Goal: Information Seeking & Learning: Learn about a topic

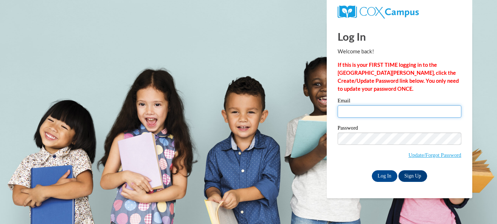
click at [404, 111] on input "Email" at bounding box center [399, 111] width 124 height 12
type input "miny750129@gmail.com"
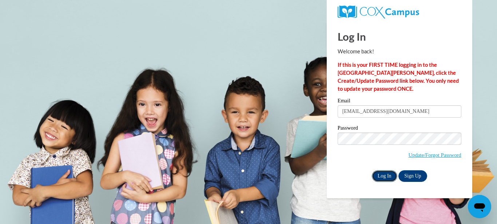
click at [375, 179] on input "Log In" at bounding box center [384, 177] width 25 height 12
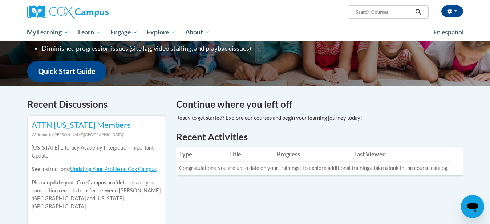
scroll to position [182, 0]
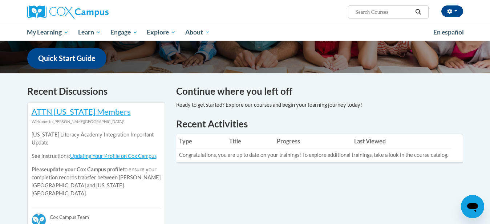
click at [396, 15] on input "Search..." at bounding box center [384, 12] width 58 height 9
type input "vocabulary instruction"
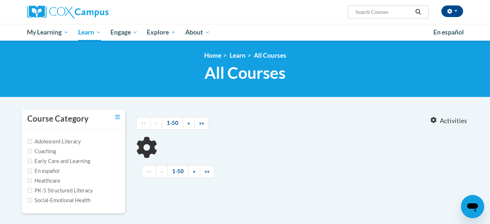
type input "vocabulary instruction"
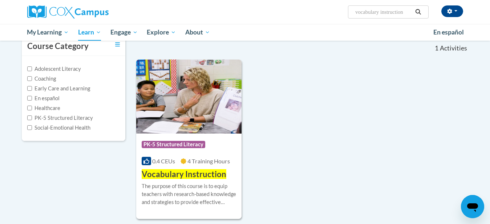
scroll to position [109, 0]
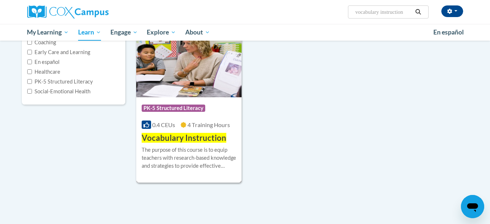
click at [171, 136] on span "Vocabulary Instruction" at bounding box center [184, 138] width 85 height 10
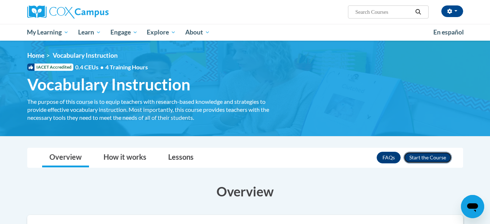
click at [422, 157] on button "Enroll" at bounding box center [428, 158] width 48 height 12
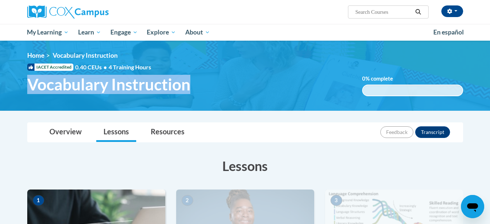
drag, startPoint x: 192, startPoint y: 86, endPoint x: 31, endPoint y: 83, distance: 161.1
click at [31, 83] on h1 "Vocabulary Instruction" at bounding box center [190, 84] width 336 height 19
copy span "Vocabulary Instruction"
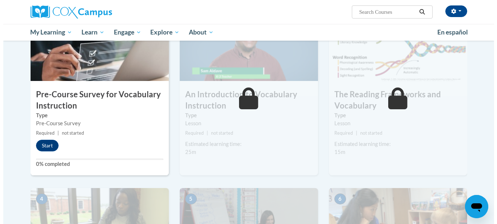
scroll to position [182, 0]
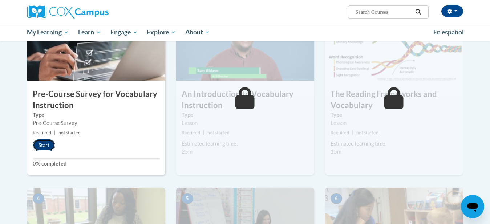
click at [43, 147] on button "Start" at bounding box center [44, 146] width 23 height 12
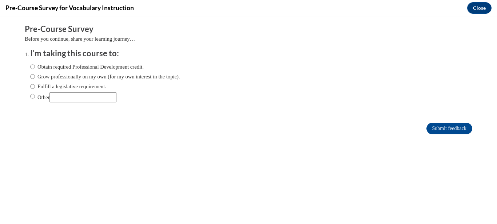
scroll to position [0, 0]
click at [89, 67] on label "Obtain required Professional Development credit." at bounding box center [86, 67] width 113 height 8
click at [35, 67] on input "Obtain required Professional Development credit." at bounding box center [32, 67] width 5 height 8
radio input "true"
click at [449, 129] on input "Submit feedback" at bounding box center [449, 129] width 46 height 12
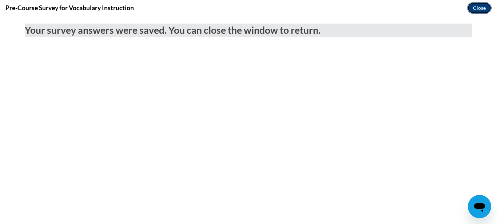
click at [482, 7] on button "Close" at bounding box center [479, 8] width 24 height 12
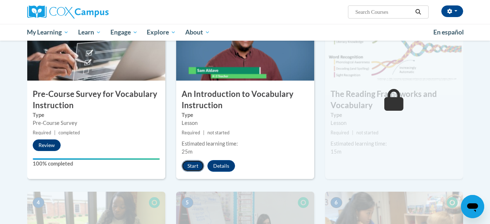
click at [191, 166] on button "Start" at bounding box center [193, 166] width 23 height 12
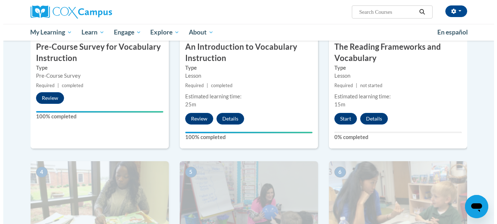
scroll to position [255, 0]
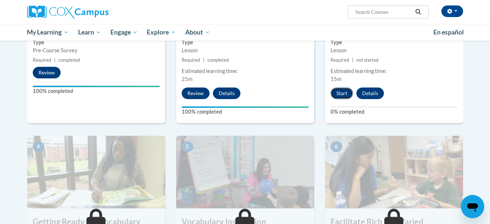
click at [348, 93] on button "Start" at bounding box center [342, 94] width 23 height 12
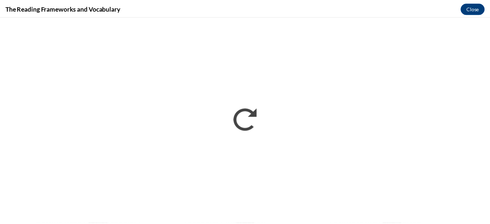
scroll to position [0, 0]
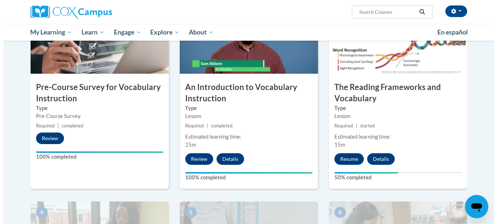
scroll to position [182, 0]
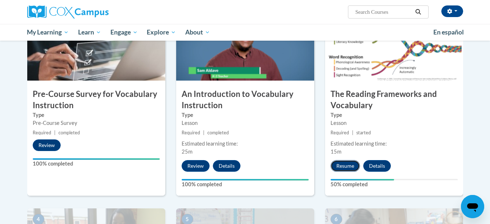
click at [350, 166] on button "Resume" at bounding box center [345, 166] width 29 height 12
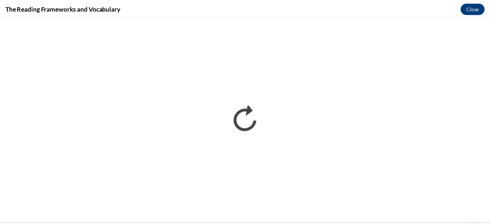
scroll to position [0, 0]
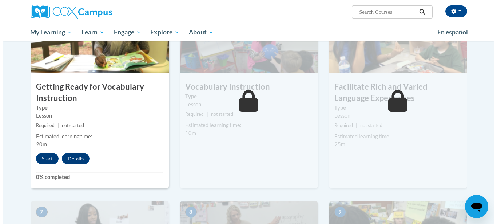
scroll to position [400, 0]
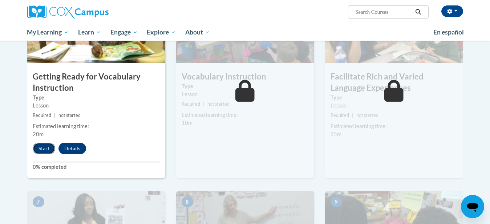
click at [41, 147] on button "Start" at bounding box center [44, 149] width 23 height 12
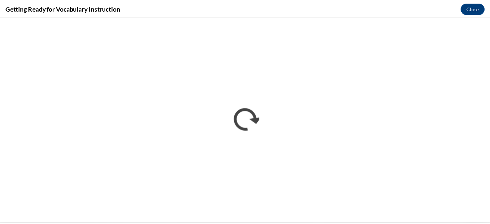
scroll to position [0, 0]
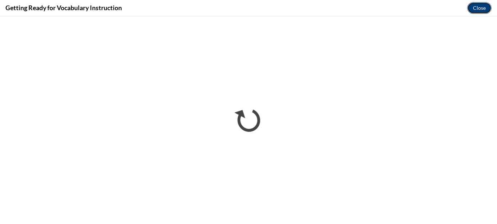
click at [486, 7] on button "Close" at bounding box center [479, 8] width 24 height 12
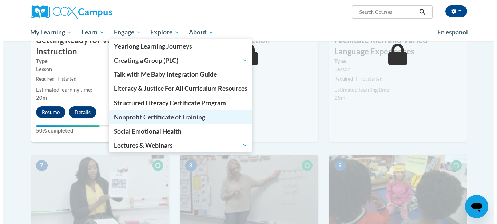
scroll to position [400, 0]
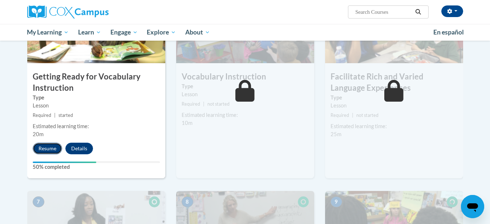
click at [47, 152] on button "Resume" at bounding box center [47, 149] width 29 height 12
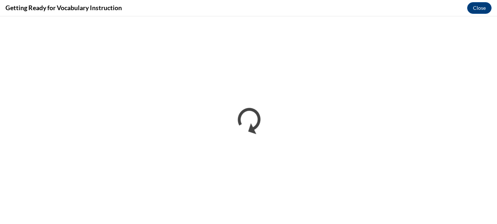
scroll to position [0, 0]
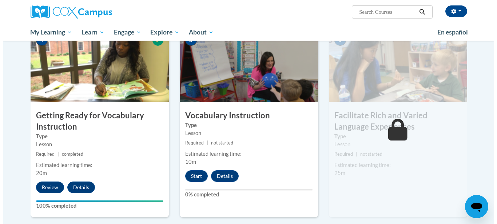
scroll to position [364, 0]
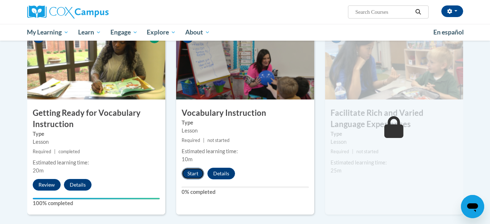
click at [189, 176] on button "Start" at bounding box center [193, 174] width 23 height 12
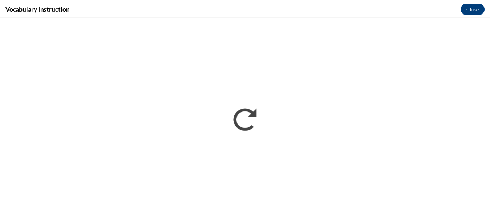
scroll to position [0, 0]
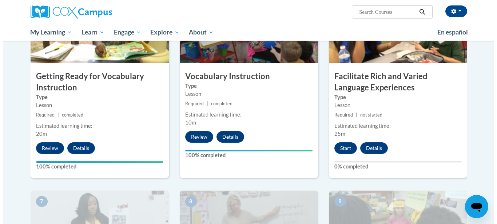
scroll to position [400, 0]
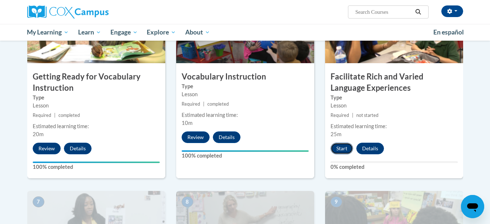
click at [339, 145] on button "Start" at bounding box center [342, 149] width 23 height 12
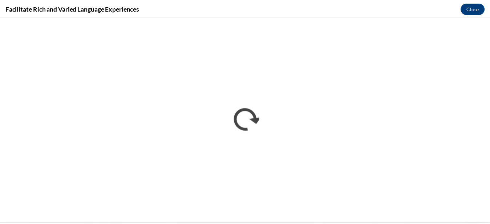
scroll to position [0, 0]
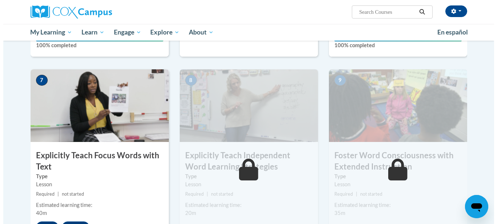
scroll to position [545, 0]
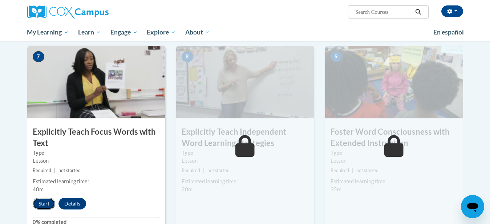
click at [39, 199] on button "Start" at bounding box center [44, 204] width 23 height 12
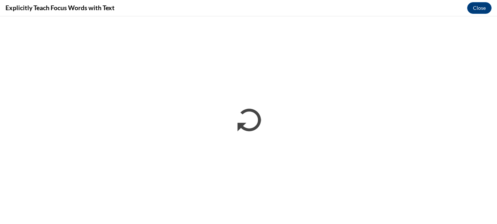
scroll to position [0, 0]
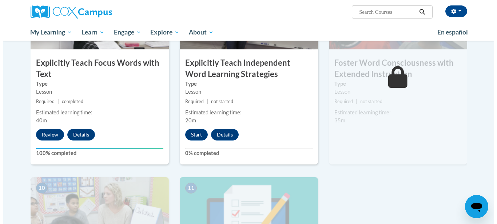
scroll to position [618, 0]
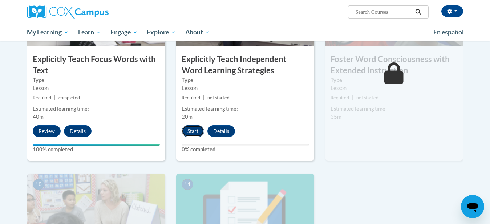
click at [191, 132] on button "Start" at bounding box center [193, 131] width 23 height 12
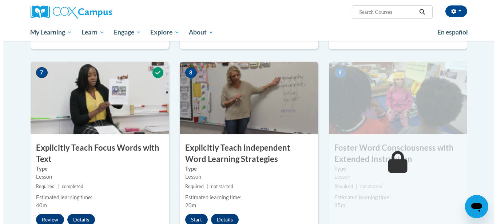
scroll to position [604, 0]
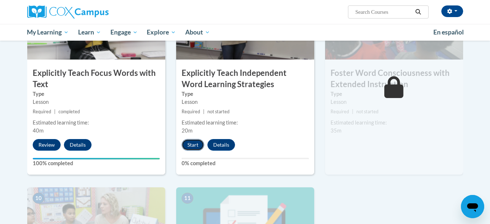
click at [195, 146] on button "Start" at bounding box center [193, 145] width 23 height 12
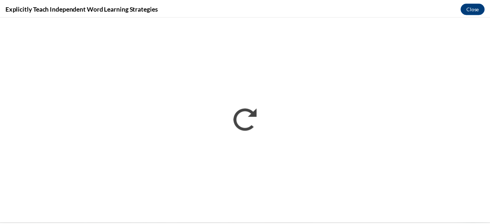
scroll to position [0, 0]
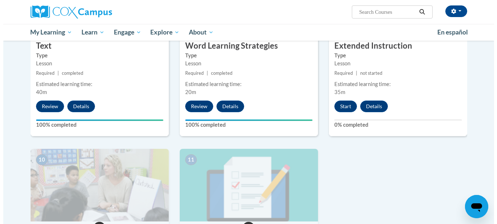
scroll to position [643, 0]
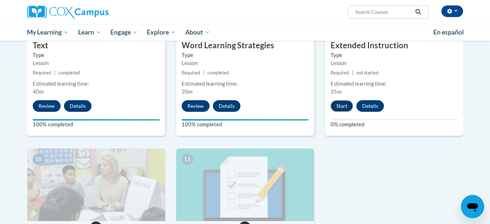
click at [341, 103] on button "Start" at bounding box center [342, 106] width 23 height 12
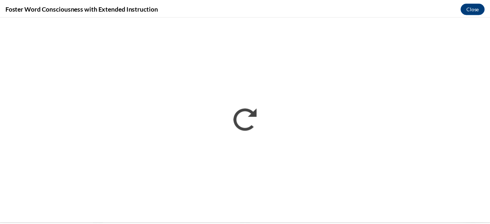
scroll to position [0, 0]
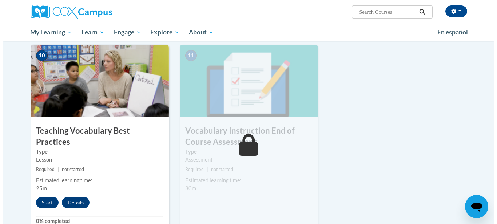
scroll to position [764, 0]
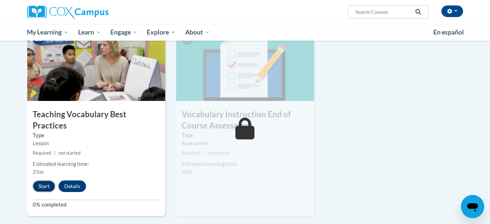
click at [47, 181] on button "Start" at bounding box center [44, 187] width 23 height 12
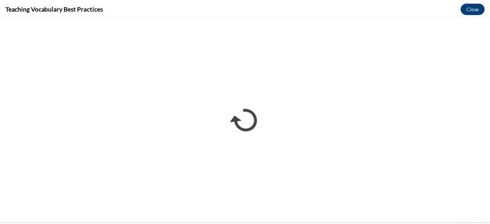
scroll to position [0, 0]
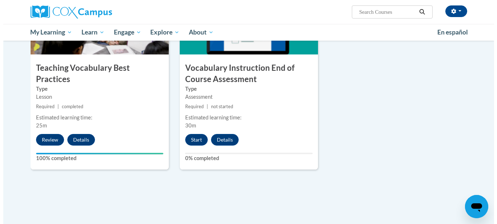
scroll to position [811, 0]
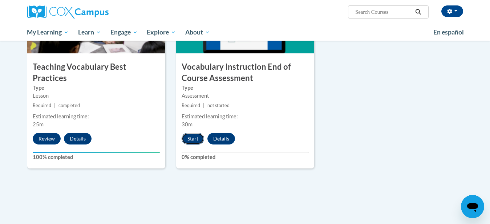
click at [198, 139] on button "Start" at bounding box center [193, 139] width 23 height 12
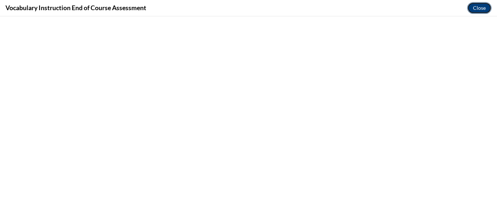
click at [483, 9] on button "Close" at bounding box center [479, 8] width 24 height 12
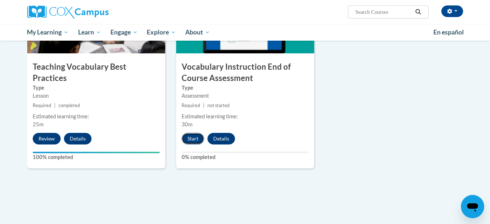
click at [190, 137] on button "Start" at bounding box center [193, 139] width 23 height 12
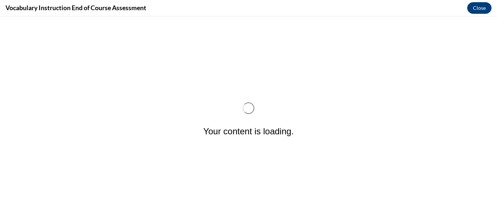
scroll to position [0, 0]
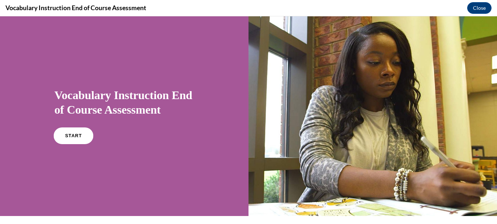
click at [81, 137] on link "START" at bounding box center [73, 136] width 40 height 17
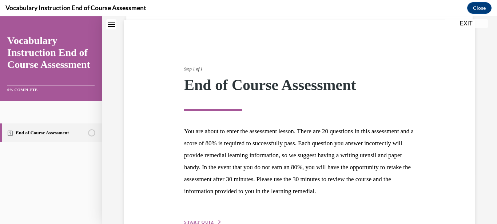
scroll to position [110, 0]
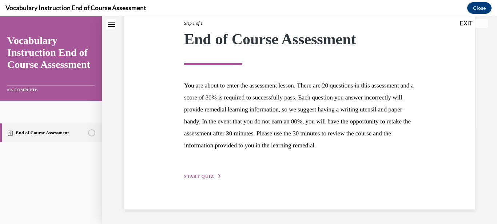
click at [198, 176] on span "START QUIZ" at bounding box center [199, 176] width 30 height 5
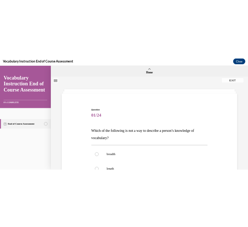
scroll to position [73, 0]
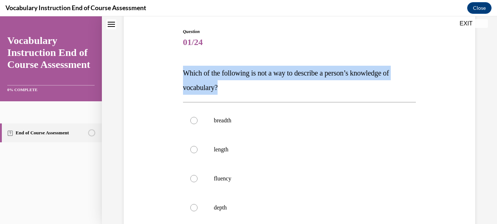
drag, startPoint x: 183, startPoint y: 70, endPoint x: 230, endPoint y: 86, distance: 49.6
click at [230, 86] on p "Which of the following is not a way to describe a person’s knowledge of vocabul…" at bounding box center [299, 80] width 233 height 29
copy span "Which of the following is not a way to describe a person’s knowledge of vocabul…"
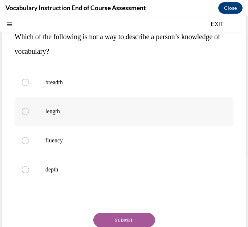
click at [60, 105] on label "length" at bounding box center [124, 111] width 219 height 29
click at [29, 108] on input "length" at bounding box center [25, 111] width 7 height 7
radio input "true"
click at [121, 220] on button "SUBMIT" at bounding box center [124, 220] width 62 height 15
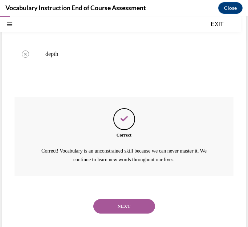
scroll to position [193, 0]
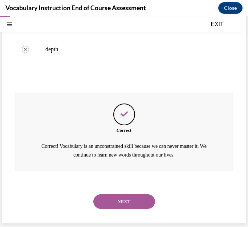
click at [121, 208] on button "NEXT" at bounding box center [124, 202] width 62 height 15
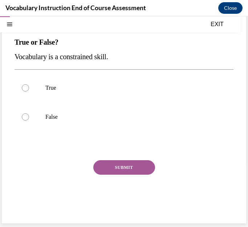
scroll to position [50, 0]
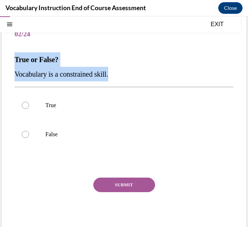
drag, startPoint x: 15, startPoint y: 59, endPoint x: 124, endPoint y: 70, distance: 109.7
click at [124, 70] on div "True or False? Vocabulary is a constrained skill." at bounding box center [124, 66] width 219 height 29
copy div "True or False? Vocabulary is a constrained skill."
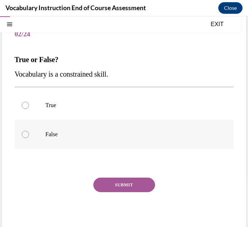
click at [55, 135] on p "False" at bounding box center [130, 134] width 170 height 7
click at [29, 135] on input "False" at bounding box center [25, 134] width 7 height 7
radio input "true"
click at [126, 186] on button "SUBMIT" at bounding box center [124, 185] width 62 height 15
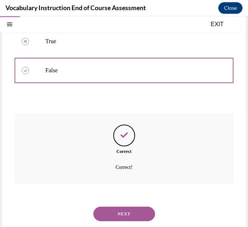
scroll to position [126, 0]
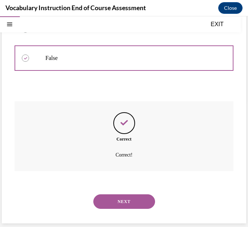
click at [128, 201] on button "NEXT" at bounding box center [124, 202] width 62 height 15
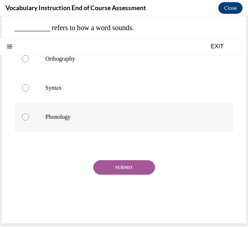
scroll to position [0, 0]
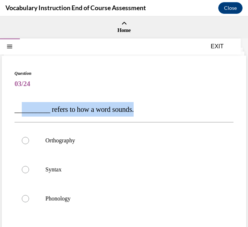
drag, startPoint x: 21, startPoint y: 109, endPoint x: 143, endPoint y: 108, distance: 121.8
click at [143, 108] on p "__________ refers to how a word sounds." at bounding box center [124, 109] width 219 height 15
copy span "________ refers to how a word sounds."
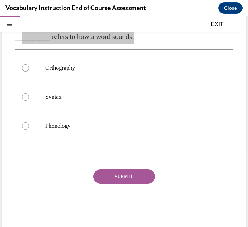
scroll to position [36, 0]
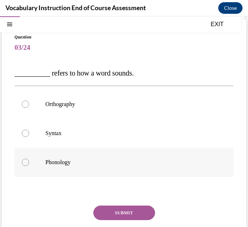
click at [55, 162] on p "Phonology" at bounding box center [130, 162] width 170 height 7
click at [29, 162] on input "Phonology" at bounding box center [25, 162] width 7 height 7
radio input "true"
click at [131, 209] on button "SUBMIT" at bounding box center [124, 213] width 62 height 15
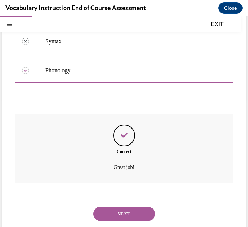
scroll to position [141, 0]
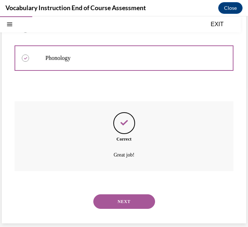
click at [122, 200] on button "NEXT" at bounding box center [124, 202] width 62 height 15
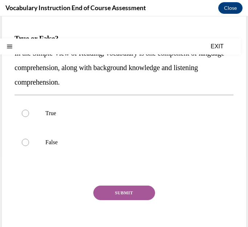
scroll to position [73, 0]
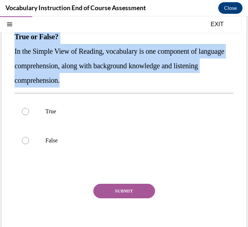
drag, startPoint x: 15, startPoint y: 37, endPoint x: 93, endPoint y: 82, distance: 90.1
click at [93, 82] on div "True or False? In the Simple View of Reading, vocabulary is one component of la…" at bounding box center [124, 58] width 219 height 58
copy div "True or False? In the Simple View of Reading, vocabulary is one component of la…"
click at [60, 116] on label "True" at bounding box center [124, 111] width 219 height 29
click at [29, 115] on input "True" at bounding box center [25, 111] width 7 height 7
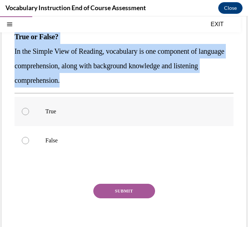
radio input "true"
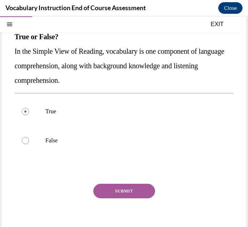
click at [128, 192] on button "SUBMIT" at bounding box center [124, 191] width 62 height 15
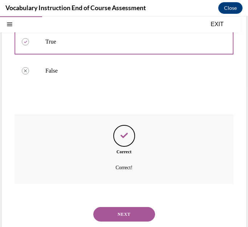
scroll to position [155, 0]
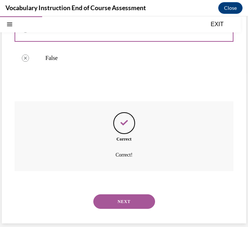
click at [133, 203] on button "NEXT" at bounding box center [124, 202] width 62 height 15
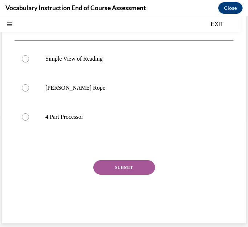
scroll to position [0, 0]
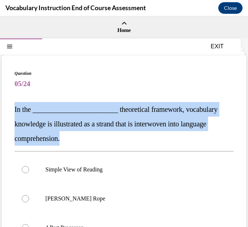
drag, startPoint x: 15, startPoint y: 108, endPoint x: 70, endPoint y: 137, distance: 62.3
click at [70, 137] on p "In the ________________________ theoretical framework, vocabulary knowledge is …" at bounding box center [124, 124] width 219 height 44
copy span "In the ________________________ theoretical framework, vocabulary knowledge is …"
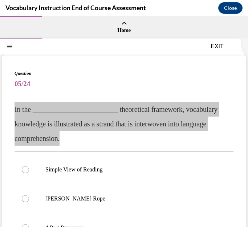
scroll to position [73, 0]
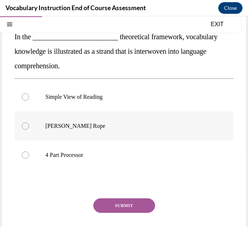
click at [93, 127] on p "Scarborough's Rope" at bounding box center [130, 126] width 170 height 7
click at [29, 127] on input "Scarborough's Rope" at bounding box center [25, 126] width 7 height 7
radio input "true"
click at [138, 206] on button "SUBMIT" at bounding box center [124, 206] width 62 height 15
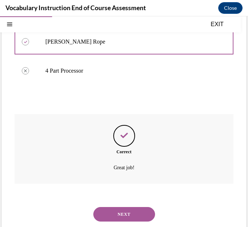
scroll to position [170, 0]
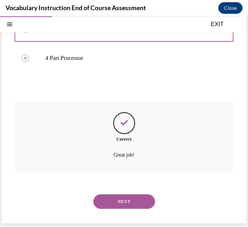
click at [133, 200] on button "NEXT" at bounding box center [124, 202] width 62 height 15
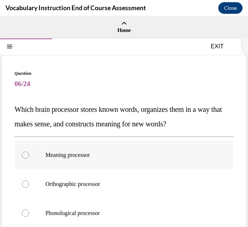
scroll to position [36, 0]
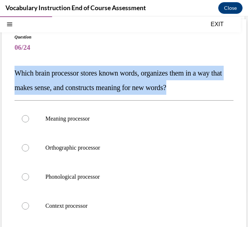
drag, startPoint x: 17, startPoint y: 71, endPoint x: 209, endPoint y: 94, distance: 192.9
click at [209, 94] on p "Which brain processor stores known words, organizes them in a way that makes se…" at bounding box center [124, 80] width 219 height 29
copy span "Which brain processor stores known words, organizes them in a way that makes se…"
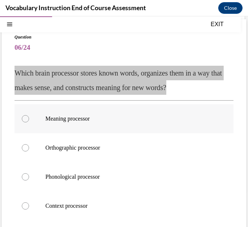
scroll to position [73, 0]
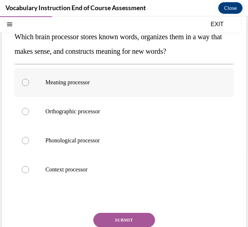
click at [85, 85] on p "Meaning processor" at bounding box center [130, 82] width 170 height 7
click at [29, 85] on input "Meaning processor" at bounding box center [25, 82] width 7 height 7
radio input "true"
click at [123, 219] on button "SUBMIT" at bounding box center [124, 220] width 62 height 15
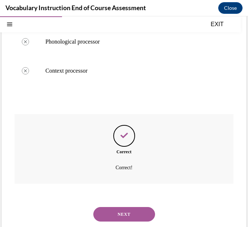
scroll to position [184, 0]
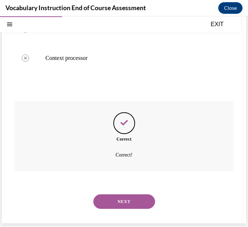
click at [130, 202] on button "NEXT" at bounding box center [124, 202] width 62 height 15
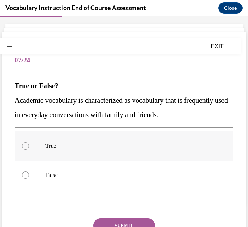
scroll to position [36, 0]
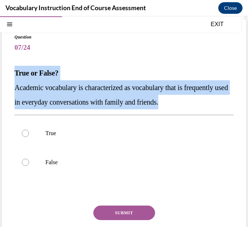
drag, startPoint x: 16, startPoint y: 73, endPoint x: 233, endPoint y: 102, distance: 219.0
click at [233, 102] on div "Question 07/24 True or False? Academic vocabulary is characterized as vocabular…" at bounding box center [124, 144] width 245 height 250
copy div "True or False? Academic vocabulary is characterized as vocabulary that is frequ…"
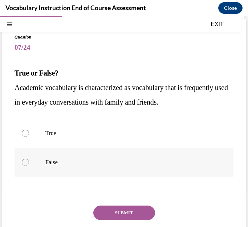
click at [51, 163] on p "False" at bounding box center [130, 162] width 170 height 7
click at [29, 163] on input "False" at bounding box center [25, 162] width 7 height 7
radio input "true"
click at [127, 210] on button "SUBMIT" at bounding box center [124, 213] width 62 height 15
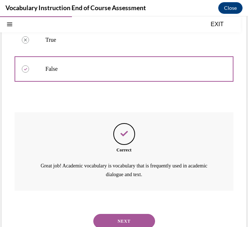
scroll to position [149, 0]
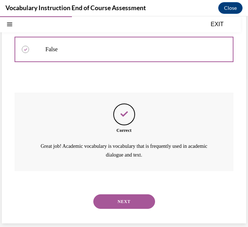
click at [127, 199] on button "NEXT" at bounding box center [124, 202] width 62 height 15
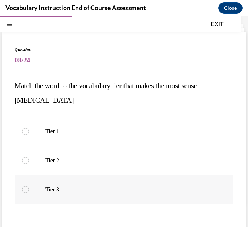
scroll to position [60, 0]
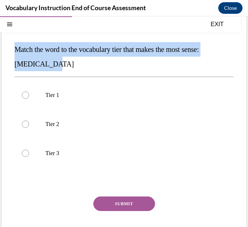
drag, startPoint x: 15, startPoint y: 48, endPoint x: 54, endPoint y: 62, distance: 41.2
click at [54, 62] on p "Match the word to the vocabulary tier that makes the most sense: anaphylaxis" at bounding box center [124, 56] width 219 height 29
copy span "Match the word to the vocabulary tier that makes the most sense: anaphylaxis"
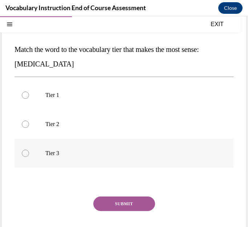
click at [48, 154] on p "Tier 3" at bounding box center [130, 153] width 170 height 7
click at [29, 154] on input "Tier 3" at bounding box center [25, 153] width 7 height 7
radio input "true"
click at [116, 205] on button "SUBMIT" at bounding box center [124, 204] width 62 height 15
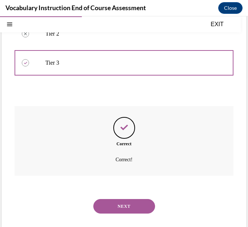
scroll to position [155, 0]
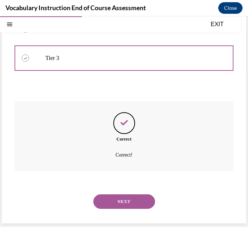
click at [123, 203] on button "NEXT" at bounding box center [124, 202] width 62 height 15
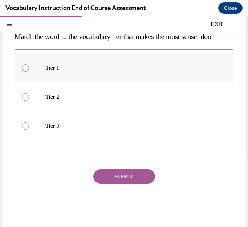
scroll to position [36, 0]
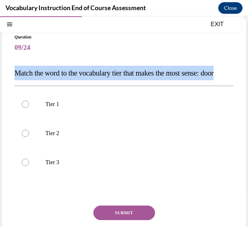
drag, startPoint x: 17, startPoint y: 72, endPoint x: 40, endPoint y: 87, distance: 28.0
click at [40, 80] on p "Match the word to the vocabulary tier that makes the most sense: door" at bounding box center [124, 73] width 219 height 15
copy span "Match the word to the vocabulary tier that makes the most sense: door"
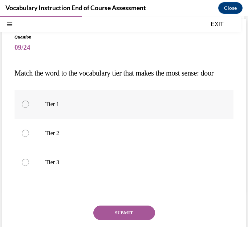
click at [50, 119] on label "Tier 1" at bounding box center [124, 104] width 219 height 29
click at [29, 108] on input "Tier 1" at bounding box center [25, 104] width 7 height 7
radio input "true"
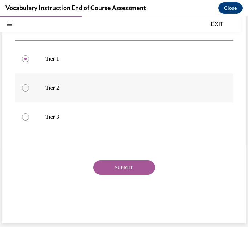
scroll to position [96, 0]
click at [119, 170] on button "SUBMIT" at bounding box center [124, 167] width 62 height 15
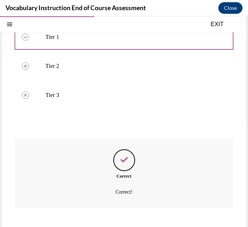
scroll to position [155, 0]
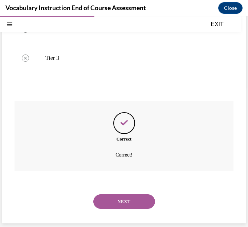
click at [124, 205] on button "NEXT" at bounding box center [124, 202] width 62 height 15
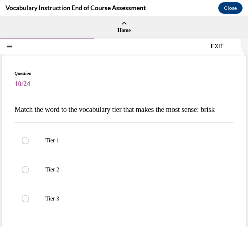
scroll to position [36, 0]
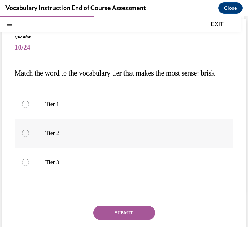
click at [52, 137] on p "Tier 2" at bounding box center [130, 133] width 170 height 7
click at [29, 137] on input "Tier 2" at bounding box center [25, 133] width 7 height 7
radio input "true"
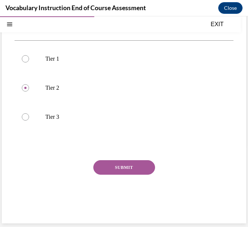
click at [121, 168] on button "SUBMIT" at bounding box center [124, 167] width 62 height 15
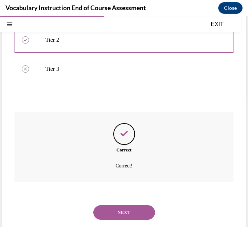
scroll to position [155, 0]
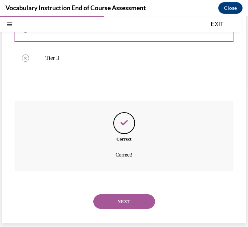
click at [130, 200] on button "NEXT" at bounding box center [124, 202] width 62 height 15
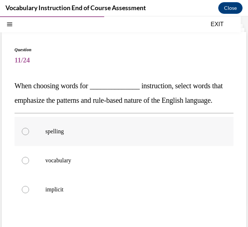
scroll to position [36, 0]
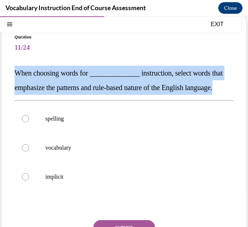
drag, startPoint x: 16, startPoint y: 71, endPoint x: 47, endPoint y: 97, distance: 41.1
click at [47, 95] on p "When choosing words for ______________ instruction, select words that emphasize…" at bounding box center [124, 80] width 219 height 29
copy span "When choosing words for ______________ instruction, select words that emphasize…"
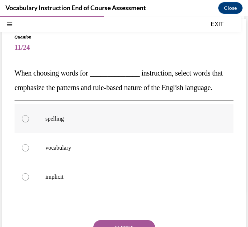
click at [61, 123] on p "spelling" at bounding box center [130, 118] width 170 height 7
click at [29, 123] on input "spelling" at bounding box center [25, 118] width 7 height 7
radio input "true"
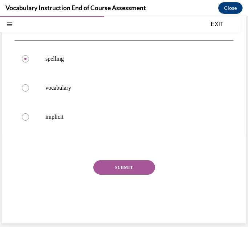
click at [120, 164] on button "SUBMIT" at bounding box center [124, 167] width 62 height 15
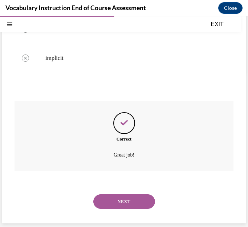
scroll to position [170, 0]
click at [122, 198] on button "NEXT" at bounding box center [124, 202] width 62 height 15
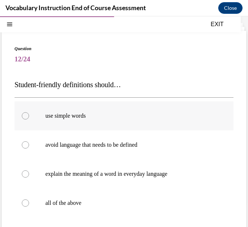
scroll to position [36, 0]
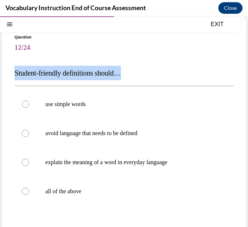
drag, startPoint x: 13, startPoint y: 75, endPoint x: 139, endPoint y: 74, distance: 125.8
click at [139, 74] on div "Question 12/24 Student-friendly definitions should… use simple words avoid lang…" at bounding box center [124, 158] width 245 height 279
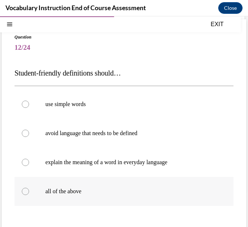
click at [81, 196] on label "all of the above" at bounding box center [124, 191] width 219 height 29
click at [29, 195] on input "all of the above" at bounding box center [25, 191] width 7 height 7
radio input "true"
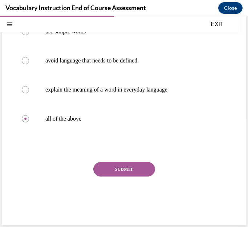
click at [120, 171] on button "SUBMIT" at bounding box center [124, 169] width 62 height 15
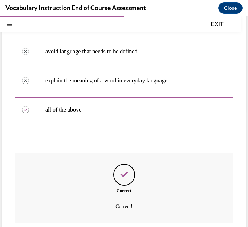
scroll to position [170, 0]
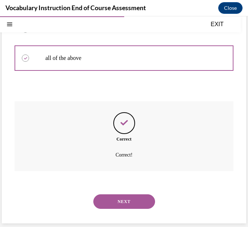
click at [122, 202] on button "NEXT" at bounding box center [124, 202] width 62 height 15
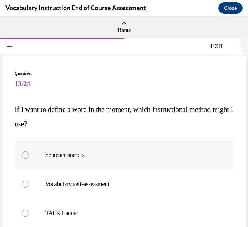
scroll to position [36, 0]
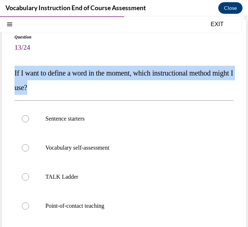
drag, startPoint x: 12, startPoint y: 67, endPoint x: 96, endPoint y: 89, distance: 87.2
click at [96, 89] on div "Question 13/24 If I want to define a word in the moment, which instructional me…" at bounding box center [124, 165] width 245 height 293
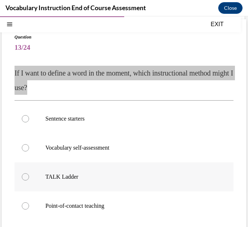
scroll to position [73, 0]
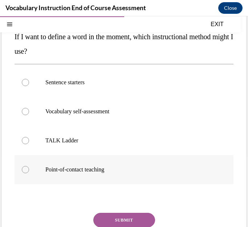
click at [82, 171] on p "Point-of-contact teaching" at bounding box center [130, 169] width 170 height 7
click at [29, 171] on input "Point-of-contact teaching" at bounding box center [25, 169] width 7 height 7
radio input "true"
click at [119, 220] on button "SUBMIT" at bounding box center [124, 220] width 62 height 15
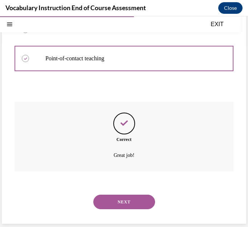
scroll to position [184, 0]
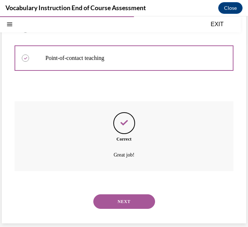
click at [124, 198] on button "NEXT" at bounding box center [124, 202] width 62 height 15
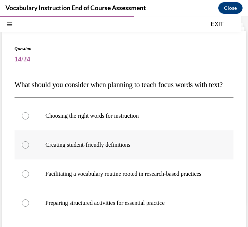
scroll to position [36, 0]
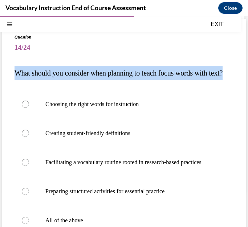
drag, startPoint x: 13, startPoint y: 72, endPoint x: 43, endPoint y: 84, distance: 32.1
click at [43, 84] on div "Question 14/24 What should you consider when planning to teach focus words with…" at bounding box center [124, 173] width 245 height 308
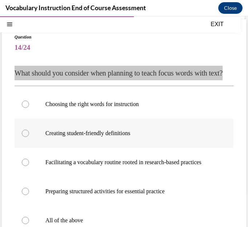
scroll to position [73, 0]
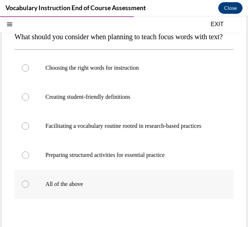
click at [68, 188] on p "All of the above" at bounding box center [130, 184] width 170 height 7
click at [29, 188] on input "All of the above" at bounding box center [25, 184] width 7 height 7
radio input "true"
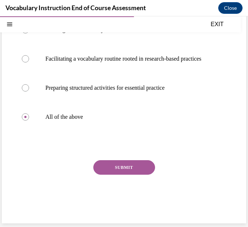
click at [121, 164] on button "SUBMIT" at bounding box center [124, 167] width 62 height 15
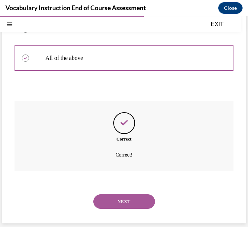
scroll to position [221, 0]
click at [134, 205] on button "NEXT" at bounding box center [124, 202] width 62 height 15
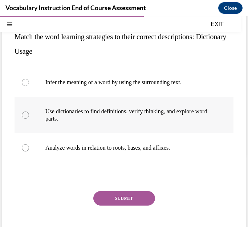
scroll to position [36, 0]
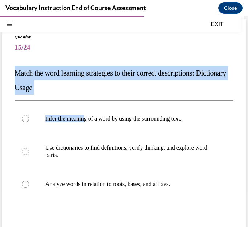
drag, startPoint x: 14, startPoint y: 68, endPoint x: 88, endPoint y: 98, distance: 80.1
click at [88, 98] on div "Question 15/24 Match the word learning strategies to their correct descriptions…" at bounding box center [124, 155] width 245 height 272
click at [74, 91] on p "Match the word learning strategies to their correct descriptions: Dictionary Us…" at bounding box center [124, 80] width 219 height 29
drag, startPoint x: 20, startPoint y: 71, endPoint x: 72, endPoint y: 84, distance: 54.2
click at [72, 84] on div "Question 15/24 Match the word learning strategies to their correct descriptions…" at bounding box center [124, 155] width 245 height 272
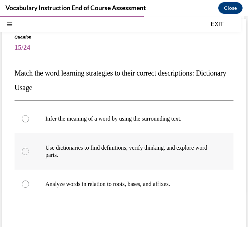
click at [142, 149] on p "Use dictionaries to find definitions, verify thinking, and explore word parts." at bounding box center [130, 151] width 170 height 15
click at [29, 149] on input "Use dictionaries to find definitions, verify thinking, and explore word parts." at bounding box center [25, 151] width 7 height 7
radio input "true"
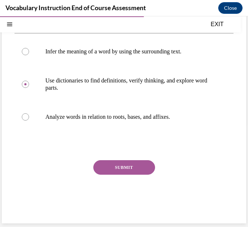
click at [128, 173] on button "SUBMIT" at bounding box center [124, 167] width 62 height 15
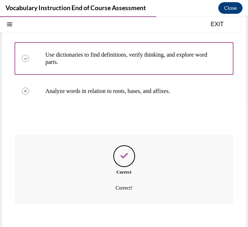
scroll to position [163, 0]
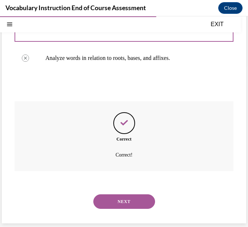
click at [131, 202] on button "NEXT" at bounding box center [124, 202] width 62 height 15
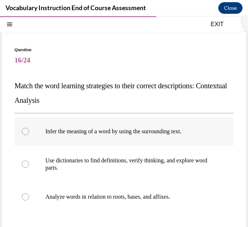
scroll to position [36, 0]
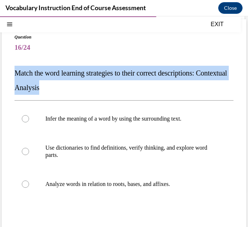
drag, startPoint x: 12, startPoint y: 70, endPoint x: 78, endPoint y: 88, distance: 68.2
click at [78, 88] on div "Question 16/24 Match the word learning strategies to their correct descriptions…" at bounding box center [124, 155] width 245 height 272
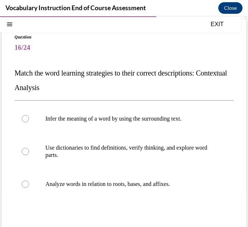
click at [235, 128] on div "Question 16/24 Match the word learning strategies to their correct descriptions…" at bounding box center [124, 155] width 245 height 272
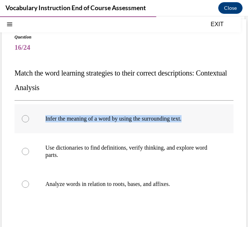
drag, startPoint x: 45, startPoint y: 116, endPoint x: 194, endPoint y: 119, distance: 148.7
click at [194, 119] on p "Infer the meaning of a word by using the surrounding text." at bounding box center [130, 118] width 170 height 7
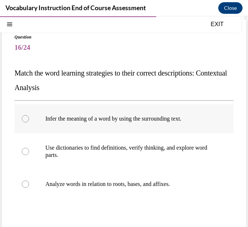
click at [23, 119] on div at bounding box center [25, 118] width 7 height 7
click at [23, 119] on input "Infer the meaning of a word by using the surrounding text." at bounding box center [25, 118] width 7 height 7
radio input "true"
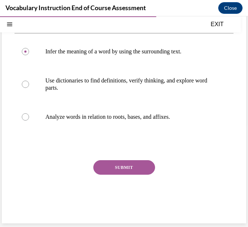
click at [119, 167] on button "SUBMIT" at bounding box center [124, 167] width 62 height 15
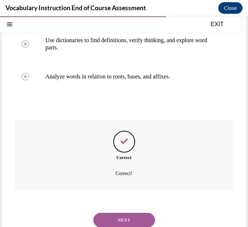
scroll to position [163, 0]
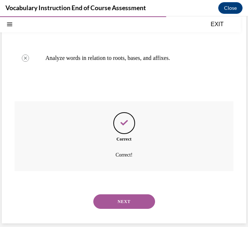
click at [132, 198] on button "NEXT" at bounding box center [124, 202] width 62 height 15
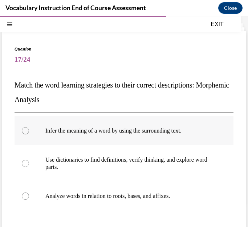
scroll to position [36, 0]
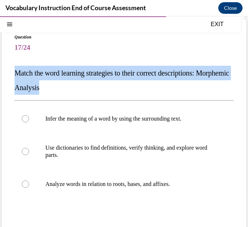
drag, startPoint x: 15, startPoint y: 72, endPoint x: 81, endPoint y: 89, distance: 68.3
click at [81, 89] on p "Match the word learning strategies to their correct descriptions: Morphemic Ana…" at bounding box center [124, 80] width 219 height 29
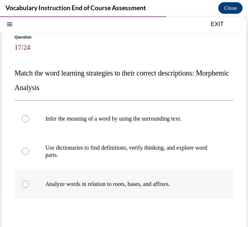
click at [24, 182] on div at bounding box center [25, 184] width 7 height 7
click at [24, 182] on input "Analyze words in relation to roots, bases, and affixes." at bounding box center [25, 184] width 7 height 7
radio input "true"
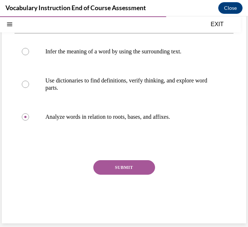
click at [131, 164] on button "SUBMIT" at bounding box center [124, 167] width 62 height 15
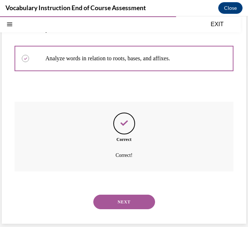
scroll to position [163, 0]
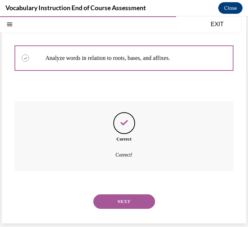
click at [129, 200] on button "NEXT" at bounding box center [124, 202] width 62 height 15
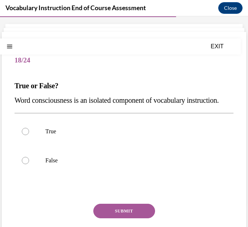
scroll to position [36, 0]
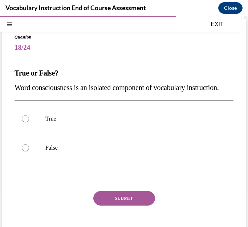
drag, startPoint x: 16, startPoint y: 85, endPoint x: 54, endPoint y: 107, distance: 43.8
click at [54, 95] on p "Word consciousness is an isolated component of vocabulary instruction." at bounding box center [124, 87] width 219 height 15
click at [26, 158] on label "False" at bounding box center [124, 147] width 219 height 29
click at [26, 152] on input "False" at bounding box center [25, 147] width 7 height 7
radio input "true"
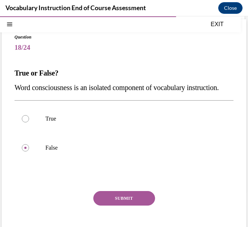
click at [121, 206] on button "SUBMIT" at bounding box center [124, 198] width 62 height 15
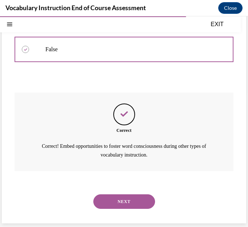
scroll to position [149, 0]
click at [129, 199] on button "NEXT" at bounding box center [124, 202] width 62 height 15
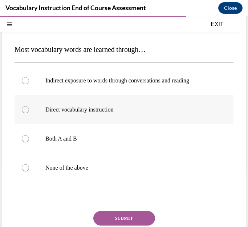
scroll to position [73, 0]
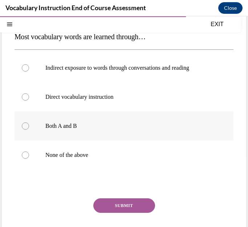
click at [64, 127] on p "Both A and B" at bounding box center [130, 126] width 170 height 7
click at [29, 127] on input "Both A and B" at bounding box center [25, 126] width 7 height 7
radio input "true"
click at [128, 206] on button "SUBMIT" at bounding box center [124, 206] width 62 height 15
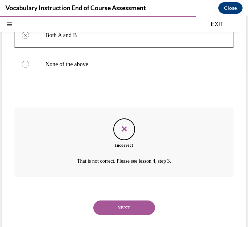
scroll to position [170, 0]
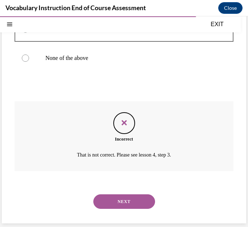
click at [131, 205] on button "NEXT" at bounding box center [124, 202] width 62 height 15
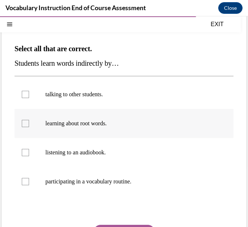
scroll to position [73, 0]
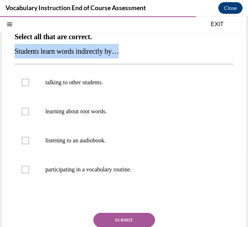
drag, startPoint x: 12, startPoint y: 49, endPoint x: 141, endPoint y: 49, distance: 128.7
click at [141, 49] on div "Question 20/24 Select all that are correct. Students learn words indirectly by……" at bounding box center [124, 129] width 245 height 293
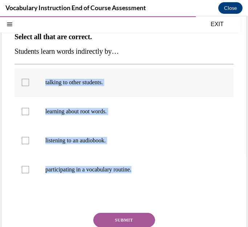
drag, startPoint x: 148, startPoint y: 170, endPoint x: 42, endPoint y: 76, distance: 141.2
click at [42, 76] on ul "talking to other students. learning about root words. listening to an audiobook…" at bounding box center [124, 126] width 219 height 116
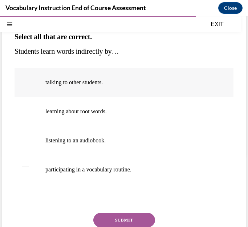
click at [26, 83] on div at bounding box center [25, 82] width 7 height 7
click at [26, 83] on input "talking to other students." at bounding box center [25, 82] width 7 height 7
checkbox input "true"
click at [25, 110] on div at bounding box center [25, 111] width 7 height 7
click at [25, 110] on input "learning about root words." at bounding box center [25, 111] width 7 height 7
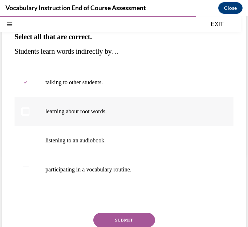
checkbox input "true"
click at [25, 140] on div at bounding box center [25, 140] width 7 height 7
click at [25, 140] on input "listening to an audiobook." at bounding box center [25, 140] width 7 height 7
checkbox input "true"
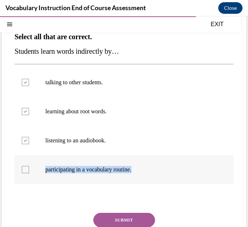
drag, startPoint x: 42, startPoint y: 173, endPoint x: 149, endPoint y: 181, distance: 106.8
click at [149, 181] on label "participating in a vocabulary routine." at bounding box center [124, 169] width 219 height 29
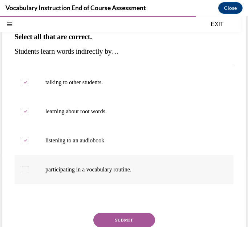
click at [27, 170] on div at bounding box center [25, 169] width 7 height 7
click at [27, 170] on input "participating in a vocabulary routine." at bounding box center [25, 169] width 7 height 7
checkbox input "true"
click at [211, 127] on ul "talking to other students. learning about root words. listening to an audiobook…" at bounding box center [124, 126] width 219 height 116
click at [138, 218] on button "SUBMIT" at bounding box center [124, 220] width 62 height 15
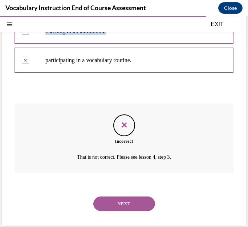
scroll to position [184, 0]
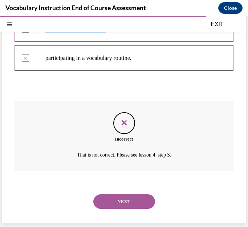
click at [140, 204] on button "NEXT" at bounding box center [124, 202] width 62 height 15
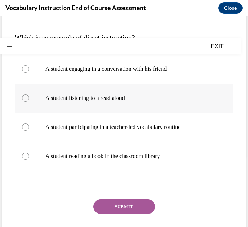
scroll to position [73, 0]
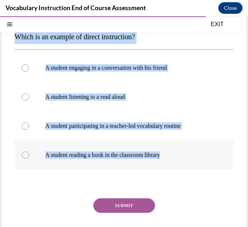
drag, startPoint x: 16, startPoint y: 35, endPoint x: 185, endPoint y: 155, distance: 207.4
click at [185, 155] on div "Question 21/24 Which is an example of direct instruction? A student engaging in…" at bounding box center [124, 127] width 219 height 261
click at [151, 128] on p "A student participating in a teacher-led vocabulary routine" at bounding box center [130, 126] width 170 height 7
click at [29, 128] on input "A student participating in a teacher-led vocabulary routine" at bounding box center [25, 126] width 7 height 7
radio input "true"
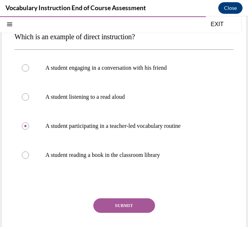
click at [131, 206] on button "SUBMIT" at bounding box center [124, 206] width 62 height 15
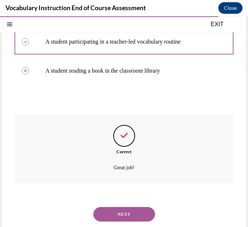
scroll to position [170, 0]
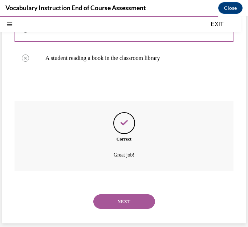
click at [132, 208] on button "NEXT" at bounding box center [124, 202] width 62 height 15
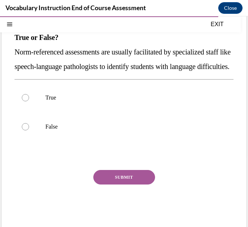
scroll to position [73, 0]
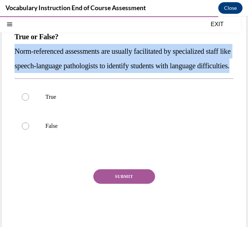
drag, startPoint x: 13, startPoint y: 49, endPoint x: 82, endPoint y: 76, distance: 74.3
click at [82, 76] on div "Question 22/24 True or False? Norm-referenced assessments are usually facilitat…" at bounding box center [124, 108] width 245 height 250
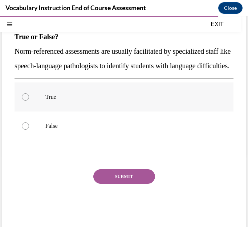
click at [57, 101] on p "True" at bounding box center [130, 96] width 170 height 7
click at [29, 101] on input "True" at bounding box center [25, 96] width 7 height 7
radio input "true"
click at [116, 184] on button "SUBMIT" at bounding box center [124, 176] width 62 height 15
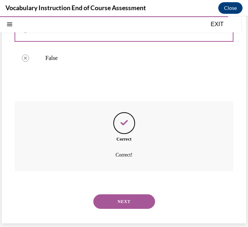
scroll to position [155, 0]
click at [122, 208] on button "NEXT" at bounding box center [124, 202] width 62 height 15
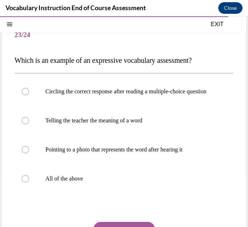
scroll to position [36, 0]
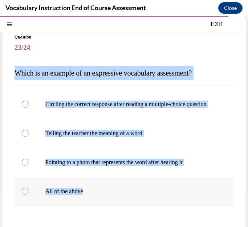
drag, startPoint x: 14, startPoint y: 67, endPoint x: 131, endPoint y: 194, distance: 173.2
click at [131, 194] on div "Question 23/24 Which is an example of an expressive vocabulary assessment? Circ…" at bounding box center [124, 158] width 245 height 279
click at [26, 195] on div at bounding box center [25, 191] width 7 height 7
click at [26, 195] on input "All of the above" at bounding box center [25, 191] width 7 height 7
radio input "true"
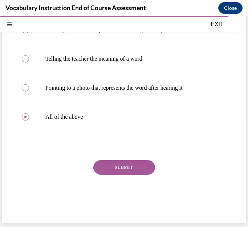
click at [121, 168] on button "SUBMIT" at bounding box center [124, 167] width 62 height 15
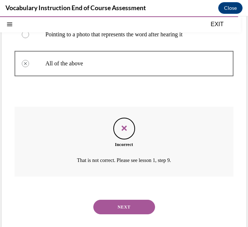
scroll to position [177, 0]
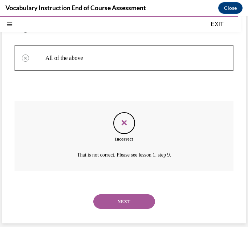
click at [131, 200] on button "NEXT" at bounding box center [124, 202] width 62 height 15
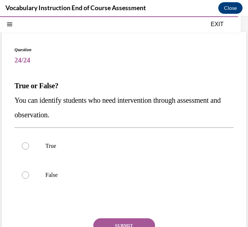
scroll to position [36, 0]
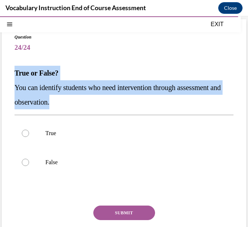
drag, startPoint x: 16, startPoint y: 72, endPoint x: 112, endPoint y: 105, distance: 102.1
click at [112, 105] on div "True or False? You can identify students who need intervention through assessme…" at bounding box center [124, 88] width 219 height 44
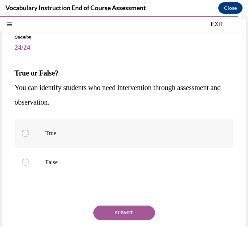
click at [26, 135] on div at bounding box center [25, 133] width 7 height 7
click at [26, 135] on input "True" at bounding box center [25, 133] width 7 height 7
radio input "true"
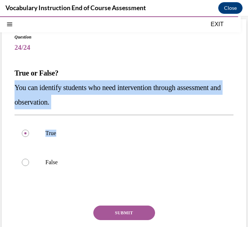
drag, startPoint x: 108, startPoint y: 110, endPoint x: 15, endPoint y: 91, distance: 95.1
click at [15, 91] on div "Question 24/24 True or False? You can identify students who need intervention t…" at bounding box center [124, 150] width 219 height 232
click at [136, 101] on p "You can identify students who need intervention through assessment and observat…" at bounding box center [124, 94] width 219 height 29
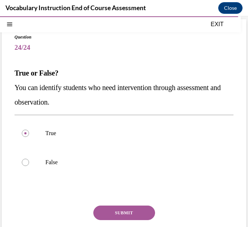
click at [126, 215] on button "SUBMIT" at bounding box center [124, 213] width 62 height 15
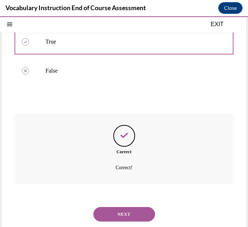
scroll to position [141, 0]
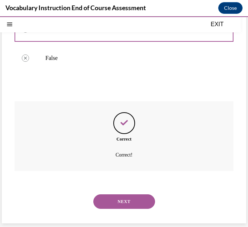
click at [132, 207] on button "NEXT" at bounding box center [124, 202] width 62 height 15
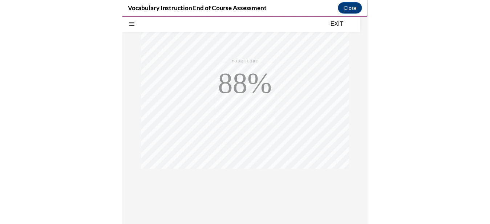
scroll to position [133, 0]
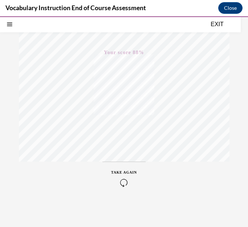
click at [213, 24] on button "EXIT" at bounding box center [218, 24] width 44 height 9
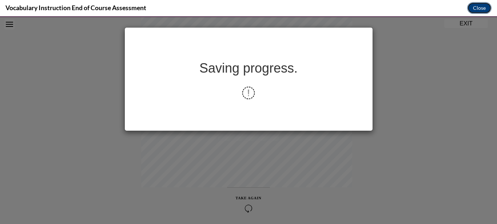
click at [478, 11] on button "Close" at bounding box center [479, 8] width 24 height 12
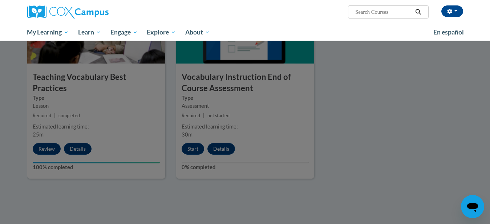
scroll to position [800, 0]
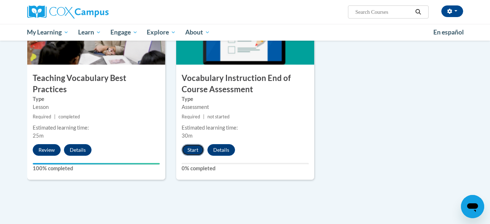
click at [191, 149] on button "Start" at bounding box center [193, 150] width 23 height 12
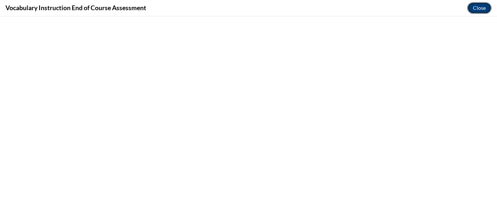
click at [472, 7] on button "Close" at bounding box center [479, 8] width 24 height 12
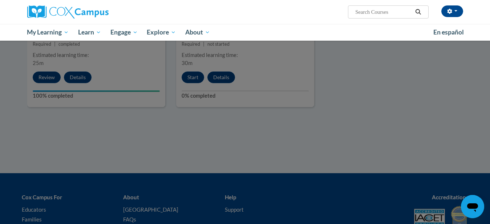
scroll to position [942, 0]
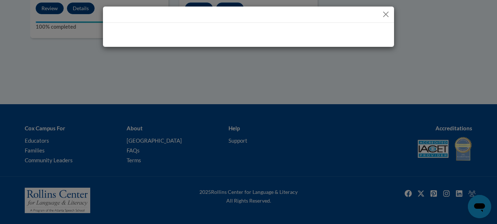
click at [386, 12] on button "Close" at bounding box center [385, 14] width 9 height 9
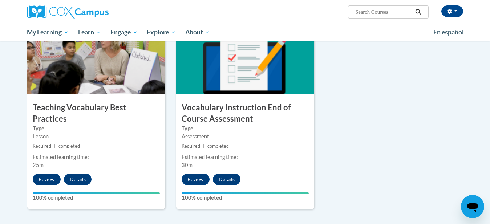
scroll to position [869, 0]
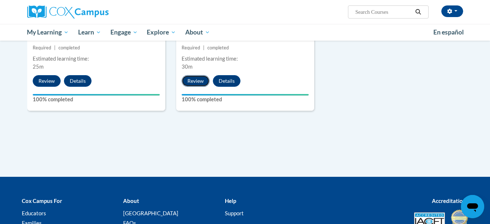
click at [193, 80] on button "Review" at bounding box center [196, 81] width 28 height 12
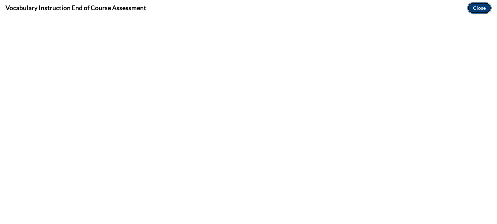
click at [485, 10] on button "Close" at bounding box center [479, 8] width 24 height 12
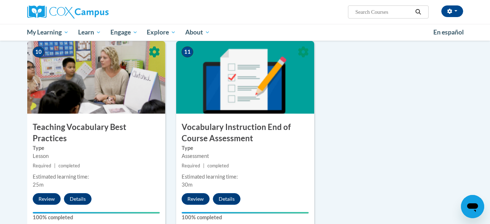
scroll to position [764, 0]
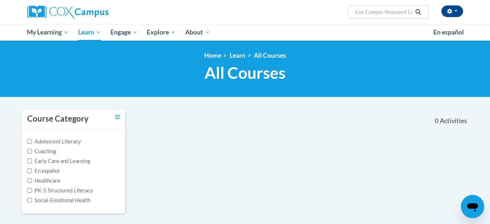
click at [399, 13] on input "Cox Campus Structured Literacy Exam" at bounding box center [384, 12] width 58 height 9
click at [357, 12] on input "Cox Campus Structured Literacy Exam" at bounding box center [384, 12] width 58 height 9
paste input "Cox Campus Structured Literacy Certificate Exam"
click at [375, 12] on input "Co" at bounding box center [384, 12] width 58 height 9
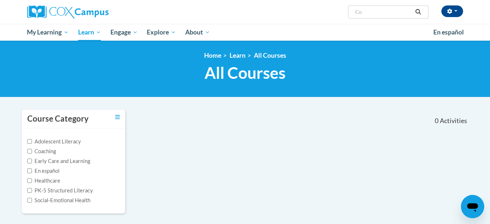
type input "C"
paste input "Cox Campus Structured Literacy Certificate Exam"
type input "Cox Campus Structured Literacy Certificate Exam"
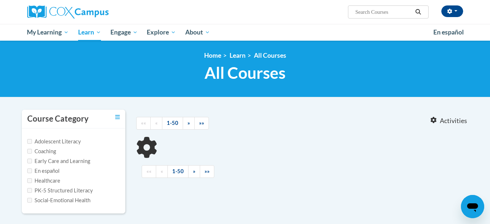
type input "Cox Campus Structured Literacy Certificate Exam"
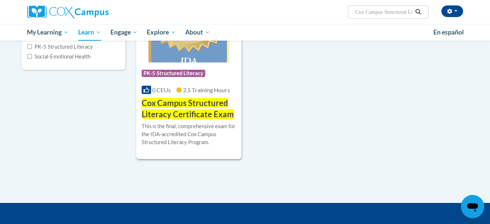
scroll to position [145, 0]
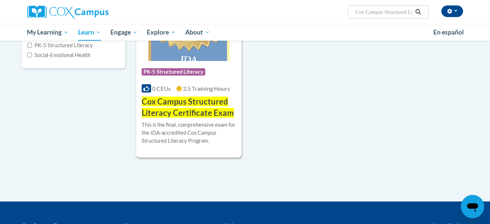
click at [187, 107] on h3 "Cox Campus Structured Literacy Certificate Exam" at bounding box center [189, 107] width 95 height 23
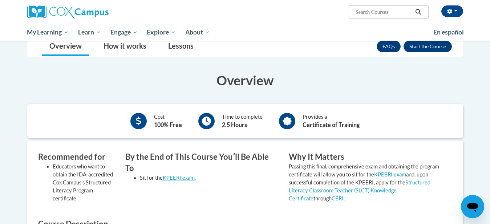
scroll to position [36, 0]
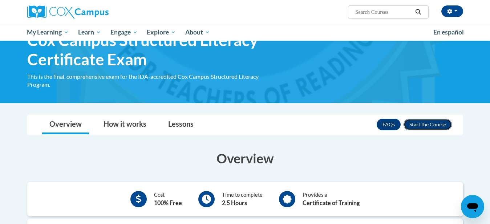
click at [439, 125] on button "Enroll" at bounding box center [428, 125] width 48 height 12
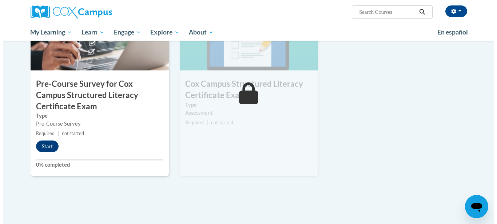
scroll to position [255, 0]
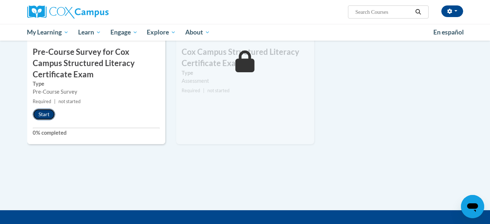
click at [44, 113] on button "Start" at bounding box center [44, 115] width 23 height 12
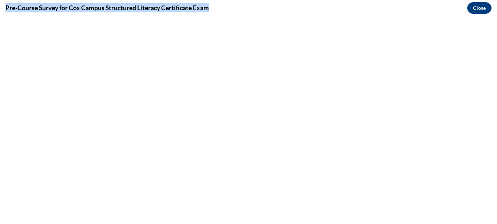
drag, startPoint x: 216, startPoint y: 4, endPoint x: 0, endPoint y: -1, distance: 215.7
copy body "1 Pre-Course Survey for Cox Campus Structured Literacy Certificate Exam Type Pr…"
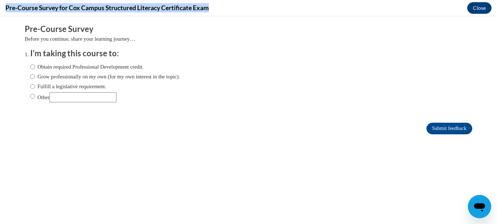
copy body "1 Pre-Course Survey for Cox Campus Structured Literacy Certificate Exam Type Pr…"
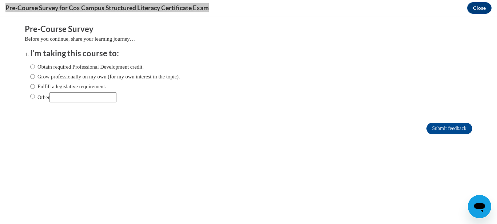
click at [249, 93] on div "Obtain required Professional Development credit. Grow professionally on my own …" at bounding box center [248, 83] width 436 height 49
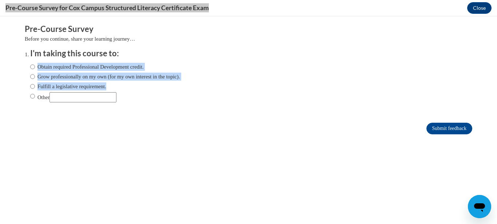
drag, startPoint x: 152, startPoint y: 68, endPoint x: 165, endPoint y: 94, distance: 29.6
click at [165, 94] on div "Obtain required Professional Development credit. Grow professionally on my own …" at bounding box center [105, 82] width 150 height 47
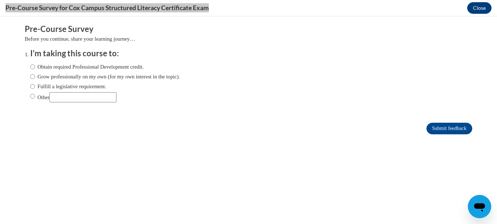
click at [175, 53] on h3 "I'm taking this course to:" at bounding box center [248, 53] width 436 height 11
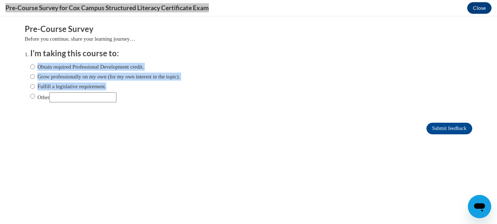
drag, startPoint x: 33, startPoint y: 67, endPoint x: 105, endPoint y: 89, distance: 75.1
click at [105, 89] on div "Obtain required Professional Development credit. Grow professionally on my own …" at bounding box center [105, 82] width 150 height 47
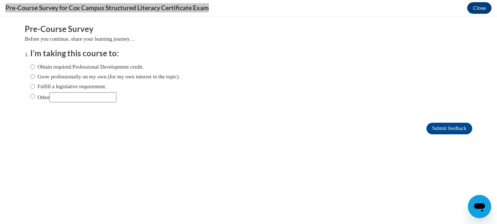
drag, startPoint x: 203, startPoint y: 28, endPoint x: 230, endPoint y: 23, distance: 27.3
click at [203, 28] on h3 "Pre-Course Survey" at bounding box center [248, 29] width 447 height 11
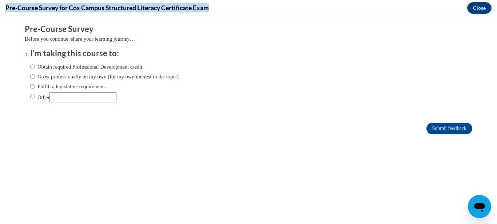
click at [231, 7] on div "Pre-Course Survey for Cox Campus Structured Literacy Certificate Exam Close" at bounding box center [248, 8] width 497 height 16
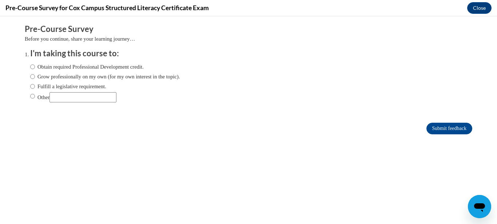
drag, startPoint x: 32, startPoint y: 65, endPoint x: 152, endPoint y: 67, distance: 120.0
click at [152, 67] on span "Obtain required Professional Development credit." at bounding box center [105, 67] width 150 height 8
drag, startPoint x: 151, startPoint y: 67, endPoint x: 145, endPoint y: 70, distance: 6.4
click at [145, 70] on span "Obtain required Professional Development credit." at bounding box center [105, 67] width 150 height 8
click at [165, 102] on span "Other" at bounding box center [105, 97] width 150 height 10
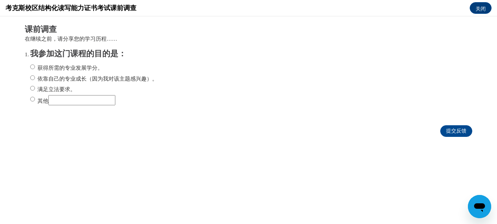
scroll to position [235, 0]
click at [76, 67] on font "获得所需的专业发展学分。" at bounding box center [69, 68] width 65 height 6
click at [35, 67] on input "获得所需的专业发展学分。" at bounding box center [32, 67] width 5 height 8
radio input "true"
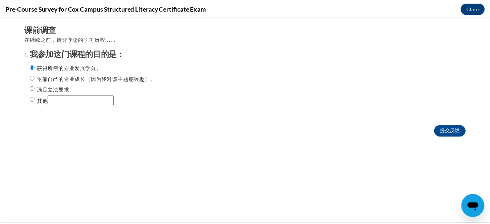
scroll to position [255, 0]
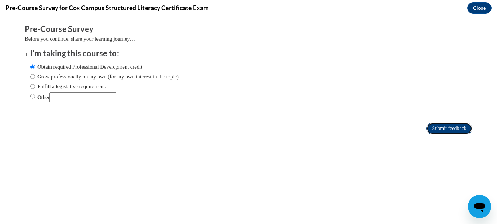
click at [448, 132] on input "Submit feedback" at bounding box center [449, 129] width 46 height 12
click at [476, 9] on button "Close" at bounding box center [479, 8] width 24 height 12
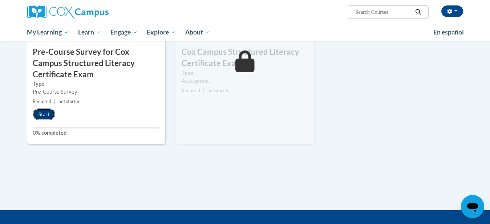
click at [41, 115] on button "Start" at bounding box center [44, 115] width 23 height 12
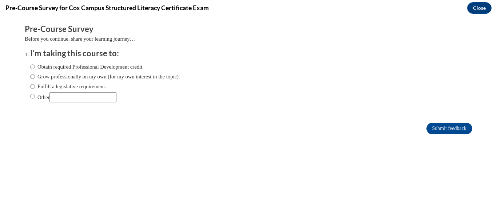
scroll to position [0, 0]
click at [72, 65] on label "Obtain required Professional Development credit." at bounding box center [86, 67] width 113 height 8
click at [35, 65] on input "Obtain required Professional Development credit." at bounding box center [32, 67] width 5 height 8
radio input "true"
click at [445, 128] on input "Submit feedback" at bounding box center [449, 129] width 46 height 12
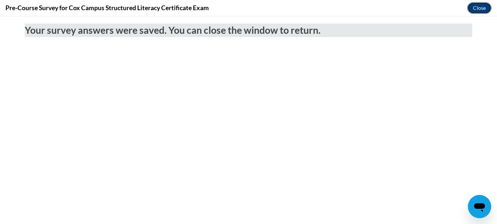
click at [482, 9] on button "Close" at bounding box center [479, 8] width 24 height 12
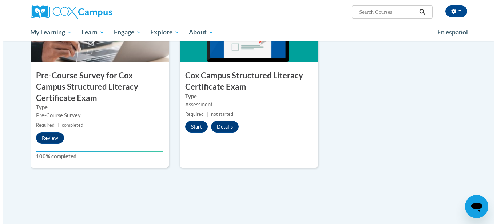
scroll to position [218, 0]
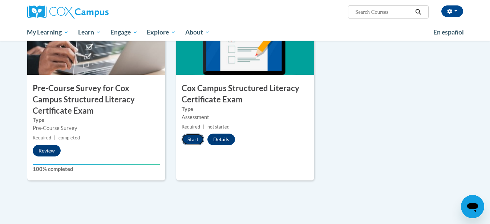
click at [195, 139] on button "Start" at bounding box center [193, 140] width 23 height 12
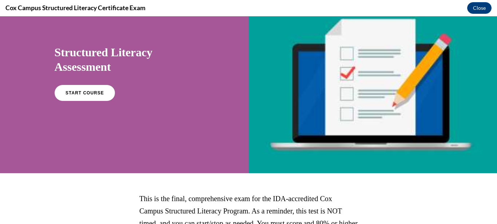
scroll to position [31, 0]
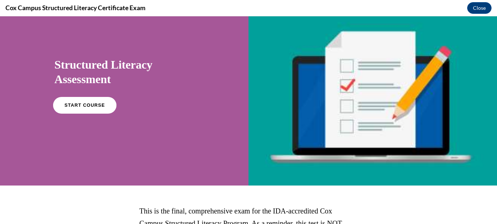
click at [82, 101] on link "START COURSE" at bounding box center [84, 105] width 63 height 17
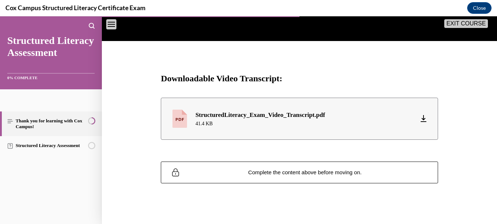
scroll to position [322, 0]
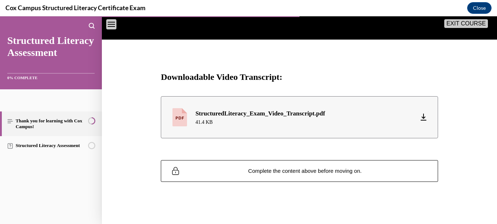
click at [421, 114] on icon "Download Arrow down with horizontal line beneath it" at bounding box center [423, 117] width 6 height 7
click at [265, 111] on div "StructuredLiteracy_Exam_Video_Transcript.pdf" at bounding box center [259, 113] width 129 height 9
click at [421, 116] on icon at bounding box center [423, 117] width 4 height 3
click at [465, 85] on div "StructuredLiteracy_Exam_Video_Transcript.pdf 41.4 KB Download Arrow down with h…" at bounding box center [299, 117] width 395 height 64
click at [238, 109] on div "StructuredLiteracy_Exam_Video_Transcript.pdf" at bounding box center [259, 113] width 129 height 9
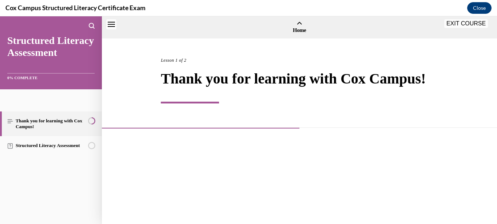
scroll to position [23, 0]
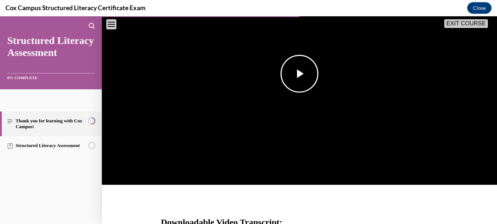
click at [299, 74] on span "Video player" at bounding box center [299, 74] width 0 height 0
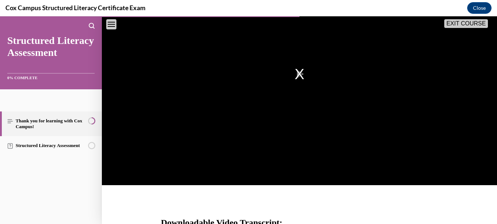
scroll to position [134, 0]
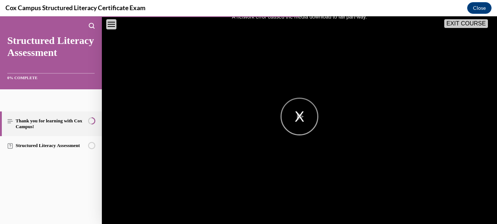
click at [305, 219] on div "A network error caused the media download to fail part-way." at bounding box center [299, 117] width 395 height 222
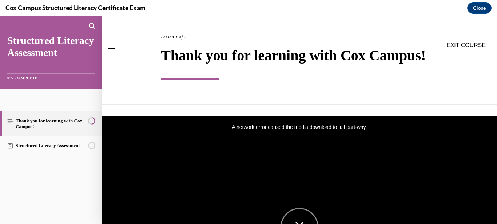
scroll to position [0, 0]
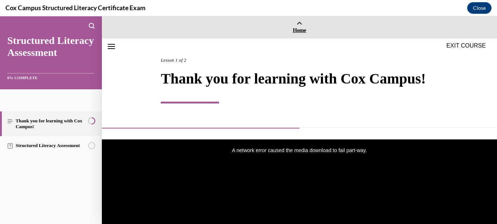
click at [296, 25] on icon at bounding box center [299, 23] width 6 height 5
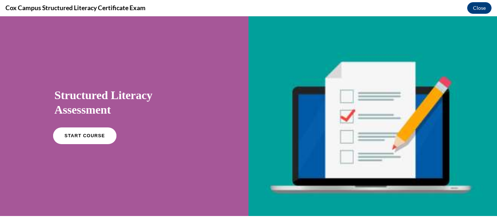
click at [91, 139] on link "START COURSE" at bounding box center [84, 136] width 63 height 17
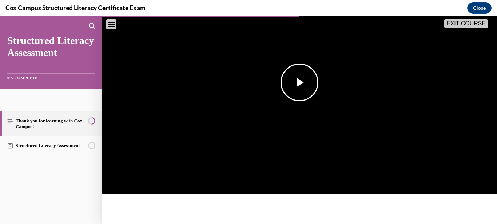
click at [299, 83] on span "Video player" at bounding box center [299, 83] width 0 height 0
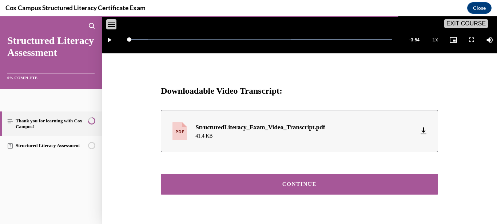
scroll to position [321, 0]
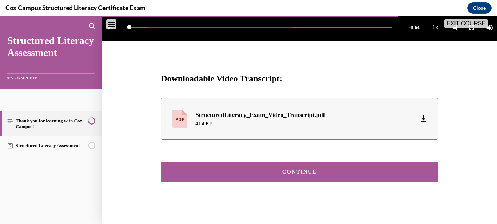
click at [294, 171] on div "CONTINUE" at bounding box center [299, 171] width 255 height 5
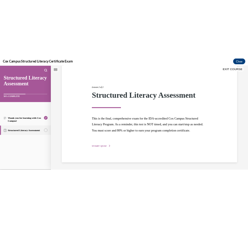
scroll to position [23, 0]
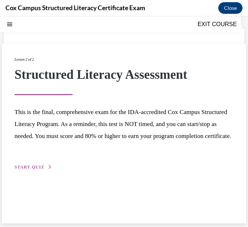
click at [36, 170] on span "START QUIZ" at bounding box center [30, 167] width 30 height 5
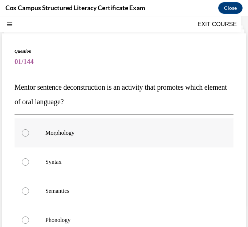
scroll to position [59, 0]
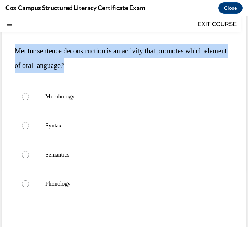
drag, startPoint x: 15, startPoint y: 47, endPoint x: 119, endPoint y: 62, distance: 105.4
click at [119, 62] on p "Mentor sentence deconstruction is an activity that promotes which element of or…" at bounding box center [124, 58] width 219 height 29
copy span "Mentor sentence deconstruction is an activity that promotes which element of or…"
click at [57, 123] on p "Syntax" at bounding box center [130, 125] width 170 height 7
click at [29, 123] on input "Syntax" at bounding box center [25, 125] width 7 height 7
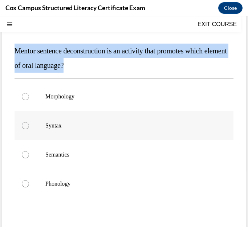
radio input "true"
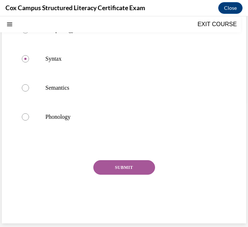
click at [110, 163] on button "SUBMIT" at bounding box center [124, 167] width 62 height 15
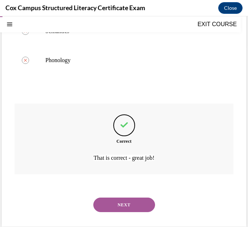
scroll to position [185, 0]
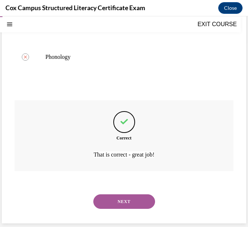
click at [119, 196] on button "NEXT" at bounding box center [124, 202] width 62 height 15
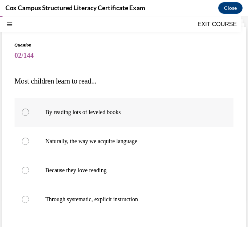
scroll to position [73, 0]
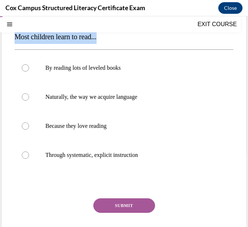
drag, startPoint x: 18, startPoint y: 36, endPoint x: 110, endPoint y: 43, distance: 92.6
click at [110, 43] on p "Most children learn to read..." at bounding box center [124, 36] width 219 height 15
copy span "Most children learn to read..."
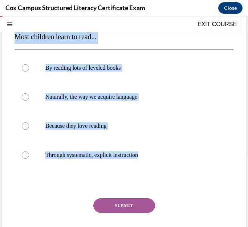
drag, startPoint x: 147, startPoint y: 159, endPoint x: 12, endPoint y: 38, distance: 180.7
click at [12, 38] on div "Question 02/144 Most children learn to read... By reading lots of leveled books…" at bounding box center [124, 122] width 245 height 279
copy div "Most children learn to read... By reading lots of leveled books Naturally, the …"
click at [123, 157] on span "Through systematic, explicit instruction" at bounding box center [91, 155] width 93 height 6
click at [29, 157] on input "Through systematic, explicit instruction" at bounding box center [25, 155] width 7 height 7
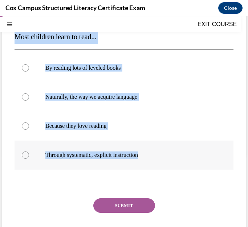
radio input "true"
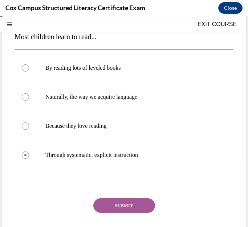
click at [126, 206] on button "SUBMIT" at bounding box center [124, 206] width 62 height 15
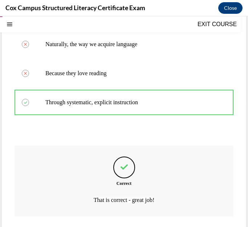
scroll to position [171, 0]
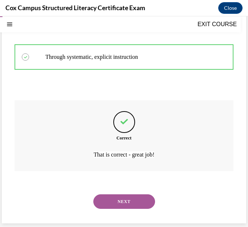
click at [137, 202] on button "NEXT" at bounding box center [124, 202] width 62 height 15
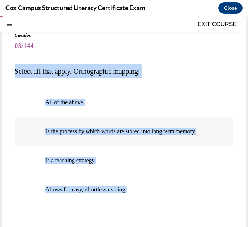
scroll to position [109, 0]
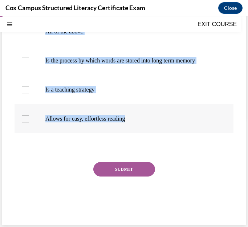
drag, startPoint x: 9, startPoint y: 105, endPoint x: 181, endPoint y: 121, distance: 173.1
click at [181, 121] on div "Question 03/144 Select all that apply. Orthographic mapping: All of the above I…" at bounding box center [124, 86] width 245 height 279
copy div "Select all that apply. Orthographic mapping: All of the above Is the process by…"
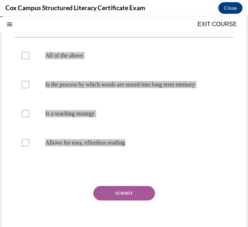
scroll to position [73, 0]
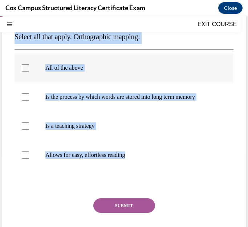
click at [51, 67] on p "All of the above" at bounding box center [130, 67] width 170 height 7
click at [29, 67] on input "All of the above" at bounding box center [25, 67] width 7 height 7
checkbox input "true"
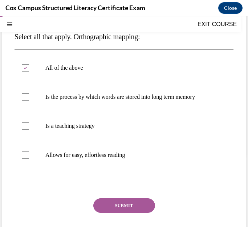
click at [133, 202] on button "SUBMIT" at bounding box center [124, 206] width 62 height 15
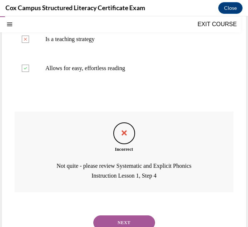
scroll to position [181, 0]
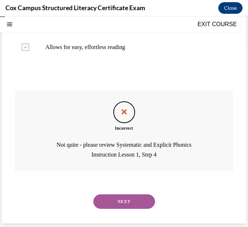
click at [129, 202] on button "NEXT" at bounding box center [124, 202] width 62 height 15
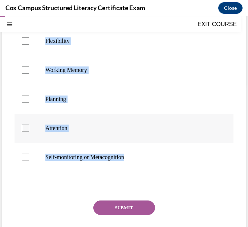
scroll to position [145, 0]
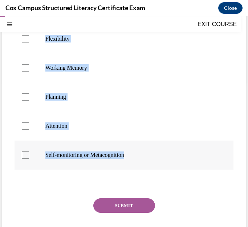
drag, startPoint x: 13, startPoint y: 73, endPoint x: 143, endPoint y: 165, distance: 159.8
click at [143, 165] on div "Question 04/144 Executive function skills help regulate behavior and have a dir…" at bounding box center [124, 86] width 245 height 352
copy div "Executive function skills help regulate behavior and have a direct relationship…"
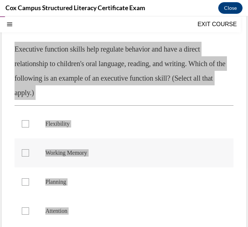
scroll to position [73, 0]
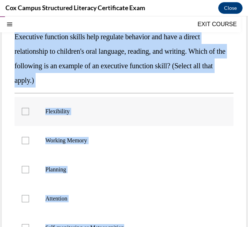
click at [52, 110] on p "Flexibility" at bounding box center [130, 111] width 170 height 7
click at [29, 110] on input "Flexibility" at bounding box center [25, 111] width 7 height 7
checkbox input "true"
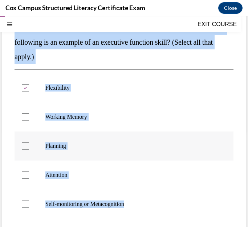
scroll to position [109, 0]
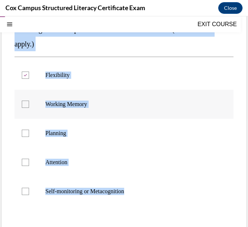
click at [87, 104] on p "Working Memory" at bounding box center [130, 104] width 170 height 7
click at [29, 104] on input "Working Memory" at bounding box center [25, 104] width 7 height 7
checkbox input "true"
click at [75, 129] on label "Planning" at bounding box center [124, 133] width 219 height 29
click at [29, 130] on input "Planning" at bounding box center [25, 133] width 7 height 7
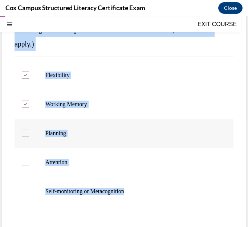
checkbox input "true"
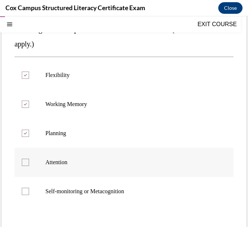
click at [78, 164] on p "Attention" at bounding box center [130, 162] width 170 height 7
click at [29, 164] on input "Attention" at bounding box center [25, 162] width 7 height 7
checkbox input "true"
click at [97, 190] on p "Self-monitoring or Metacognition" at bounding box center [130, 191] width 170 height 7
click at [29, 190] on input "Self-monitoring or Metacognition" at bounding box center [25, 191] width 7 height 7
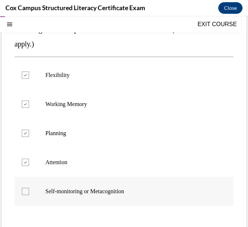
checkbox input "true"
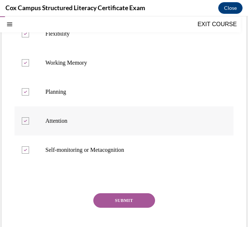
scroll to position [75, 0]
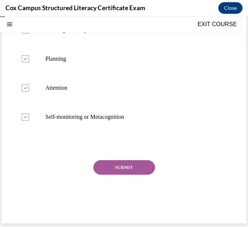
click at [127, 169] on button "SUBMIT" at bounding box center [124, 167] width 62 height 15
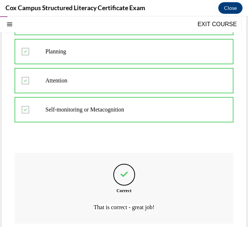
scroll to position [244, 0]
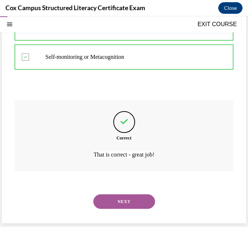
click at [127, 202] on button "NEXT" at bounding box center [124, 202] width 62 height 15
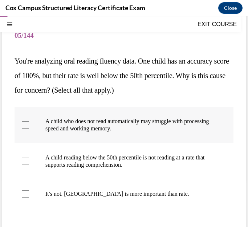
scroll to position [36, 0]
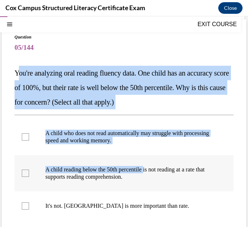
drag, startPoint x: 17, startPoint y: 72, endPoint x: 152, endPoint y: 170, distance: 167.3
click at [152, 170] on div "Question 05/144 You're analyzing oral reading fluency data. One child has an ac…" at bounding box center [124, 171] width 219 height 275
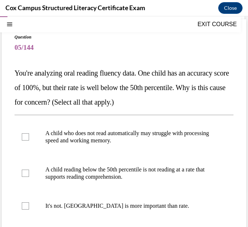
click at [15, 66] on p "You're analyzing oral reading fluency data. One child has an accuracy score of …" at bounding box center [124, 88] width 219 height 44
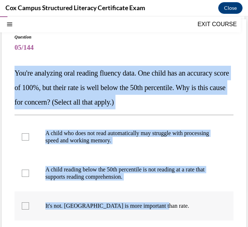
drag, startPoint x: 15, startPoint y: 69, endPoint x: 166, endPoint y: 205, distance: 203.4
click at [166, 205] on div "Question 05/144 You're analyzing oral reading fluency data. One child has an ac…" at bounding box center [124, 171] width 219 height 275
copy div "You're analyzing oral reading fluency data. One child has an accuracy score of …"
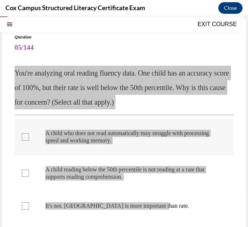
scroll to position [73, 0]
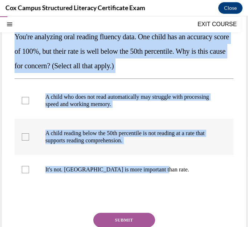
click at [93, 135] on span "A child reading below the 50th percentile is not reading at a rate that support…" at bounding box center [125, 136] width 160 height 13
click at [29, 135] on input "A child reading below the 50th percentile is not reading at a rate that support…" at bounding box center [25, 136] width 7 height 7
checkbox input "true"
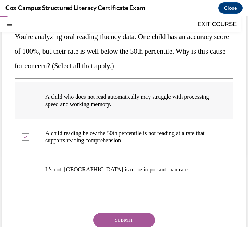
click at [128, 96] on p "A child who does not read automatically may struggle with processing speed and …" at bounding box center [130, 100] width 170 height 15
click at [29, 97] on input "A child who does not read automatically may struggle with processing speed and …" at bounding box center [25, 100] width 7 height 7
checkbox input "true"
click at [107, 219] on button "SUBMIT" at bounding box center [124, 220] width 62 height 15
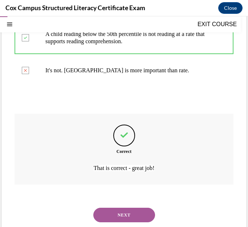
scroll to position [185, 0]
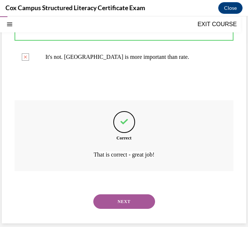
click at [124, 200] on button "NEXT" at bounding box center [124, 202] width 62 height 15
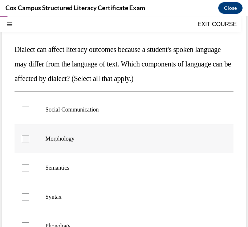
scroll to position [73, 0]
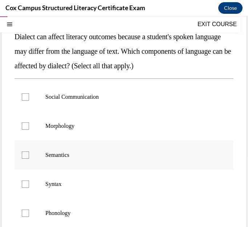
click at [71, 155] on p "Semantics" at bounding box center [130, 155] width 170 height 7
click at [29, 155] on input "Semantics" at bounding box center [25, 155] width 7 height 7
checkbox input "true"
click at [74, 128] on span "Morphology" at bounding box center [59, 126] width 29 height 6
click at [29, 128] on input "Morphology" at bounding box center [25, 126] width 7 height 7
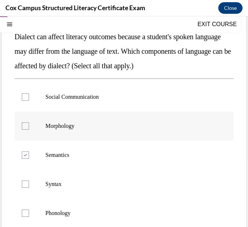
checkbox input "true"
click at [69, 184] on p "Syntax" at bounding box center [130, 184] width 170 height 7
click at [29, 184] on input "Syntax" at bounding box center [25, 184] width 7 height 7
checkbox input "true"
click at [79, 96] on p "Social Communication" at bounding box center [130, 96] width 170 height 7
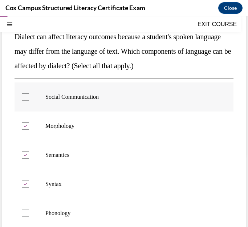
click at [29, 96] on input "Social Communication" at bounding box center [25, 96] width 7 height 7
checkbox input "true"
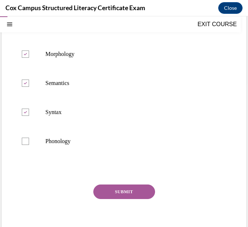
scroll to position [145, 0]
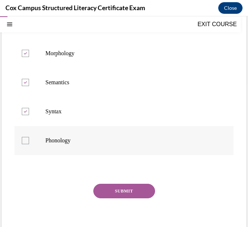
click at [67, 141] on span "Phonology" at bounding box center [57, 140] width 25 height 6
click at [29, 141] on input "Phonology" at bounding box center [25, 140] width 7 height 7
checkbox input "true"
click at [127, 194] on button "SUBMIT" at bounding box center [124, 191] width 62 height 15
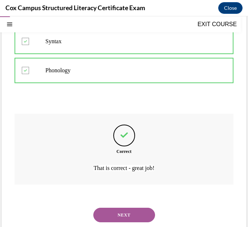
scroll to position [229, 0]
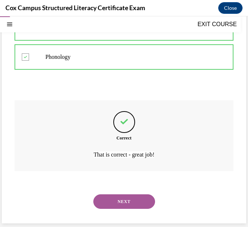
click at [128, 203] on button "NEXT" at bounding box center [124, 202] width 62 height 15
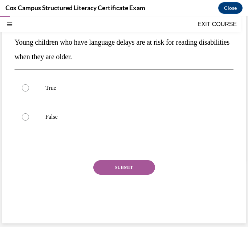
scroll to position [50, 0]
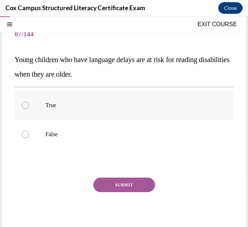
click at [48, 101] on label "True" at bounding box center [124, 105] width 219 height 29
click at [29, 102] on input "True" at bounding box center [25, 105] width 7 height 7
radio input "true"
click at [132, 186] on button "SUBMIT" at bounding box center [124, 185] width 62 height 15
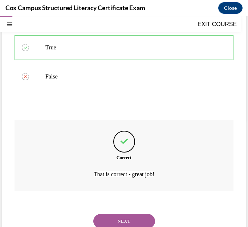
scroll to position [127, 0]
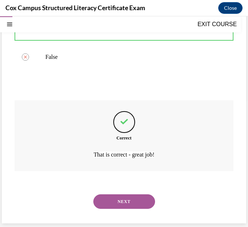
click at [135, 200] on button "NEXT" at bounding box center [124, 202] width 62 height 15
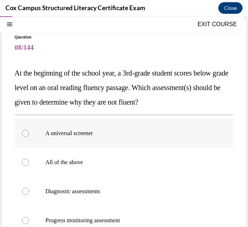
scroll to position [73, 0]
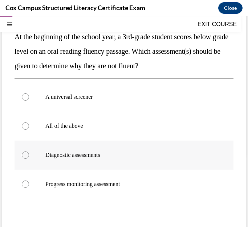
click at [97, 155] on span "Diagnostic assessments" at bounding box center [72, 155] width 55 height 6
click at [29, 155] on input "Diagnostic assessments" at bounding box center [25, 155] width 7 height 7
radio input "true"
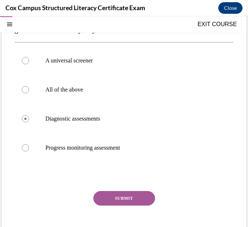
click at [131, 197] on button "SUBMIT" at bounding box center [124, 198] width 62 height 15
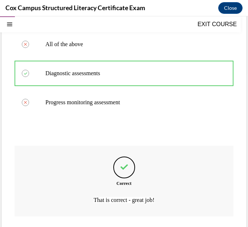
scroll to position [200, 0]
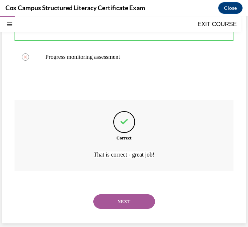
click at [131, 207] on button "NEXT" at bounding box center [124, 202] width 62 height 15
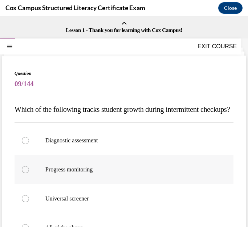
scroll to position [36, 0]
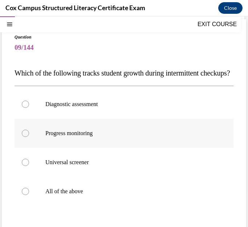
click at [93, 136] on span "Progress monitoring" at bounding box center [68, 133] width 47 height 6
click at [29, 137] on input "Progress monitoring" at bounding box center [25, 133] width 7 height 7
radio input "true"
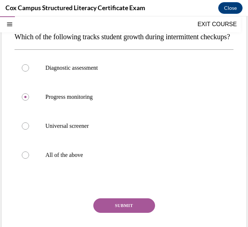
click at [129, 213] on button "SUBMIT" at bounding box center [124, 206] width 62 height 15
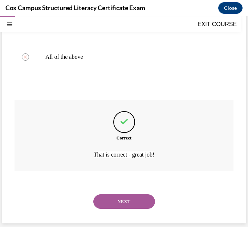
scroll to position [185, 0]
click at [133, 204] on button "NEXT" at bounding box center [124, 202] width 62 height 15
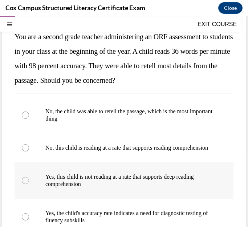
scroll to position [109, 0]
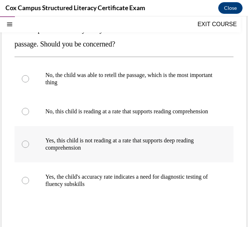
click at [130, 149] on p "Yes, this child is not reading at a rate that supports deep reading comprehensi…" at bounding box center [130, 144] width 170 height 15
click at [29, 148] on input "Yes, this child is not reading at a rate that supports deep reading comprehensi…" at bounding box center [25, 144] width 7 height 7
radio input "true"
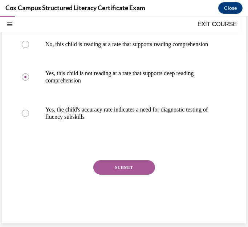
click at [136, 168] on button "SUBMIT" at bounding box center [124, 167] width 62 height 15
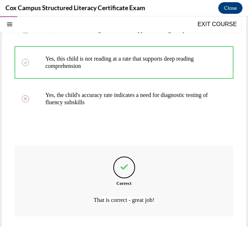
scroll to position [244, 0]
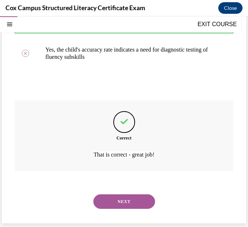
click at [129, 199] on button "NEXT" at bounding box center [124, 202] width 62 height 15
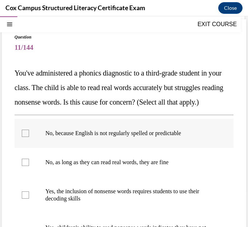
scroll to position [73, 0]
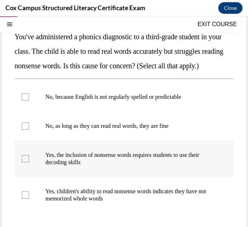
click at [121, 166] on p "Yes, the inclusion of nonsense words requires students to use their decoding sk…" at bounding box center [130, 159] width 170 height 15
click at [29, 163] on input "Yes, the inclusion of nonsense words requires students to use their decoding sk…" at bounding box center [25, 158] width 7 height 7
checkbox input "true"
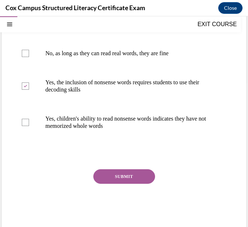
click at [123, 184] on button "SUBMIT" at bounding box center [124, 176] width 62 height 15
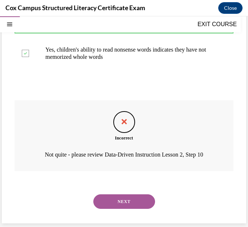
scroll to position [239, 0]
click at [131, 203] on button "NEXT" at bounding box center [124, 202] width 62 height 15
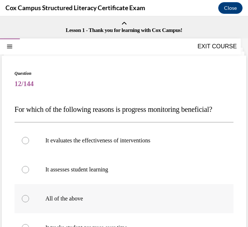
scroll to position [36, 0]
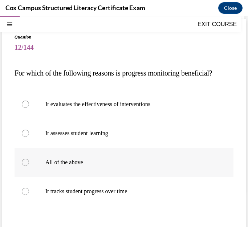
click at [77, 163] on p "All of the above" at bounding box center [130, 162] width 170 height 7
click at [29, 163] on input "All of the above" at bounding box center [25, 162] width 7 height 7
radio input "true"
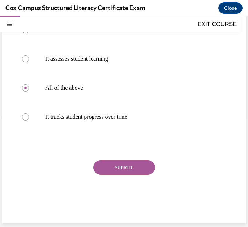
click at [107, 165] on button "SUBMIT" at bounding box center [124, 167] width 62 height 15
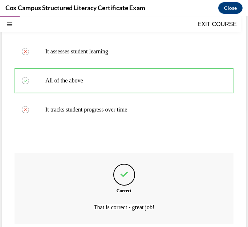
scroll to position [171, 0]
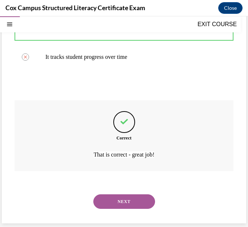
click at [116, 202] on button "NEXT" at bounding box center [124, 202] width 62 height 15
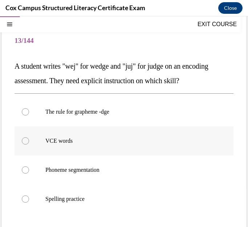
scroll to position [73, 0]
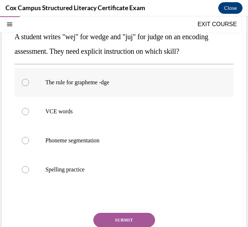
click at [107, 86] on label "The rule for grapheme -dge" at bounding box center [124, 82] width 219 height 29
click at [29, 86] on input "The rule for grapheme -dge" at bounding box center [25, 82] width 7 height 7
radio input "true"
click at [123, 221] on button "SUBMIT" at bounding box center [124, 220] width 62 height 15
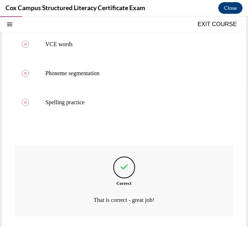
scroll to position [185, 0]
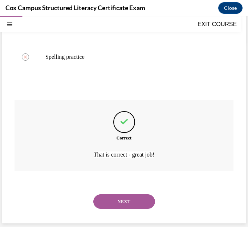
click at [138, 204] on button "NEXT" at bounding box center [124, 202] width 62 height 15
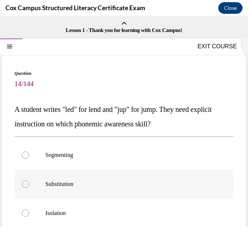
scroll to position [36, 0]
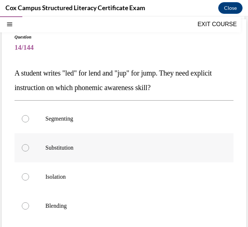
click at [81, 144] on label "Substitution" at bounding box center [124, 147] width 219 height 29
click at [29, 144] on input "Substitution" at bounding box center [25, 147] width 7 height 7
radio input "true"
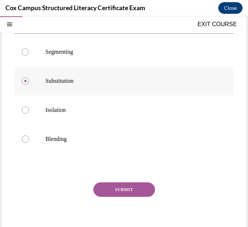
scroll to position [109, 0]
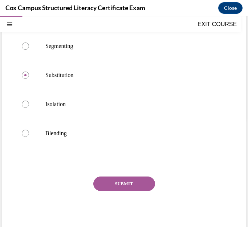
click at [130, 194] on div "SUBMIT" at bounding box center [124, 195] width 219 height 36
click at [132, 182] on button "SUBMIT" at bounding box center [124, 184] width 62 height 15
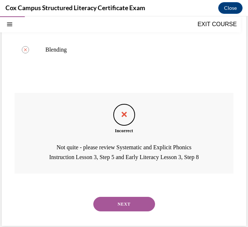
scroll to position [195, 0]
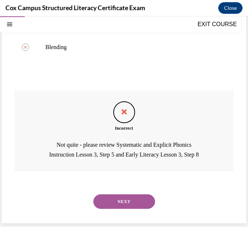
click at [127, 200] on button "NEXT" at bounding box center [124, 202] width 62 height 15
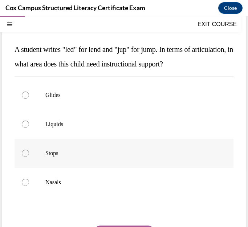
scroll to position [73, 0]
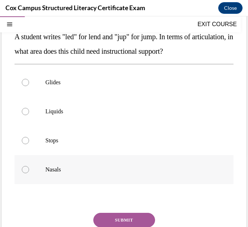
click at [57, 166] on p "Nasals" at bounding box center [130, 169] width 170 height 7
click at [29, 166] on input "Nasals" at bounding box center [25, 169] width 7 height 7
radio input "true"
drag, startPoint x: 64, startPoint y: 168, endPoint x: 40, endPoint y: 169, distance: 24.4
click at [40, 169] on label "Nasals" at bounding box center [124, 169] width 219 height 29
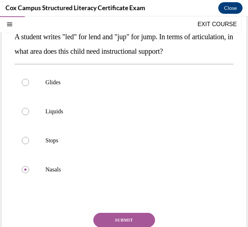
click at [20, 203] on div "Question 15/144 A student writes "led" for lend and "jup" for jump. In terms of…" at bounding box center [124, 134] width 219 height 275
click at [124, 221] on button "SUBMIT" at bounding box center [124, 220] width 62 height 15
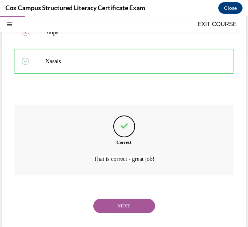
scroll to position [185, 0]
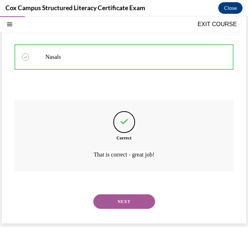
click at [127, 205] on button "NEXT" at bounding box center [124, 202] width 62 height 15
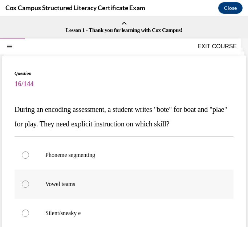
scroll to position [73, 0]
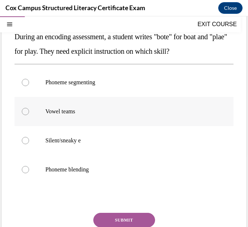
click at [64, 110] on p "Vowel teams" at bounding box center [130, 111] width 170 height 7
click at [29, 110] on input "Vowel teams" at bounding box center [25, 111] width 7 height 7
radio input "true"
click at [132, 221] on button "SUBMIT" at bounding box center [124, 220] width 62 height 15
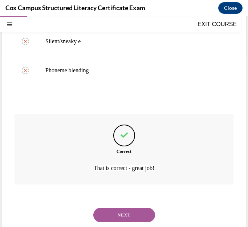
scroll to position [185, 0]
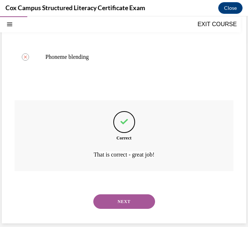
click at [139, 203] on button "NEXT" at bounding box center [124, 202] width 62 height 15
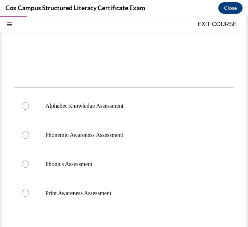
scroll to position [218, 0]
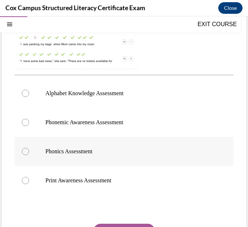
click at [87, 148] on label "Phonics Assessment" at bounding box center [124, 151] width 219 height 29
click at [29, 148] on input "Phonics Assessment" at bounding box center [25, 151] width 7 height 7
radio input "true"
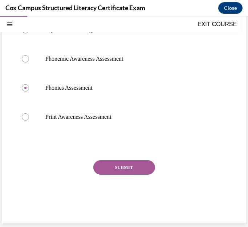
click at [132, 169] on button "SUBMIT" at bounding box center [124, 167] width 62 height 15
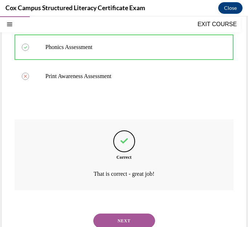
scroll to position [342, 0]
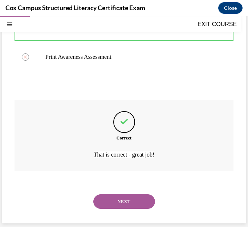
click at [131, 197] on button "NEXT" at bounding box center [124, 202] width 62 height 15
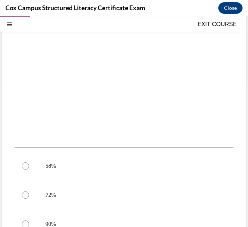
scroll to position [218, 0]
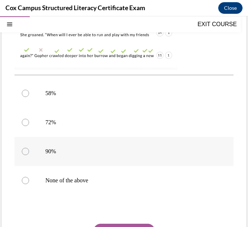
click at [49, 148] on label "90%" at bounding box center [124, 151] width 219 height 29
click at [29, 148] on input "90%" at bounding box center [25, 151] width 7 height 7
radio input "true"
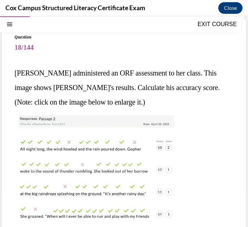
scroll to position [73, 0]
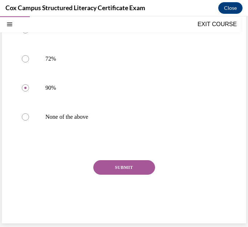
click at [131, 161] on button "SUBMIT" at bounding box center [124, 167] width 62 height 15
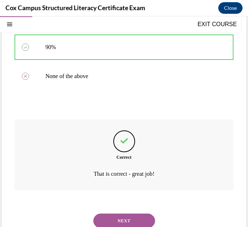
scroll to position [342, 0]
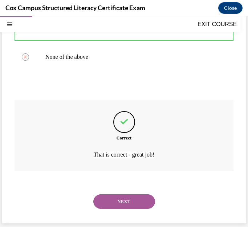
click at [131, 197] on button "NEXT" at bounding box center [124, 202] width 62 height 15
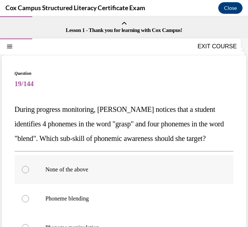
scroll to position [73, 0]
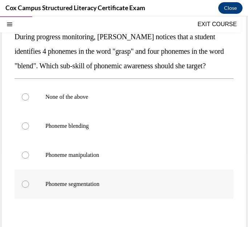
click at [93, 187] on span "Phoneme segmentation" at bounding box center [72, 184] width 54 height 6
click at [29, 188] on input "Phoneme segmentation" at bounding box center [25, 184] width 7 height 7
radio input "true"
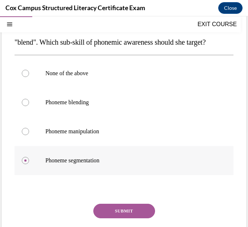
scroll to position [109, 0]
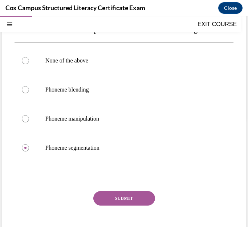
click at [124, 206] on button "SUBMIT" at bounding box center [124, 198] width 62 height 15
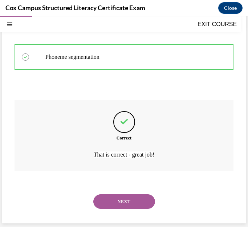
scroll to position [215, 0]
click at [132, 204] on button "NEXT" at bounding box center [124, 202] width 62 height 15
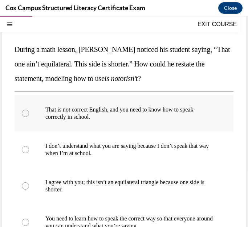
scroll to position [73, 0]
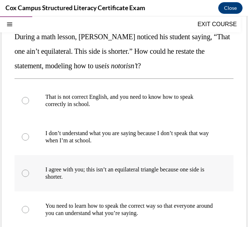
click at [155, 172] on p "I agree with you; this isn’t an equilateral triangle because one side is shorte…" at bounding box center [130, 173] width 170 height 15
click at [29, 172] on input "I agree with you; this isn’t an equilateral triangle because one side is shorte…" at bounding box center [25, 173] width 7 height 7
radio input "true"
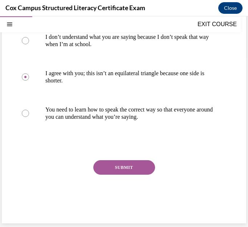
click at [140, 167] on button "SUBMIT" at bounding box center [124, 167] width 62 height 15
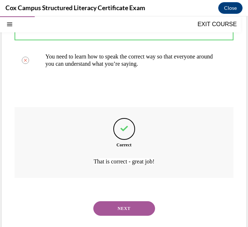
scroll to position [229, 0]
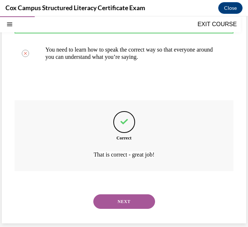
click at [136, 207] on button "NEXT" at bounding box center [124, 202] width 62 height 15
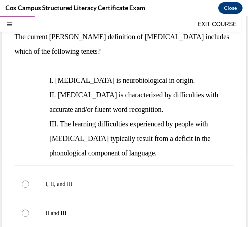
scroll to position [109, 0]
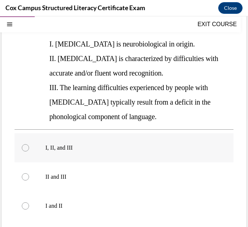
click at [65, 144] on p "I, II, and III" at bounding box center [130, 147] width 170 height 7
click at [29, 144] on input "I, II, and III" at bounding box center [25, 147] width 7 height 7
radio input "true"
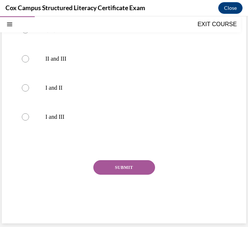
click at [135, 168] on button "SUBMIT" at bounding box center [124, 167] width 62 height 15
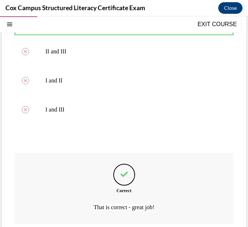
scroll to position [287, 0]
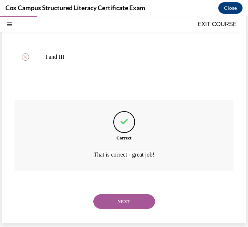
click at [132, 202] on button "NEXT" at bounding box center [124, 202] width 62 height 15
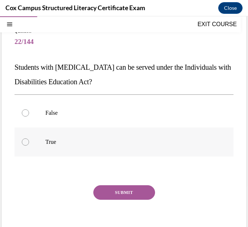
scroll to position [31, 0]
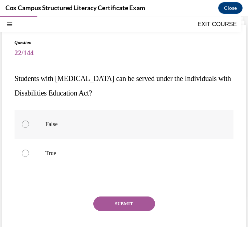
click at [46, 122] on p "False" at bounding box center [130, 124] width 170 height 7
click at [29, 122] on input "False" at bounding box center [25, 124] width 7 height 7
radio input "true"
click at [126, 207] on button "SUBMIT" at bounding box center [124, 204] width 62 height 15
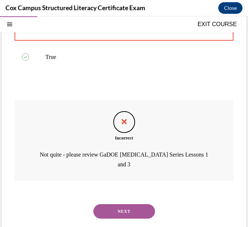
click at [130, 204] on button "NEXT" at bounding box center [124, 211] width 62 height 15
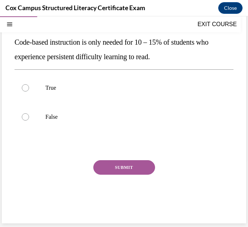
scroll to position [50, 0]
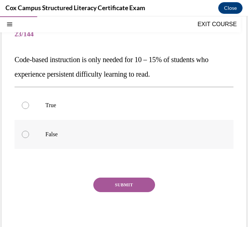
click at [61, 139] on label "False" at bounding box center [124, 134] width 219 height 29
click at [29, 138] on input "False" at bounding box center [25, 134] width 7 height 7
radio input "true"
click at [128, 188] on button "SUBMIT" at bounding box center [124, 185] width 62 height 15
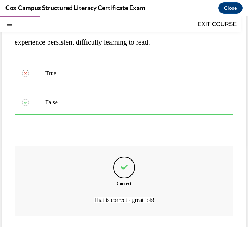
scroll to position [127, 0]
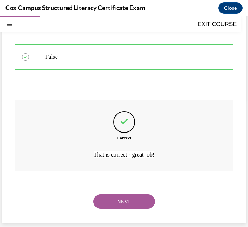
click at [126, 205] on button "NEXT" at bounding box center [124, 202] width 62 height 15
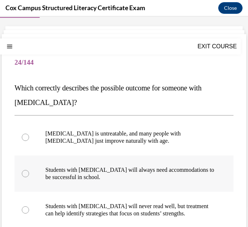
scroll to position [73, 0]
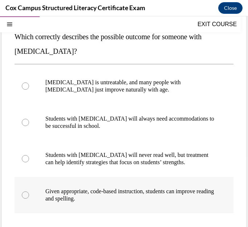
click at [99, 196] on p "Given appropriate, code-based instruction, students can improve reading and spe…" at bounding box center [130, 195] width 170 height 15
click at [29, 196] on input "Given appropriate, code-based instruction, students can improve reading and spe…" at bounding box center [25, 195] width 7 height 7
radio input "true"
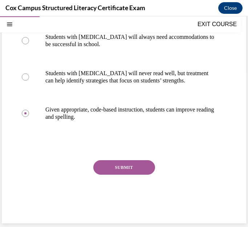
click at [117, 169] on button "SUBMIT" at bounding box center [124, 167] width 62 height 15
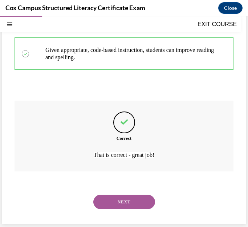
scroll to position [215, 0]
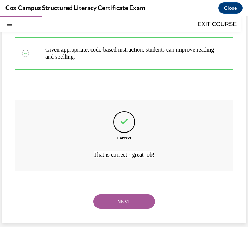
click at [135, 206] on button "NEXT" at bounding box center [124, 202] width 62 height 15
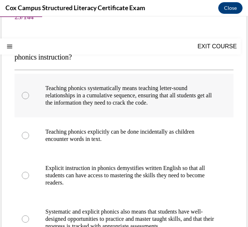
scroll to position [73, 0]
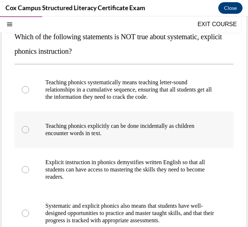
click at [84, 127] on p "Teaching phonics explicitly can be done incidentally as children encounter word…" at bounding box center [130, 130] width 170 height 15
click at [29, 127] on input "Teaching phonics explicitly can be done incidentally as children encounter word…" at bounding box center [25, 129] width 7 height 7
radio input "true"
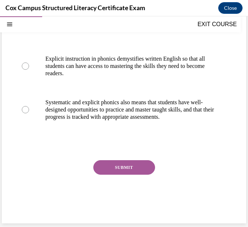
click at [120, 170] on button "SUBMIT" at bounding box center [124, 167] width 62 height 15
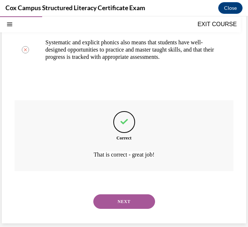
scroll to position [244, 0]
click at [128, 201] on button "NEXT" at bounding box center [124, 202] width 62 height 15
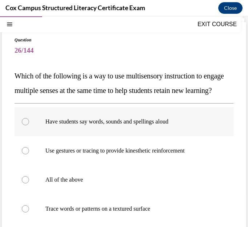
scroll to position [73, 0]
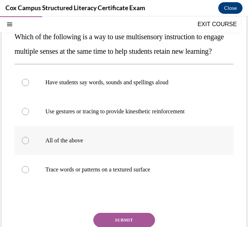
click at [78, 151] on label "All of the above" at bounding box center [124, 140] width 219 height 29
click at [29, 144] on input "All of the above" at bounding box center [25, 140] width 7 height 7
radio input "true"
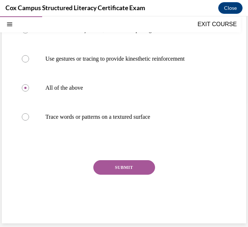
click at [112, 169] on button "SUBMIT" at bounding box center [124, 167] width 62 height 15
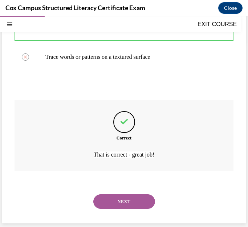
scroll to position [200, 0]
click at [122, 200] on button "NEXT" at bounding box center [124, 202] width 62 height 15
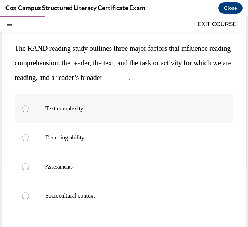
scroll to position [73, 0]
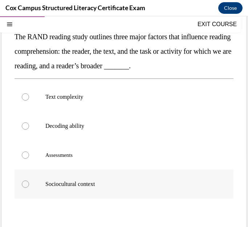
click at [96, 190] on label "Sociocultural context" at bounding box center [124, 184] width 219 height 29
click at [29, 188] on input "Sociocultural context" at bounding box center [25, 184] width 7 height 7
radio input "true"
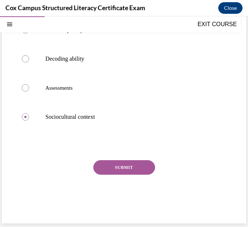
click at [122, 165] on button "SUBMIT" at bounding box center [124, 167] width 62 height 15
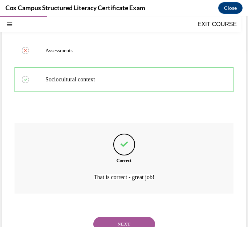
scroll to position [200, 0]
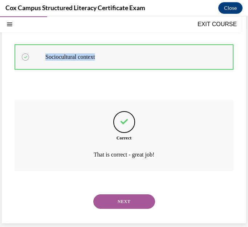
drag, startPoint x: 106, startPoint y: 62, endPoint x: 102, endPoint y: 59, distance: 5.2
click at [102, 59] on label "Sociocultural context" at bounding box center [124, 57] width 219 height 29
click at [71, 85] on div at bounding box center [124, 85] width 219 height 9
click at [136, 201] on button "NEXT" at bounding box center [124, 202] width 62 height 15
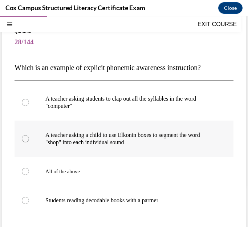
scroll to position [73, 0]
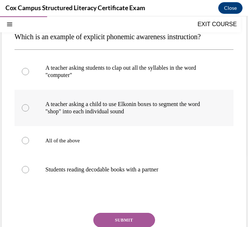
click at [118, 108] on p "A teacher asking a child to use Elkonin boxes to segment the word "shop" into e…" at bounding box center [130, 108] width 170 height 15
click at [29, 108] on input "A teacher asking a child to use Elkonin boxes to segment the word "shop" into e…" at bounding box center [25, 107] width 7 height 7
radio input "true"
click at [126, 223] on button "SUBMIT" at bounding box center [124, 220] width 62 height 15
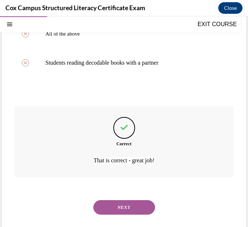
scroll to position [186, 0]
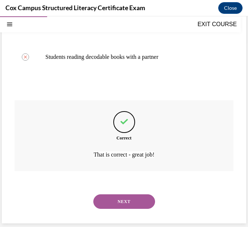
click at [118, 202] on button "NEXT" at bounding box center [124, 202] width 62 height 15
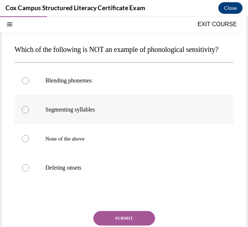
scroll to position [73, 0]
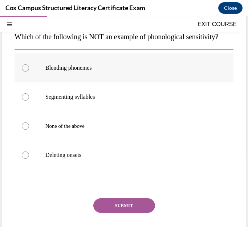
click at [85, 72] on p "Blending phonemes" at bounding box center [130, 67] width 170 height 7
click at [29, 72] on input "Blending phonemes" at bounding box center [25, 67] width 7 height 7
radio input "true"
click at [135, 213] on button "SUBMIT" at bounding box center [124, 206] width 62 height 15
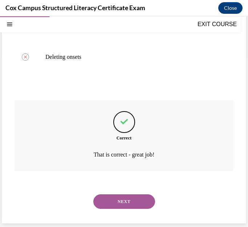
scroll to position [186, 0]
click at [125, 203] on button "NEXT" at bounding box center [124, 202] width 62 height 15
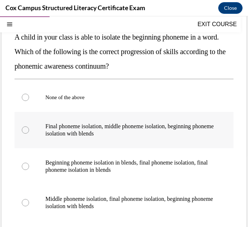
scroll to position [73, 0]
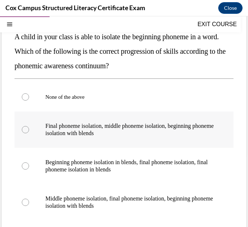
click at [114, 128] on p "Final phoneme isolation, middle phoneme isolation, beginning phoneme isolation …" at bounding box center [130, 130] width 170 height 15
click at [29, 128] on input "Final phoneme isolation, middle phoneme isolation, beginning phoneme isolation …" at bounding box center [25, 129] width 7 height 7
radio input "true"
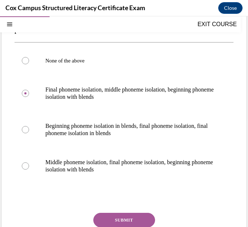
click at [131, 217] on button "SUBMIT" at bounding box center [124, 220] width 62 height 15
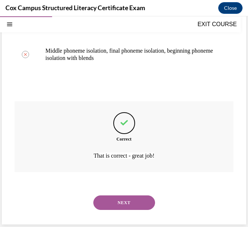
scroll to position [222, 0]
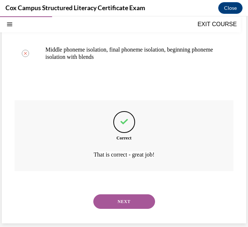
click at [129, 197] on button "NEXT" at bounding box center [124, 202] width 62 height 15
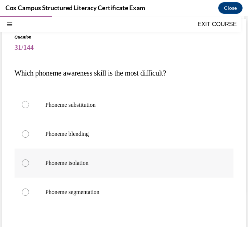
scroll to position [73, 0]
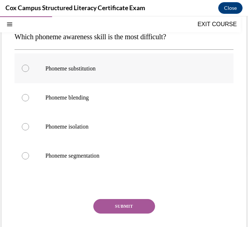
click at [92, 69] on span "Phoneme substitution" at bounding box center [70, 68] width 50 height 6
click at [29, 69] on input "Phoneme substitution" at bounding box center [25, 68] width 7 height 7
radio input "true"
click at [137, 206] on button "SUBMIT" at bounding box center [124, 206] width 62 height 15
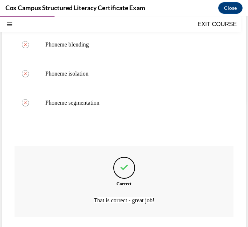
scroll to position [171, 0]
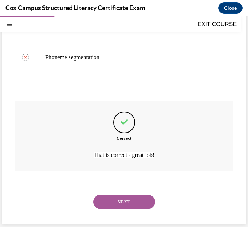
click at [137, 206] on button "NEXT" at bounding box center [124, 202] width 62 height 15
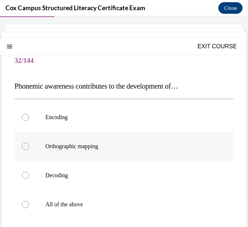
scroll to position [36, 0]
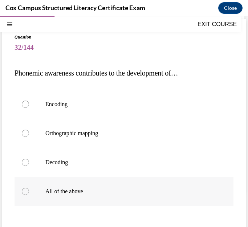
click at [64, 187] on label "All of the above" at bounding box center [124, 191] width 219 height 29
click at [29, 188] on input "All of the above" at bounding box center [25, 191] width 7 height 7
radio input "true"
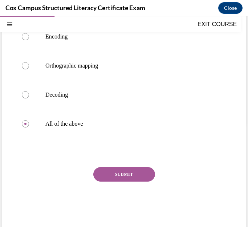
scroll to position [111, 0]
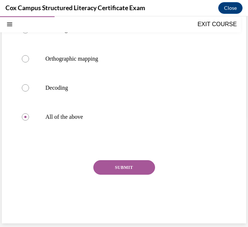
click at [124, 156] on div "Question 32/144 Phonemic awareness contributes to the development of…  Encoding…" at bounding box center [124, 89] width 219 height 261
click at [126, 167] on button "SUBMIT" at bounding box center [124, 167] width 62 height 15
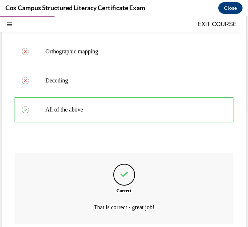
scroll to position [171, 0]
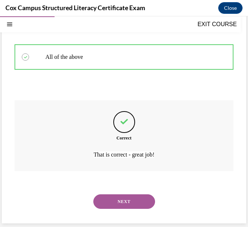
click at [128, 203] on button "NEXT" at bounding box center [124, 202] width 62 height 15
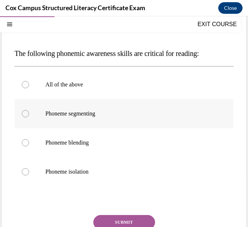
scroll to position [73, 0]
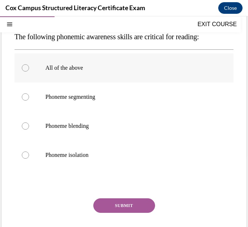
drag, startPoint x: 68, startPoint y: 66, endPoint x: 72, endPoint y: 68, distance: 4.2
click at [69, 66] on span "All of the above" at bounding box center [64, 68] width 38 height 6
click at [29, 66] on input "All of the above" at bounding box center [25, 67] width 7 height 7
radio input "true"
click at [134, 204] on button "SUBMIT" at bounding box center [124, 206] width 62 height 15
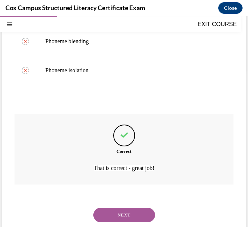
scroll to position [171, 0]
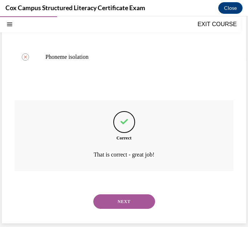
click at [133, 203] on button "NEXT" at bounding box center [124, 202] width 62 height 15
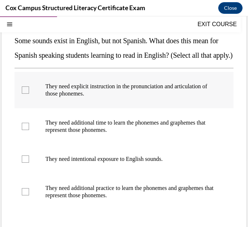
scroll to position [73, 0]
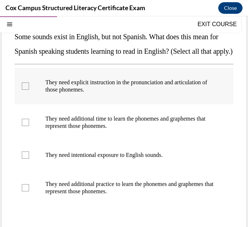
click at [80, 93] on p "They need explicit instruction in the pronunciation and articulation of those p…" at bounding box center [130, 86] width 170 height 15
click at [29, 90] on input "They need explicit instruction in the pronunciation and articulation of those p…" at bounding box center [25, 86] width 7 height 7
checkbox input "true"
click at [105, 159] on p "They need intentional exposure to English sounds." at bounding box center [130, 155] width 170 height 7
click at [29, 159] on input "They need intentional exposure to English sounds." at bounding box center [25, 155] width 7 height 7
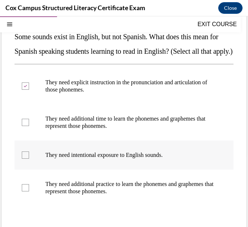
checkbox input "true"
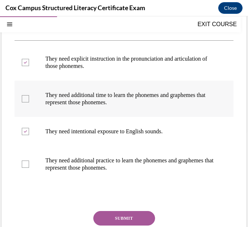
scroll to position [109, 0]
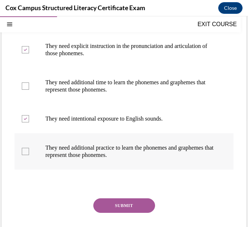
click at [124, 159] on p "They need additional practice to learn the phonemes and graphemes that represen…" at bounding box center [130, 151] width 170 height 15
click at [29, 155] on input "They need additional practice to learn the phonemes and graphemes that represen…" at bounding box center [25, 151] width 7 height 7
checkbox input "true"
click at [107, 93] on p "They need additional time to learn the phonemes and graphemes that represent th…" at bounding box center [130, 86] width 170 height 15
click at [29, 90] on input "They need additional time to learn the phonemes and graphemes that represent th…" at bounding box center [25, 86] width 7 height 7
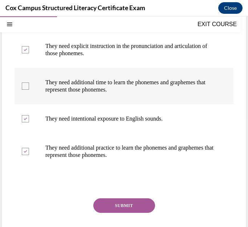
checkbox input "true"
click at [139, 213] on button "SUBMIT" at bounding box center [124, 206] width 62 height 15
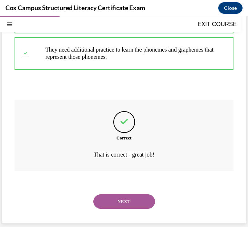
scroll to position [222, 0]
click at [134, 203] on button "NEXT" at bounding box center [124, 202] width 62 height 15
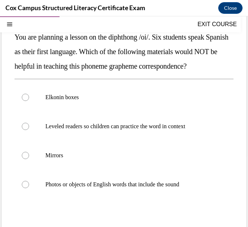
scroll to position [73, 0]
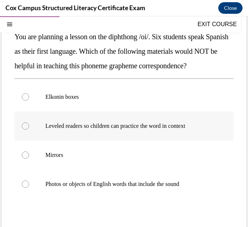
click at [132, 130] on p "Leveled readers so children can practice the word in context" at bounding box center [130, 126] width 170 height 7
click at [29, 130] on input "Leveled readers so children can practice the word in context" at bounding box center [25, 126] width 7 height 7
radio input "true"
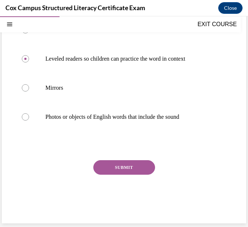
click at [126, 175] on button "SUBMIT" at bounding box center [124, 167] width 62 height 15
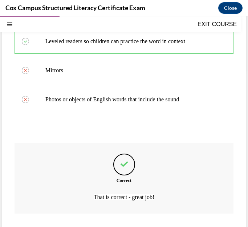
scroll to position [215, 0]
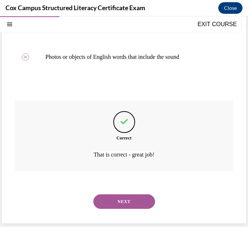
click at [125, 201] on button "NEXT" at bounding box center [124, 202] width 62 height 15
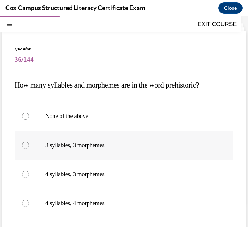
scroll to position [36, 0]
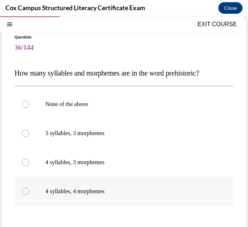
click at [89, 193] on p "4 syllables, 4 morphemes" at bounding box center [130, 191] width 170 height 7
click at [29, 193] on input "4 syllables, 4 morphemes" at bounding box center [25, 191] width 7 height 7
radio input "true"
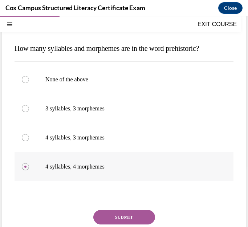
scroll to position [109, 0]
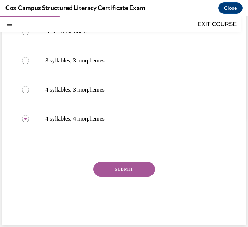
click at [127, 179] on div "SUBMIT" at bounding box center [124, 180] width 219 height 36
click at [129, 165] on button "SUBMIT" at bounding box center [124, 169] width 62 height 15
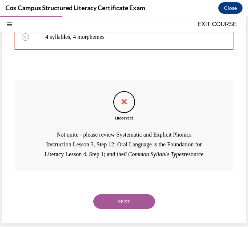
scroll to position [201, 0]
click at [123, 200] on button "NEXT" at bounding box center [124, 202] width 62 height 15
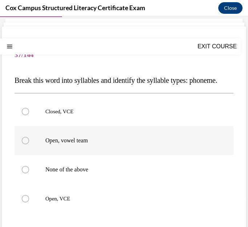
scroll to position [73, 0]
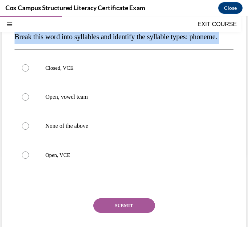
drag, startPoint x: 17, startPoint y: 35, endPoint x: 48, endPoint y: 48, distance: 33.6
click at [48, 44] on p "Break this word into syllables and identify the syllable types: phoneme." at bounding box center [124, 36] width 219 height 15
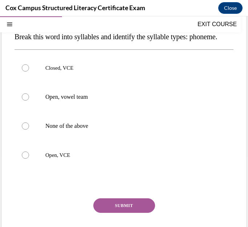
click at [2, 109] on div "Question 37/144 Break this word into syllables and identify the syllable types:…" at bounding box center [124, 122] width 245 height 279
click at [23, 101] on div at bounding box center [25, 96] width 7 height 7
click at [23, 101] on input "Open, vowel team" at bounding box center [25, 96] width 7 height 7
radio input "true"
click at [120, 213] on button "SUBMIT" at bounding box center [124, 206] width 62 height 15
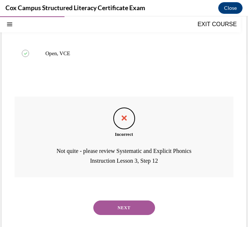
scroll to position [196, 0]
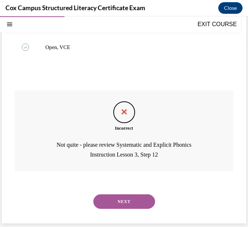
click at [127, 198] on button "NEXT" at bounding box center [124, 202] width 62 height 15
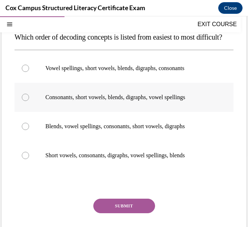
scroll to position [73, 0]
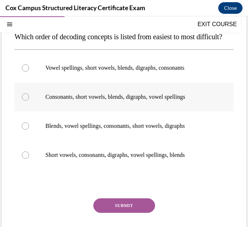
click at [161, 101] on p "Consonants, short vowels, blends, digraphs, vowel spellings" at bounding box center [130, 96] width 170 height 7
click at [29, 101] on input "Consonants, short vowels, blends, digraphs, vowel spellings" at bounding box center [25, 96] width 7 height 7
radio input "true"
click at [134, 213] on button "SUBMIT" at bounding box center [124, 206] width 62 height 15
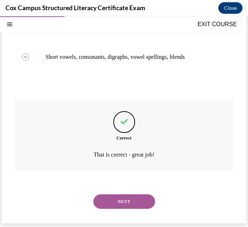
scroll to position [185, 0]
click at [129, 203] on button "NEXT" at bounding box center [124, 202] width 62 height 15
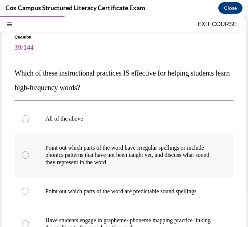
scroll to position [73, 0]
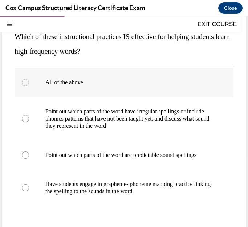
click at [79, 84] on p "All of the above" at bounding box center [130, 82] width 170 height 7
click at [29, 84] on input "All of the above" at bounding box center [25, 82] width 7 height 7
radio input "true"
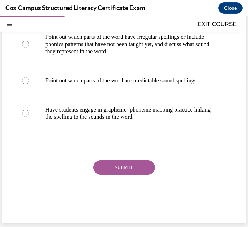
click at [130, 172] on button "SUBMIT" at bounding box center [124, 167] width 62 height 15
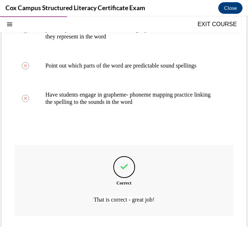
scroll to position [215, 0]
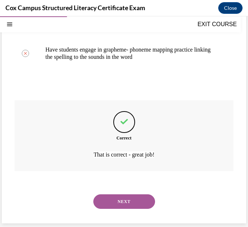
click at [129, 198] on button "NEXT" at bounding box center [124, 202] width 62 height 15
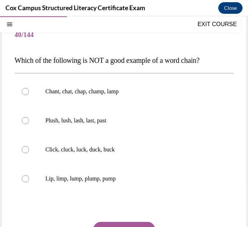
scroll to position [36, 0]
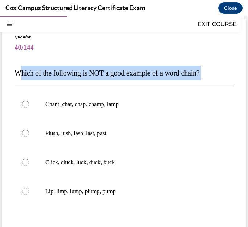
drag, startPoint x: 19, startPoint y: 72, endPoint x: 215, endPoint y: 71, distance: 196.0
click at [215, 71] on p "Which of the following is NOT a good example of a word chain?" at bounding box center [124, 73] width 219 height 15
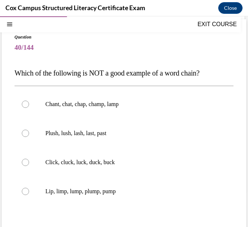
click at [165, 89] on div "Chant, chat, chap, champ, lamp Plush, lush, lash, last, past   Click, cluck, lu…" at bounding box center [124, 148] width 219 height 124
click at [108, 133] on p "Plush, lush, lash, last, past" at bounding box center [130, 133] width 170 height 7
click at [25, 134] on div at bounding box center [25, 133] width 7 height 7
click at [25, 134] on input "Plush, lush, lash, last, past" at bounding box center [25, 133] width 7 height 7
radio input "true"
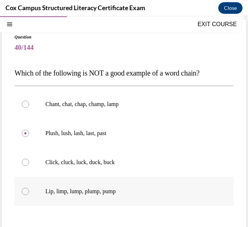
scroll to position [109, 0]
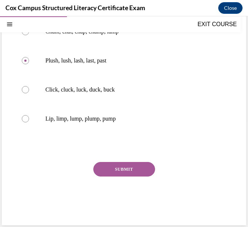
click at [152, 176] on div "SUBMIT" at bounding box center [124, 180] width 219 height 36
click at [148, 174] on button "SUBMIT" at bounding box center [124, 169] width 62 height 15
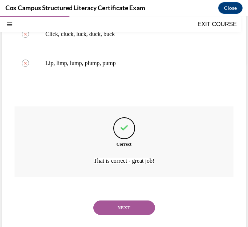
scroll to position [171, 0]
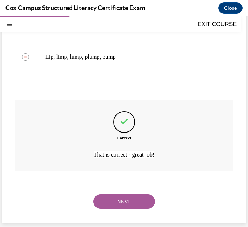
click at [131, 198] on button "NEXT" at bounding box center [124, 202] width 62 height 15
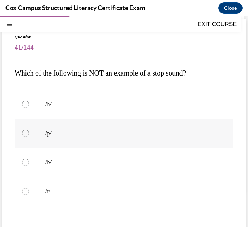
scroll to position [73, 0]
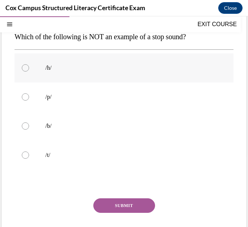
click at [22, 65] on div at bounding box center [25, 67] width 7 height 7
click at [22, 65] on input "/h/" at bounding box center [25, 67] width 7 height 7
radio input "true"
click at [121, 199] on button "SUBMIT" at bounding box center [124, 206] width 62 height 15
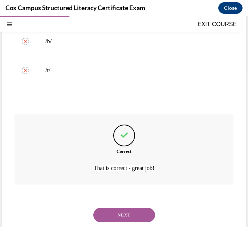
scroll to position [171, 0]
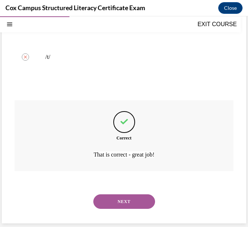
click at [129, 204] on button "NEXT" at bounding box center [124, 202] width 62 height 15
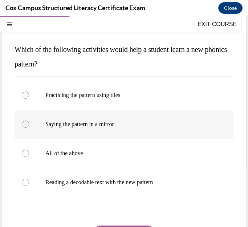
scroll to position [73, 0]
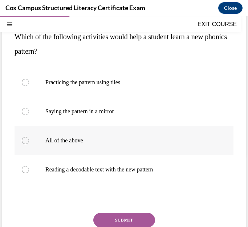
click at [77, 141] on p "All of the above" at bounding box center [130, 140] width 170 height 7
click at [29, 141] on input "All of the above" at bounding box center [25, 140] width 7 height 7
radio input "true"
click at [135, 219] on button "SUBMIT" at bounding box center [124, 220] width 62 height 15
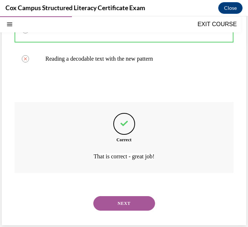
scroll to position [185, 0]
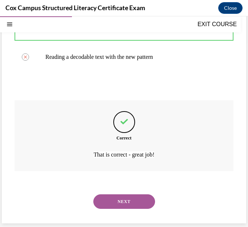
click at [135, 199] on button "NEXT" at bounding box center [124, 202] width 62 height 15
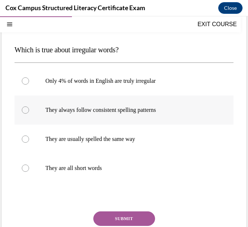
scroll to position [73, 0]
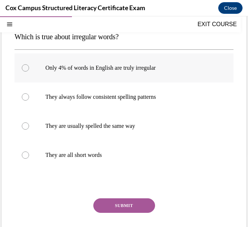
click at [121, 69] on p "Only 4% of words in English are truly irregular" at bounding box center [130, 67] width 170 height 7
click at [29, 69] on input "Only 4% of words in English are truly irregular" at bounding box center [25, 67] width 7 height 7
radio input "true"
click at [108, 201] on button "SUBMIT" at bounding box center [124, 206] width 62 height 15
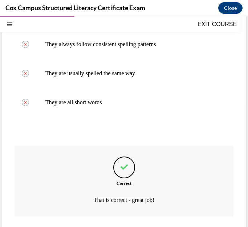
scroll to position [171, 0]
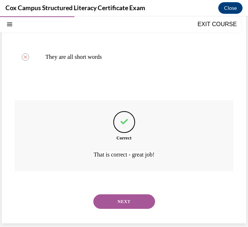
click at [110, 201] on button "NEXT" at bounding box center [124, 202] width 62 height 15
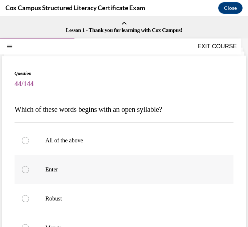
scroll to position [73, 0]
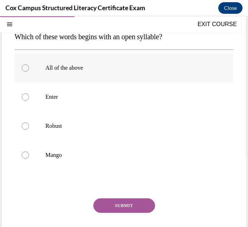
click at [76, 67] on p "All of the above" at bounding box center [130, 67] width 170 height 7
click at [29, 67] on input "All of the above" at bounding box center [25, 67] width 7 height 7
radio input "true"
click at [144, 204] on button "SUBMIT" at bounding box center [124, 206] width 62 height 15
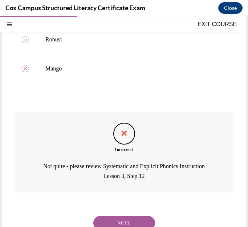
scroll to position [181, 0]
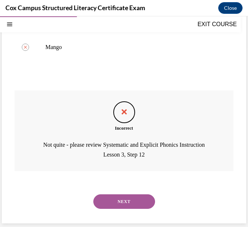
click at [135, 203] on button "NEXT" at bounding box center [124, 202] width 62 height 15
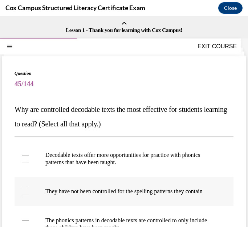
scroll to position [36, 0]
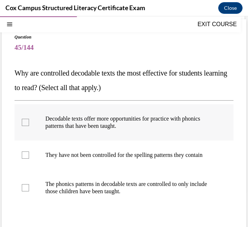
click at [143, 121] on p "Decodable texts offer more opportunities for practice with phonics patterns tha…" at bounding box center [130, 122] width 170 height 15
click at [29, 121] on input "Decodable texts offer more opportunities for practice with phonics patterns tha…" at bounding box center [25, 122] width 7 height 7
checkbox input "true"
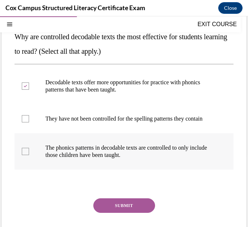
click at [142, 157] on p "The phonics patterns in decodable texts are controlled to only include those ch…" at bounding box center [130, 151] width 170 height 15
click at [29, 155] on input "The phonics patterns in decodable texts are controlled to only include those ch…" at bounding box center [25, 151] width 7 height 7
checkbox input "true"
click at [127, 213] on button "SUBMIT" at bounding box center [124, 206] width 62 height 15
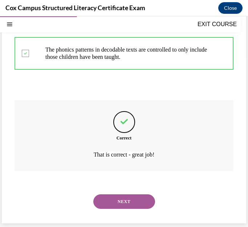
click at [128, 204] on button "NEXT" at bounding box center [124, 202] width 62 height 15
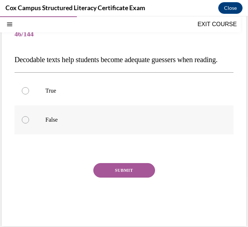
click at [47, 129] on label "False" at bounding box center [124, 119] width 219 height 29
click at [29, 124] on input "False" at bounding box center [25, 119] width 7 height 7
radio input "true"
click at [129, 178] on button "SUBMIT" at bounding box center [124, 170] width 62 height 15
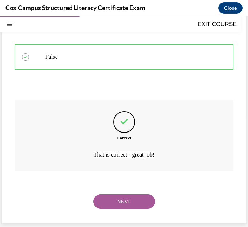
scroll to position [127, 0]
click at [137, 206] on button "NEXT" at bounding box center [124, 202] width 62 height 15
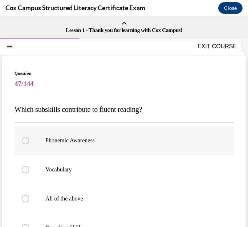
scroll to position [36, 0]
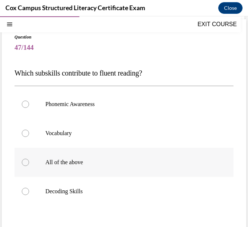
click at [68, 162] on p "All of the above" at bounding box center [130, 162] width 170 height 7
click at [29, 162] on input "All of the above" at bounding box center [25, 162] width 7 height 7
radio input "true"
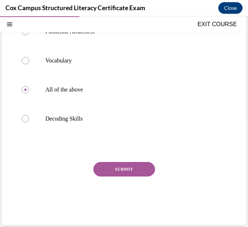
click at [123, 165] on button "SUBMIT" at bounding box center [124, 169] width 62 height 15
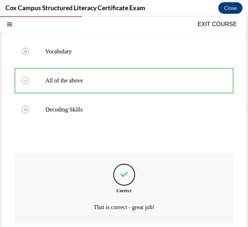
scroll to position [171, 0]
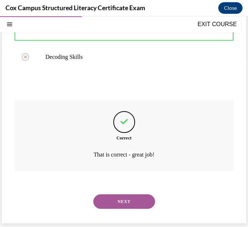
click at [121, 204] on button "NEXT" at bounding box center [124, 202] width 62 height 15
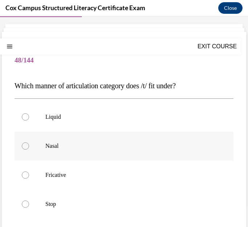
scroll to position [36, 0]
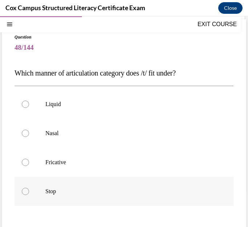
click at [41, 192] on label "Stop" at bounding box center [124, 191] width 219 height 29
click at [29, 192] on input "Stop" at bounding box center [25, 191] width 7 height 7
radio input "true"
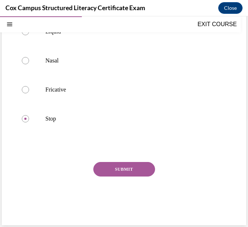
scroll to position [73, 0]
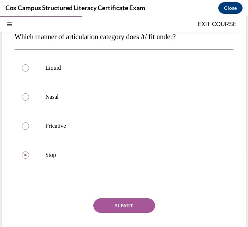
click at [121, 204] on button "SUBMIT" at bounding box center [124, 206] width 62 height 15
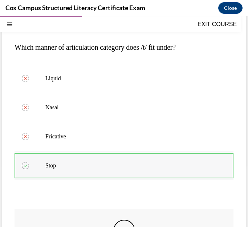
scroll to position [62, 0]
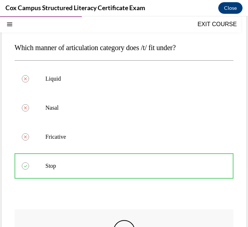
drag, startPoint x: 196, startPoint y: 45, endPoint x: 16, endPoint y: 39, distance: 180.1
click at [16, 39] on div "Question 48/144 Which manner of articulation category does /t/ fit under? Liqui…" at bounding box center [124, 168] width 219 height 321
click at [21, 207] on div "Question 48/144 Which manner of articulation category does /t/ fit under? Liqui…" at bounding box center [124, 168] width 219 height 321
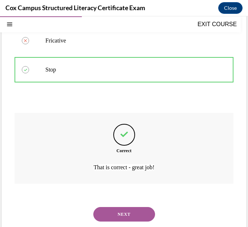
scroll to position [171, 0]
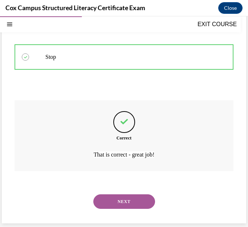
click at [134, 195] on button "NEXT" at bounding box center [124, 202] width 62 height 15
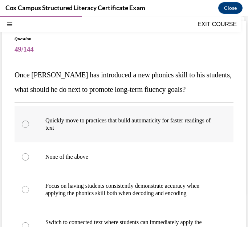
scroll to position [73, 0]
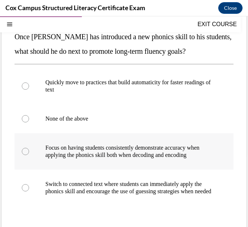
click at [127, 153] on p "Focus on having students consistently demonstrate accuracy when applying the ph…" at bounding box center [130, 151] width 170 height 15
click at [29, 153] on input "Focus on having students consistently demonstrate accuracy when applying the ph…" at bounding box center [25, 151] width 7 height 7
radio input "true"
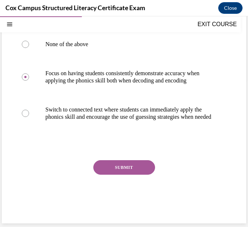
click at [127, 168] on button "SUBMIT" at bounding box center [124, 167] width 62 height 15
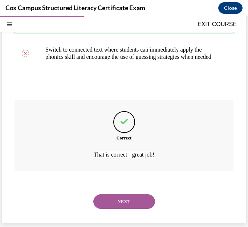
scroll to position [222, 0]
click at [131, 204] on button "NEXT" at bounding box center [124, 202] width 62 height 15
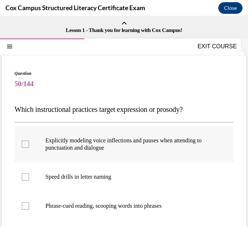
scroll to position [36, 0]
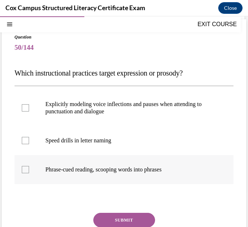
click at [128, 171] on p "Phrase-cued reading, scooping words into phrases" at bounding box center [130, 169] width 170 height 7
click at [29, 171] on input "Phrase-cued reading, scooping words into phrases" at bounding box center [25, 169] width 7 height 7
checkbox input "true"
click at [112, 104] on p "Explicitly modeling voice inflections and pauses when attending to punctuation …" at bounding box center [130, 108] width 170 height 15
click at [29, 104] on input "Explicitly modeling voice inflections and pauses when attending to punctuation …" at bounding box center [25, 107] width 7 height 7
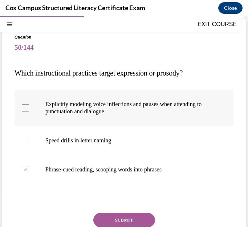
checkbox input "true"
click at [135, 217] on button "SUBMIT" at bounding box center [124, 220] width 62 height 15
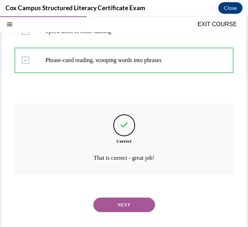
scroll to position [149, 0]
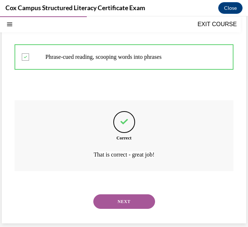
click at [124, 201] on button "NEXT" at bounding box center [124, 202] width 62 height 15
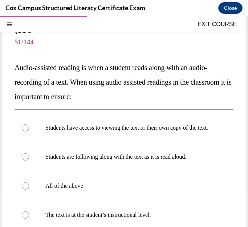
scroll to position [73, 0]
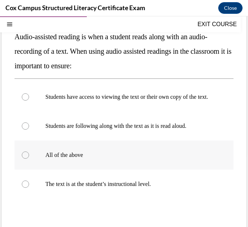
click at [80, 159] on p "All of the above" at bounding box center [130, 155] width 170 height 7
click at [29, 159] on input "All of the above" at bounding box center [25, 155] width 7 height 7
radio input "true"
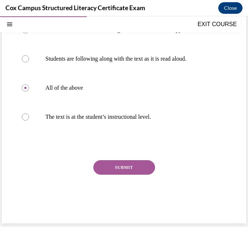
click at [108, 168] on button "SUBMIT" at bounding box center [124, 167] width 62 height 15
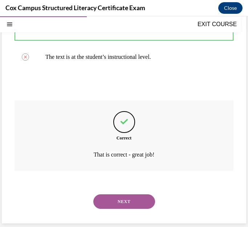
scroll to position [207, 0]
click at [117, 199] on button "NEXT" at bounding box center [124, 202] width 62 height 15
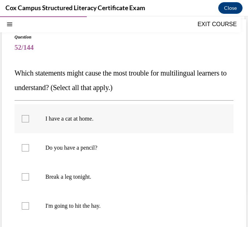
scroll to position [73, 0]
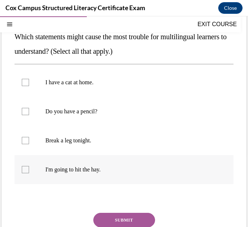
click at [75, 169] on p "I'm going to hit the hay." at bounding box center [130, 169] width 170 height 7
click at [29, 169] on input "I'm going to hit the hay." at bounding box center [25, 169] width 7 height 7
checkbox input "true"
click at [101, 142] on p "Break a leg tonight." at bounding box center [130, 140] width 170 height 7
click at [29, 142] on input "Break a leg tonight." at bounding box center [25, 140] width 7 height 7
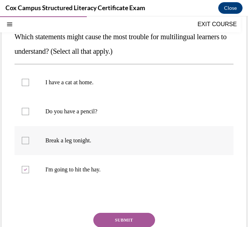
checkbox input "true"
click at [121, 218] on button "SUBMIT" at bounding box center [124, 220] width 62 height 15
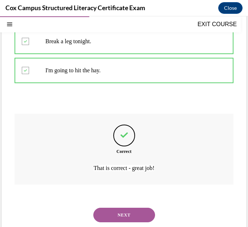
scroll to position [185, 0]
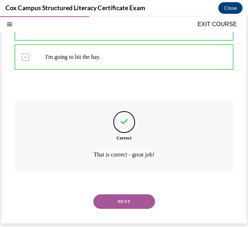
click at [131, 199] on button "NEXT" at bounding box center [124, 202] width 62 height 15
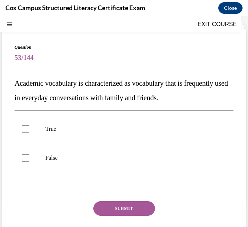
scroll to position [13, 0]
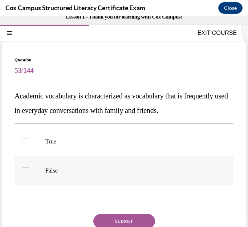
click at [38, 170] on label "False" at bounding box center [124, 170] width 219 height 29
click at [29, 170] on input "False" at bounding box center [25, 170] width 7 height 7
checkbox input "true"
click at [128, 221] on button "SUBMIT" at bounding box center [124, 221] width 62 height 15
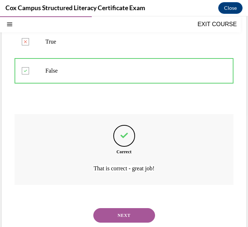
scroll to position [127, 0]
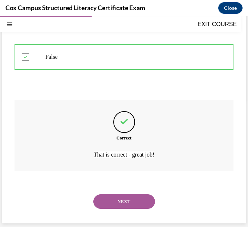
click at [115, 200] on button "NEXT" at bounding box center [124, 202] width 62 height 15
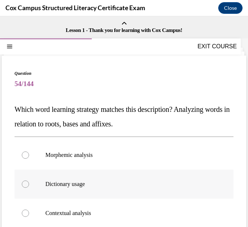
scroll to position [36, 0]
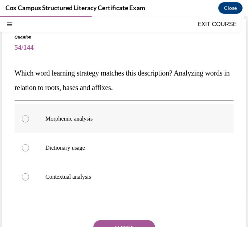
click at [98, 119] on p "Morphemic analysis" at bounding box center [130, 118] width 170 height 7
click at [29, 119] on input "Morphemic analysis" at bounding box center [25, 118] width 7 height 7
radio input "true"
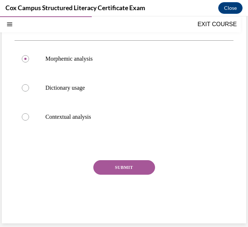
click at [119, 165] on button "SUBMIT" at bounding box center [124, 167] width 62 height 15
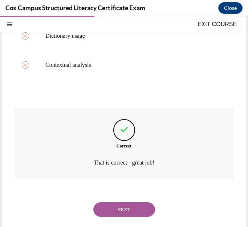
scroll to position [156, 0]
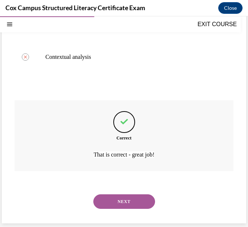
click at [126, 199] on button "NEXT" at bounding box center [124, 202] width 62 height 15
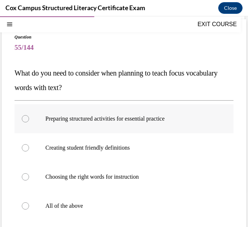
scroll to position [73, 0]
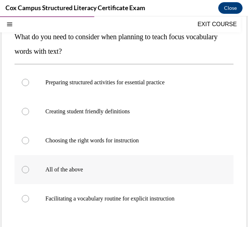
click at [87, 169] on p "All of the above" at bounding box center [130, 169] width 170 height 7
click at [29, 169] on input "All of the above" at bounding box center [25, 169] width 7 height 7
radio input "true"
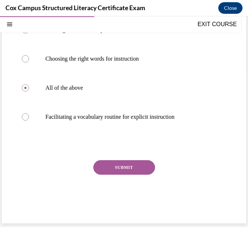
click at [97, 168] on button "SUBMIT" at bounding box center [124, 167] width 62 height 15
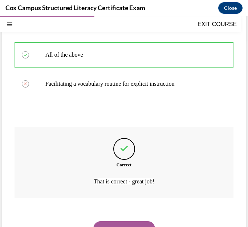
scroll to position [215, 0]
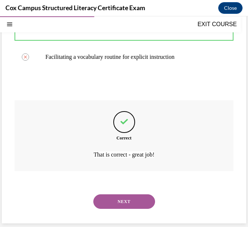
click at [122, 199] on button "NEXT" at bounding box center [124, 202] width 62 height 15
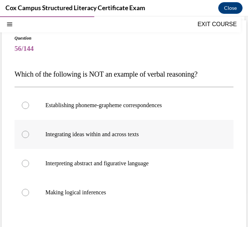
scroll to position [73, 0]
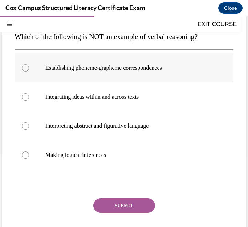
click at [133, 71] on p "Establishing phoneme-grapheme correspondences" at bounding box center [130, 67] width 170 height 7
click at [29, 71] on input "Establishing phoneme-grapheme correspondences" at bounding box center [25, 67] width 7 height 7
radio input "true"
click at [128, 206] on button "SUBMIT" at bounding box center [124, 206] width 62 height 15
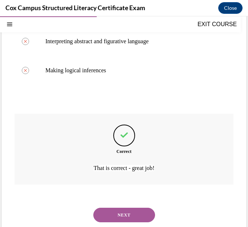
scroll to position [171, 0]
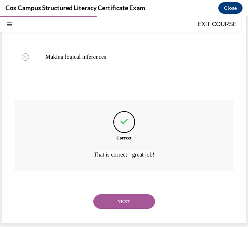
click at [117, 202] on button "NEXT" at bounding box center [124, 202] width 62 height 15
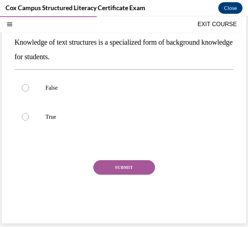
scroll to position [50, 0]
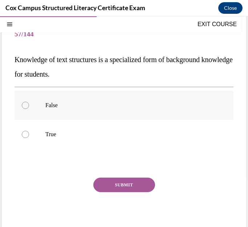
click at [93, 107] on p "False" at bounding box center [130, 105] width 170 height 7
click at [29, 107] on input "False" at bounding box center [25, 105] width 7 height 7
radio input "true"
click at [59, 137] on p "True" at bounding box center [130, 134] width 170 height 7
click at [29, 137] on input "True" at bounding box center [25, 134] width 7 height 7
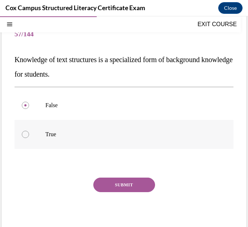
radio input "true"
click at [114, 181] on button "SUBMIT" at bounding box center [124, 185] width 62 height 15
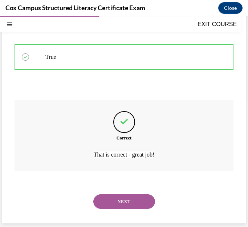
click at [124, 207] on button "NEXT" at bounding box center [124, 202] width 62 height 15
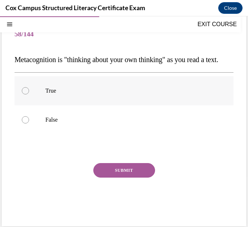
click at [88, 95] on p "True" at bounding box center [130, 90] width 170 height 7
click at [29, 95] on input "True" at bounding box center [25, 90] width 7 height 7
radio input "true"
click at [135, 178] on button "SUBMIT" at bounding box center [124, 170] width 62 height 15
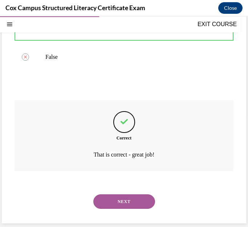
click at [131, 200] on button "NEXT" at bounding box center [124, 202] width 62 height 15
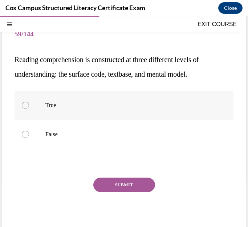
click at [80, 107] on p "True" at bounding box center [130, 105] width 170 height 7
click at [29, 107] on input "True" at bounding box center [25, 105] width 7 height 7
radio input "true"
click at [142, 185] on button "SUBMIT" at bounding box center [124, 185] width 62 height 15
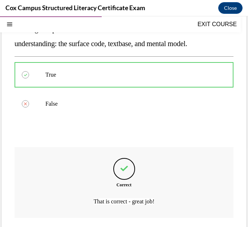
scroll to position [127, 0]
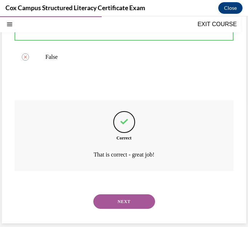
click at [135, 207] on button "NEXT" at bounding box center [124, 202] width 62 height 15
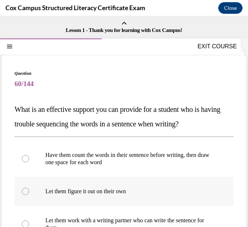
scroll to position [36, 0]
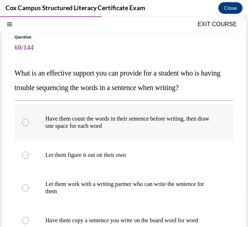
click at [141, 123] on p "Have them count the words in their sentence before writing, then draw one space…" at bounding box center [130, 122] width 170 height 15
click at [29, 123] on input "Have them count the words in their sentence before writing, then draw one space…" at bounding box center [25, 122] width 7 height 7
radio input "true"
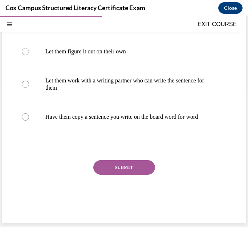
click at [131, 171] on button "SUBMIT" at bounding box center [124, 167] width 62 height 15
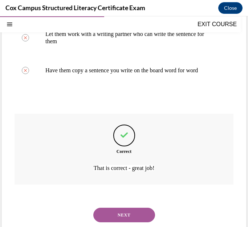
scroll to position [207, 0]
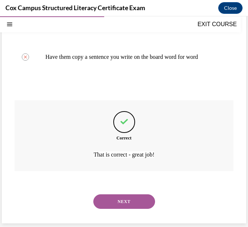
click at [127, 205] on button "NEXT" at bounding box center [124, 202] width 62 height 15
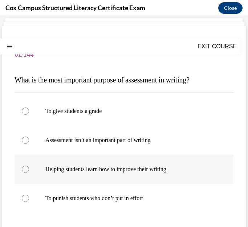
scroll to position [73, 0]
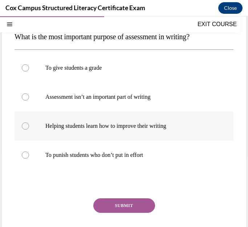
click at [115, 119] on label "Helping students learn how to improve their writing" at bounding box center [124, 126] width 219 height 29
click at [29, 123] on input "Helping students learn how to improve their writing" at bounding box center [25, 126] width 7 height 7
radio input "true"
click at [126, 208] on button "SUBMIT" at bounding box center [124, 206] width 62 height 15
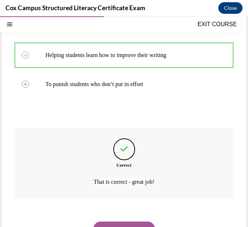
scroll to position [171, 0]
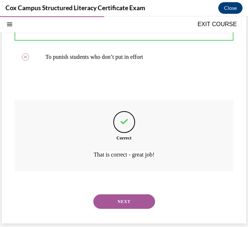
click at [135, 203] on button "NEXT" at bounding box center [124, 202] width 62 height 15
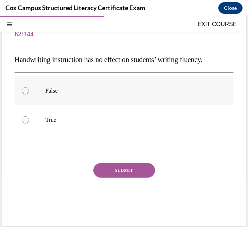
click at [52, 88] on p "False" at bounding box center [130, 90] width 170 height 7
click at [29, 88] on input "False" at bounding box center [25, 90] width 7 height 7
radio input "true"
click at [131, 173] on button "SUBMIT" at bounding box center [124, 170] width 62 height 15
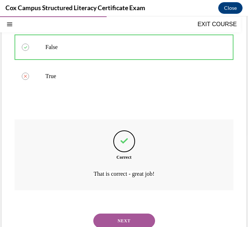
scroll to position [113, 0]
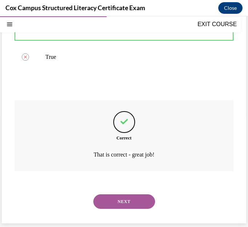
click at [126, 201] on button "NEXT" at bounding box center [124, 202] width 62 height 15
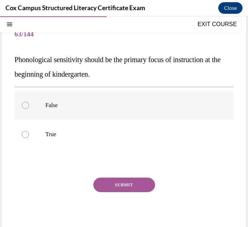
click at [63, 108] on p "False" at bounding box center [130, 105] width 170 height 7
click at [29, 108] on input "False" at bounding box center [25, 105] width 7 height 7
radio input "true"
click at [120, 183] on button "SUBMIT" at bounding box center [124, 185] width 62 height 15
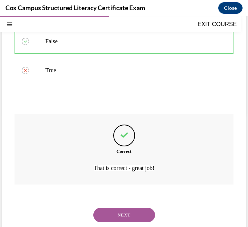
scroll to position [127, 0]
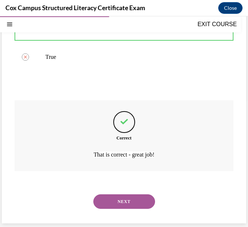
click at [129, 207] on button "NEXT" at bounding box center [124, 202] width 62 height 15
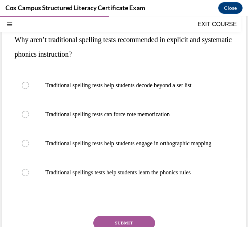
scroll to position [73, 0]
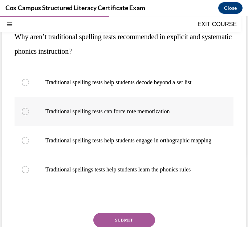
click at [70, 110] on p "Traditional spelling tests can force rote memorization" at bounding box center [130, 111] width 170 height 7
click at [29, 110] on input "Traditional spelling tests can force rote memorization" at bounding box center [25, 111] width 7 height 7
radio input "true"
click at [116, 223] on button "SUBMIT" at bounding box center [124, 220] width 62 height 15
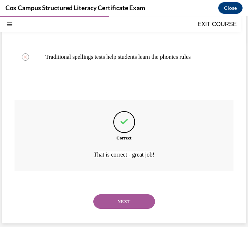
scroll to position [193, 0]
click at [133, 201] on button "NEXT" at bounding box center [124, 202] width 62 height 15
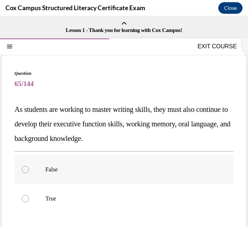
scroll to position [36, 0]
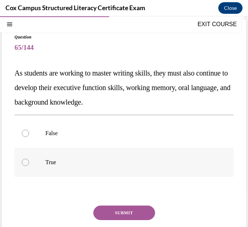
click at [57, 161] on p "True" at bounding box center [130, 162] width 170 height 7
click at [29, 161] on input "True" at bounding box center [25, 162] width 7 height 7
radio input "true"
click at [124, 214] on button "SUBMIT" at bounding box center [124, 213] width 62 height 15
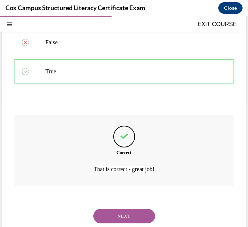
scroll to position [142, 0]
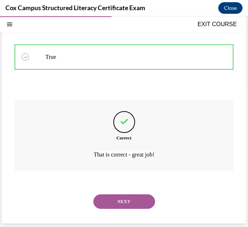
click at [131, 201] on button "NEXT" at bounding box center [124, 202] width 62 height 15
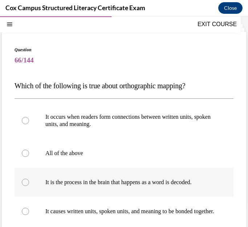
scroll to position [36, 0]
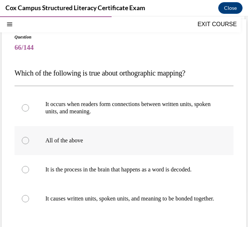
click at [79, 142] on p "All of the above" at bounding box center [130, 140] width 170 height 7
click at [29, 142] on input "All of the above" at bounding box center [25, 140] width 7 height 7
radio input "true"
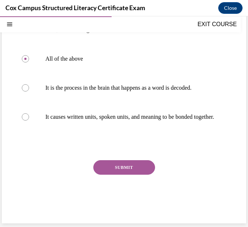
click at [112, 162] on button "SUBMIT" at bounding box center [124, 167] width 62 height 15
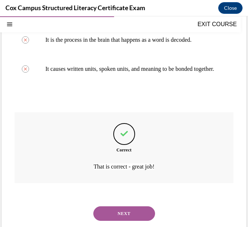
scroll to position [185, 0]
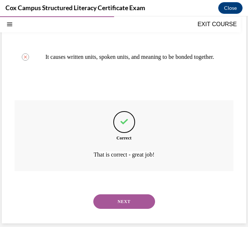
click at [130, 203] on button "NEXT" at bounding box center [124, 202] width 62 height 15
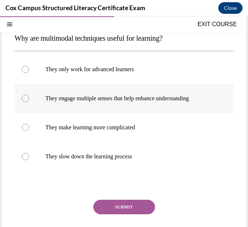
scroll to position [73, 0]
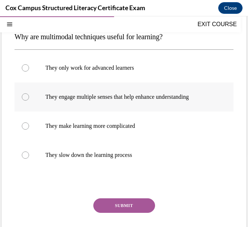
click at [147, 97] on p "They engage multiple senses that help enhance understanding" at bounding box center [130, 96] width 170 height 7
click at [29, 97] on input "They engage multiple senses that help enhance understanding" at bounding box center [25, 96] width 7 height 7
radio input "true"
click at [128, 204] on button "SUBMIT" at bounding box center [124, 206] width 62 height 15
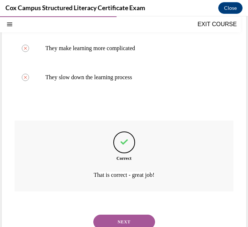
scroll to position [171, 0]
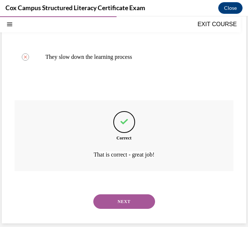
click at [124, 204] on button "NEXT" at bounding box center [124, 202] width 62 height 15
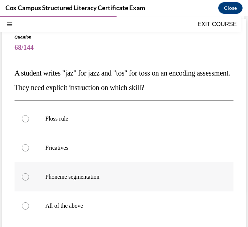
scroll to position [73, 0]
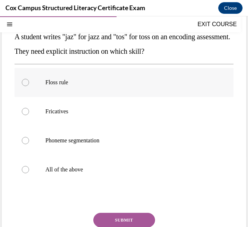
click at [61, 83] on p "Floss rule" at bounding box center [130, 82] width 170 height 7
click at [29, 83] on input "Floss rule" at bounding box center [25, 82] width 7 height 7
radio input "true"
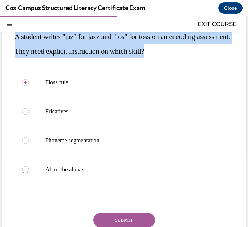
drag, startPoint x: 13, startPoint y: 35, endPoint x: 191, endPoint y: 57, distance: 179.4
click at [191, 57] on div "Question 68/144 A student writes "jaz" for jazz and "tos" for toss on an encodi…" at bounding box center [124, 129] width 245 height 293
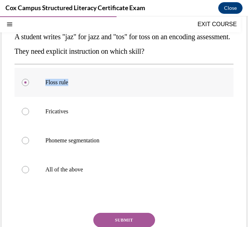
drag, startPoint x: 93, startPoint y: 81, endPoint x: 45, endPoint y: 82, distance: 48.4
click at [45, 82] on label "Floss rule" at bounding box center [124, 82] width 219 height 29
click at [136, 218] on button "SUBMIT" at bounding box center [124, 220] width 62 height 15
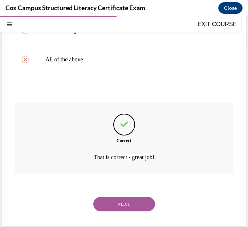
scroll to position [185, 0]
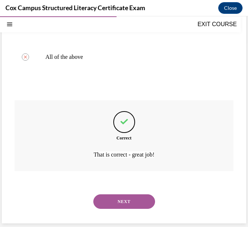
click at [130, 199] on button "NEXT" at bounding box center [124, 202] width 62 height 15
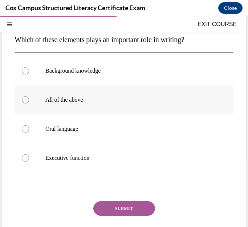
scroll to position [73, 0]
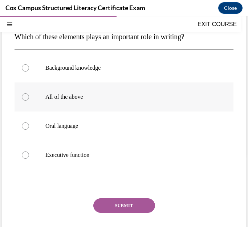
click at [62, 101] on label "All of the above" at bounding box center [124, 97] width 219 height 29
click at [29, 101] on input "All of the above" at bounding box center [25, 96] width 7 height 7
radio input "true"
click at [126, 204] on button "SUBMIT" at bounding box center [124, 206] width 62 height 15
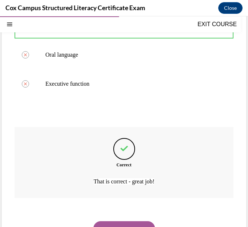
scroll to position [171, 0]
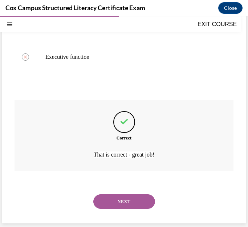
click at [126, 209] on button "NEXT" at bounding box center [124, 202] width 62 height 15
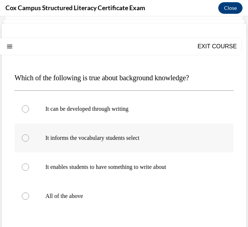
scroll to position [73, 0]
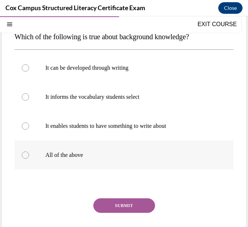
click at [63, 153] on p "All of the above" at bounding box center [130, 155] width 170 height 7
click at [29, 153] on input "All of the above" at bounding box center [25, 155] width 7 height 7
radio input "true"
click at [137, 207] on button "SUBMIT" at bounding box center [124, 206] width 62 height 15
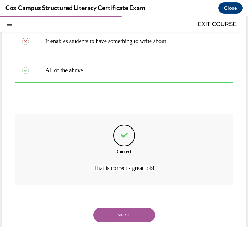
scroll to position [171, 0]
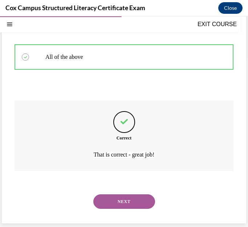
click at [137, 204] on button "NEXT" at bounding box center [124, 202] width 62 height 15
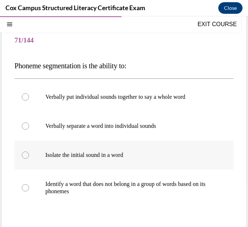
scroll to position [73, 0]
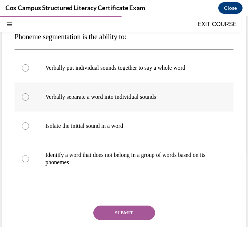
click at [142, 100] on p "Verbally separate a word into individual sounds" at bounding box center [130, 96] width 170 height 7
click at [29, 100] on input "Verbally separate a word into individual sounds" at bounding box center [25, 96] width 7 height 7
radio input "true"
click at [129, 217] on button "SUBMIT" at bounding box center [124, 213] width 62 height 15
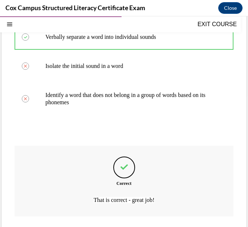
scroll to position [178, 0]
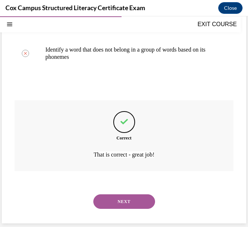
click at [134, 202] on button "NEXT" at bounding box center [124, 202] width 62 height 15
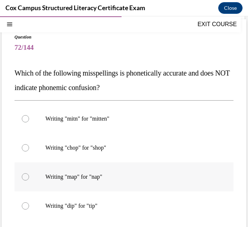
scroll to position [73, 0]
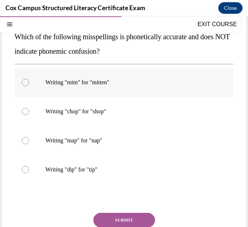
click at [115, 80] on p "Writing "mitn" for "mitten"" at bounding box center [130, 82] width 170 height 7
click at [29, 80] on input "Writing "mitn" for "mitten"" at bounding box center [25, 82] width 7 height 7
radio input "true"
click at [136, 216] on button "SUBMIT" at bounding box center [124, 220] width 62 height 15
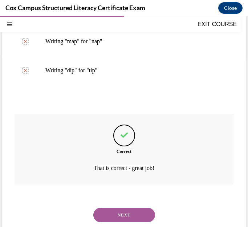
scroll to position [185, 0]
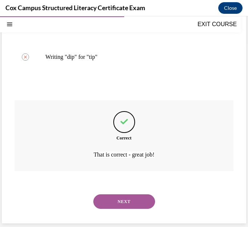
click at [133, 203] on button "NEXT" at bounding box center [124, 202] width 62 height 15
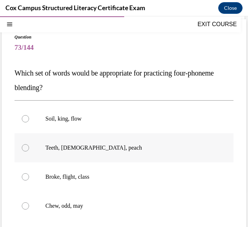
scroll to position [73, 0]
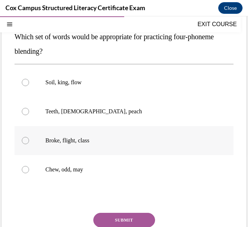
click at [25, 139] on div at bounding box center [25, 140] width 7 height 7
click at [25, 139] on input "Broke, flight, class" at bounding box center [25, 140] width 7 height 7
radio input "true"
click at [128, 221] on button "SUBMIT" at bounding box center [124, 220] width 62 height 15
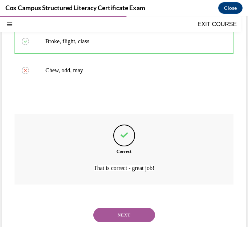
scroll to position [185, 0]
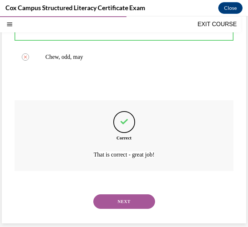
click at [145, 202] on button "NEXT" at bounding box center [124, 202] width 62 height 15
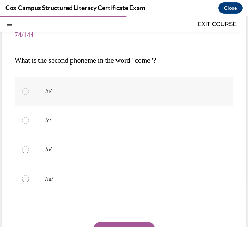
scroll to position [36, 0]
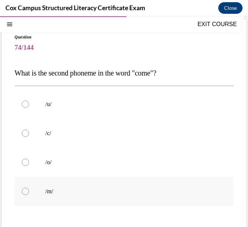
click at [49, 193] on p "/m/" at bounding box center [130, 191] width 170 height 7
click at [29, 193] on input "/m/" at bounding box center [25, 191] width 7 height 7
radio input "true"
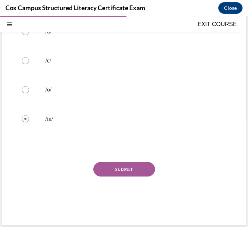
click at [131, 172] on button "SUBMIT" at bounding box center [124, 169] width 62 height 15
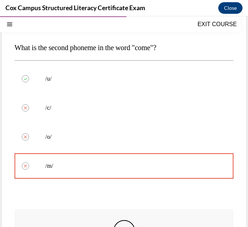
scroll to position [171, 0]
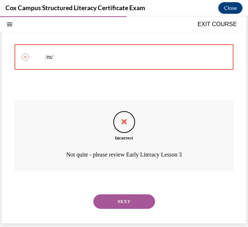
click at [133, 198] on button "NEXT" at bounding box center [124, 202] width 62 height 15
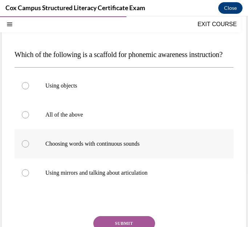
scroll to position [73, 0]
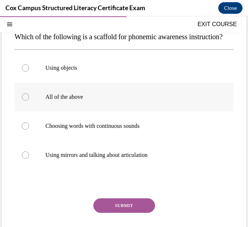
click at [92, 101] on p "All of the above" at bounding box center [130, 96] width 170 height 7
click at [29, 101] on input "All of the above" at bounding box center [25, 96] width 7 height 7
radio input "true"
click at [122, 213] on button "SUBMIT" at bounding box center [124, 206] width 62 height 15
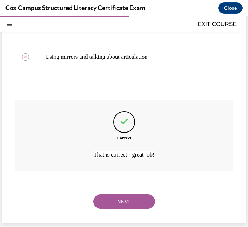
click at [131, 197] on button "NEXT" at bounding box center [124, 202] width 62 height 15
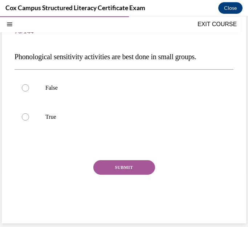
scroll to position [50, 0]
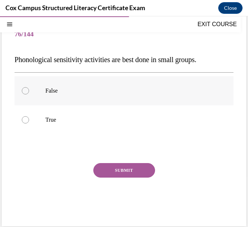
click at [33, 93] on label "False" at bounding box center [124, 90] width 219 height 29
click at [29, 93] on input "False" at bounding box center [25, 90] width 7 height 7
radio input "true"
click at [125, 169] on button "SUBMIT" at bounding box center [124, 170] width 62 height 15
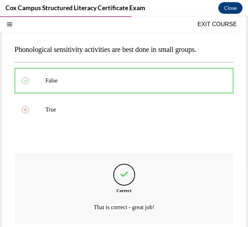
scroll to position [113, 0]
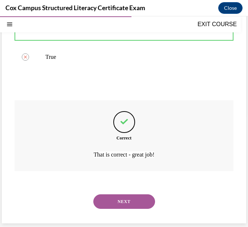
click at [138, 201] on button "NEXT" at bounding box center [124, 202] width 62 height 15
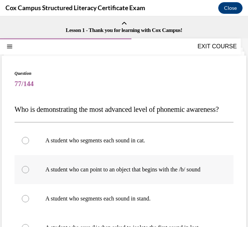
scroll to position [36, 0]
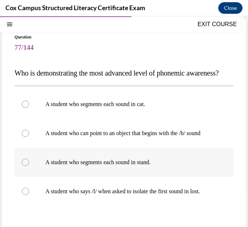
click at [133, 166] on p "A student who segments each sound in stand." at bounding box center [130, 162] width 170 height 7
click at [29, 166] on input "A student who segments each sound in stand." at bounding box center [25, 162] width 7 height 7
radio input "true"
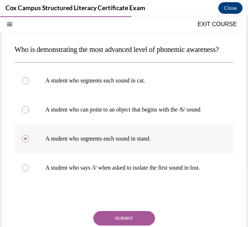
scroll to position [73, 0]
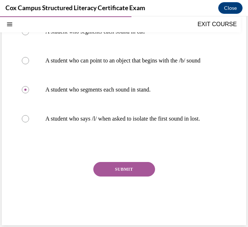
click at [139, 177] on button "SUBMIT" at bounding box center [124, 169] width 62 height 15
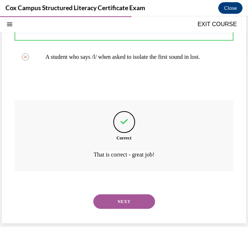
scroll to position [200, 0]
click at [124, 206] on button "NEXT" at bounding box center [124, 202] width 62 height 15
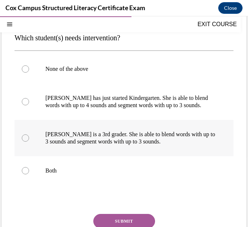
scroll to position [73, 0]
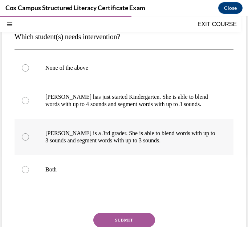
click at [80, 140] on p "Ella is a 3rd grader. She is able to blend words with up to 3 sounds and segmen…" at bounding box center [130, 137] width 170 height 15
click at [29, 140] on input "Ella is a 3rd grader. She is able to blend words with up to 3 sounds and segmen…" at bounding box center [25, 136] width 7 height 7
radio input "true"
click at [122, 219] on button "SUBMIT" at bounding box center [124, 220] width 62 height 15
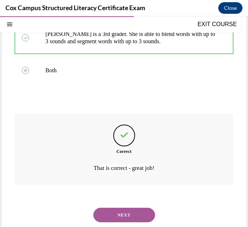
scroll to position [185, 0]
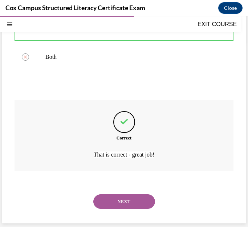
click at [127, 208] on button "NEXT" at bounding box center [124, 202] width 62 height 15
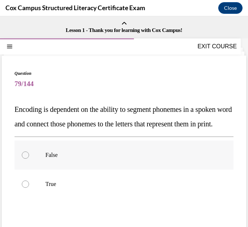
scroll to position [36, 0]
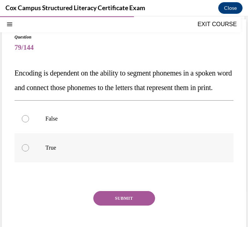
click at [35, 157] on label "True" at bounding box center [124, 147] width 219 height 29
click at [29, 152] on input "True" at bounding box center [25, 147] width 7 height 7
radio input "true"
click at [113, 206] on button "SUBMIT" at bounding box center [124, 198] width 62 height 15
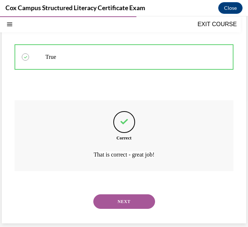
scroll to position [142, 0]
click at [135, 201] on button "NEXT" at bounding box center [124, 202] width 62 height 15
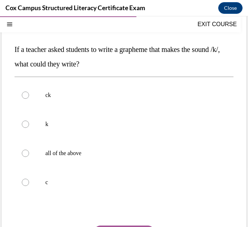
scroll to position [73, 0]
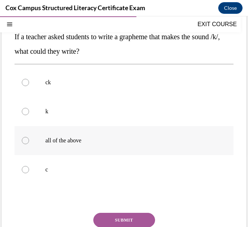
click at [71, 145] on label "all of the above" at bounding box center [124, 140] width 219 height 29
click at [29, 144] on input "all of the above" at bounding box center [25, 140] width 7 height 7
radio input "true"
click at [130, 219] on button "SUBMIT" at bounding box center [124, 220] width 62 height 15
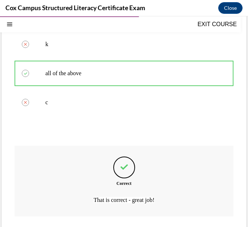
scroll to position [185, 0]
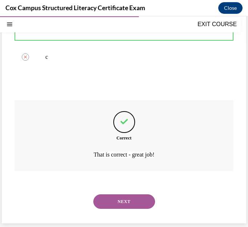
click at [126, 203] on button "NEXT" at bounding box center [124, 202] width 62 height 15
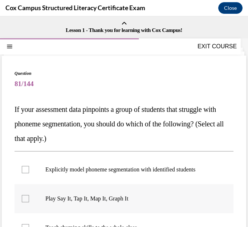
scroll to position [73, 0]
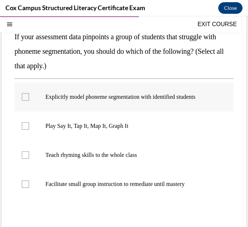
click at [212, 99] on label "Explicitly model phoneme segmentation with identified students" at bounding box center [124, 97] width 219 height 29
click at [29, 99] on input "Explicitly model phoneme segmentation with identified students" at bounding box center [25, 96] width 7 height 7
checkbox input "true"
click at [179, 185] on p "Facilitate small group instruction to remediate until mastery" at bounding box center [130, 184] width 170 height 7
click at [29, 185] on input "Facilitate small group instruction to remediate until mastery" at bounding box center [25, 184] width 7 height 7
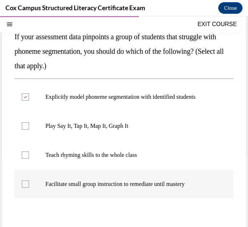
checkbox input "true"
click at [148, 123] on p "Play Say It, Tap It, Map It, Graph It" at bounding box center [130, 126] width 170 height 7
click at [29, 123] on input "Play Say It, Tap It, Map It, Graph It" at bounding box center [25, 126] width 7 height 7
checkbox input "true"
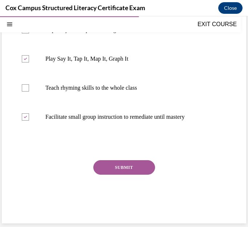
click at [144, 172] on button "SUBMIT" at bounding box center [124, 167] width 62 height 15
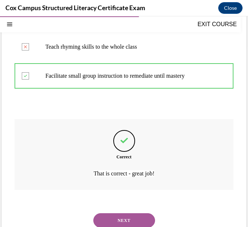
scroll to position [200, 0]
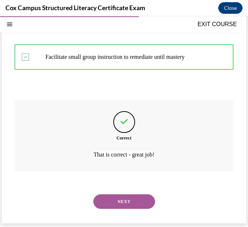
click at [118, 196] on button "NEXT" at bounding box center [124, 202] width 62 height 15
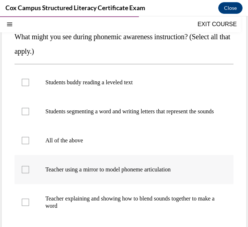
scroll to position [109, 0]
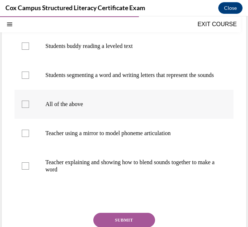
click at [86, 105] on label "All of the above" at bounding box center [124, 104] width 219 height 29
click at [29, 105] on input "All of the above" at bounding box center [25, 104] width 7 height 7
checkbox input "true"
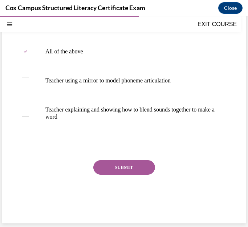
click at [127, 167] on button "SUBMIT" at bounding box center [124, 167] width 62 height 15
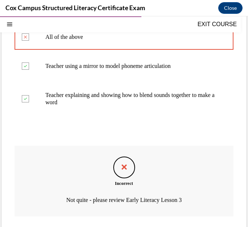
scroll to position [229, 0]
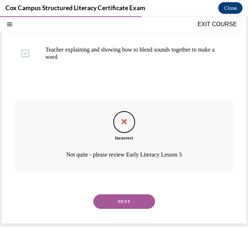
click at [129, 199] on button "NEXT" at bounding box center [124, 202] width 62 height 15
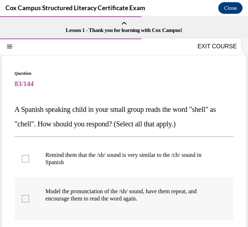
scroll to position [73, 0]
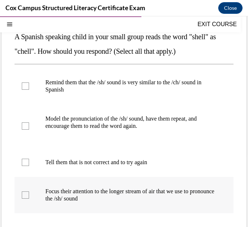
click at [93, 192] on p "Focus their attention to the longer stream of air that we use to pronounce the …" at bounding box center [130, 195] width 170 height 15
click at [29, 192] on input "Focus their attention to the longer stream of air that we use to pronounce the …" at bounding box center [25, 195] width 7 height 7
checkbox input "true"
click at [98, 121] on p "Model the pronunciation of the /sh/ sound, have them repeat, and encourage them…" at bounding box center [130, 122] width 170 height 15
click at [29, 123] on input "Model the pronunciation of the /sh/ sound, have them repeat, and encourage them…" at bounding box center [25, 126] width 7 height 7
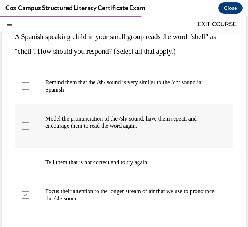
checkbox input "true"
click at [160, 91] on p "Remind them that the /sh/ sound is very similar to the /ch/ sound in Spanish" at bounding box center [130, 86] width 170 height 15
click at [29, 90] on input "Remind them that the /sh/ sound is very similar to the /ch/ sound in Spanish" at bounding box center [25, 86] width 7 height 7
checkbox input "true"
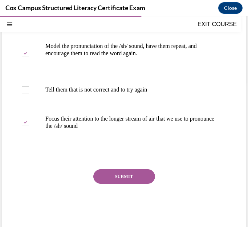
click at [135, 181] on button "SUBMIT" at bounding box center [124, 176] width 62 height 15
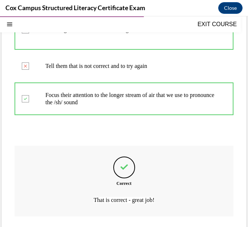
scroll to position [215, 0]
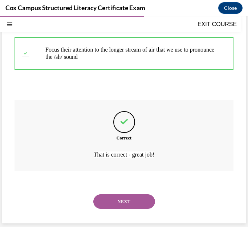
click at [126, 198] on button "NEXT" at bounding box center [124, 202] width 62 height 15
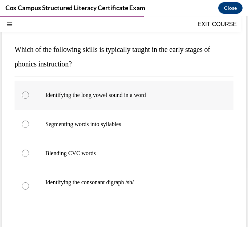
scroll to position [73, 0]
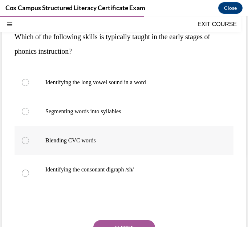
click at [90, 138] on p "Blending CVC words" at bounding box center [130, 140] width 170 height 7
click at [29, 138] on input "Blending CVC words" at bounding box center [25, 140] width 7 height 7
radio input "true"
click at [135, 223] on button "SUBMIT" at bounding box center [124, 227] width 62 height 15
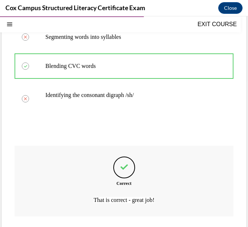
scroll to position [193, 0]
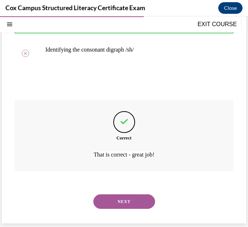
click at [128, 201] on button "NEXT" at bounding box center [124, 202] width 62 height 15
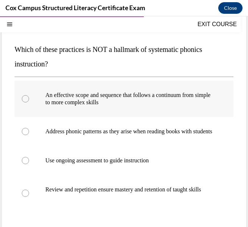
scroll to position [73, 0]
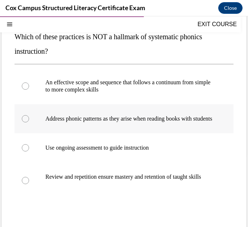
click at [185, 119] on p "Address phonic patterns as they arise when reading books with students" at bounding box center [130, 118] width 170 height 7
click at [29, 119] on input "Address phonic patterns as they arise when reading books with students" at bounding box center [25, 118] width 7 height 7
radio input "true"
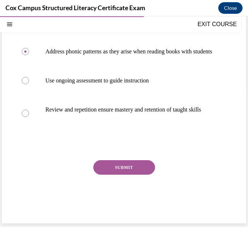
click at [140, 174] on button "SUBMIT" at bounding box center [124, 167] width 62 height 15
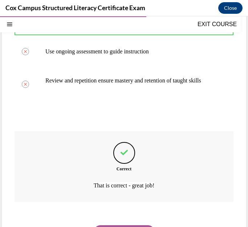
scroll to position [215, 0]
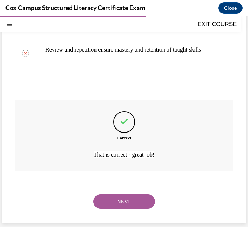
click at [133, 200] on button "NEXT" at bounding box center [124, 202] width 62 height 15
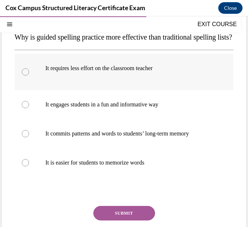
scroll to position [73, 0]
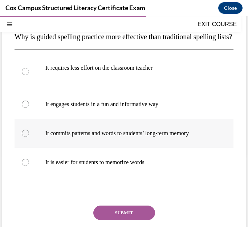
click at [162, 137] on p "It commits patterns and words to students’ long-term memory" at bounding box center [130, 133] width 170 height 7
click at [29, 137] on input "It commits patterns and words to students’ long-term memory" at bounding box center [25, 133] width 7 height 7
radio input "true"
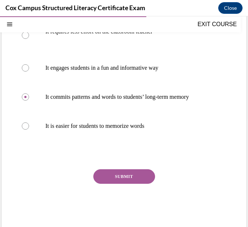
click at [150, 184] on button "SUBMIT" at bounding box center [124, 176] width 62 height 15
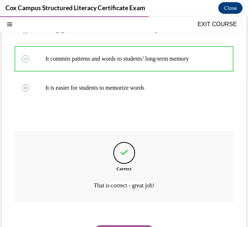
scroll to position [193, 0]
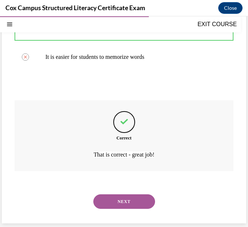
click at [132, 198] on button "NEXT" at bounding box center [124, 202] width 62 height 15
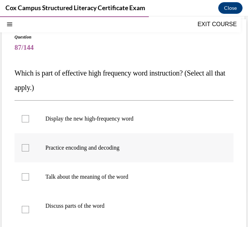
scroll to position [73, 0]
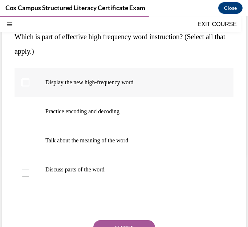
click at [115, 86] on p "Display the new high-frequency word" at bounding box center [130, 82] width 170 height 7
click at [29, 86] on input "Display the new high-frequency word" at bounding box center [25, 82] width 7 height 7
checkbox input "true"
click at [97, 171] on p "Discuss parts of the word" at bounding box center [130, 169] width 170 height 7
click at [29, 171] on input "Discuss parts of the word" at bounding box center [25, 173] width 7 height 7
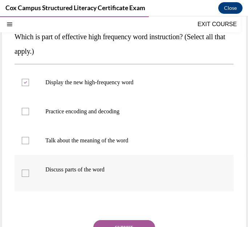
checkbox input "true"
click at [106, 112] on p "Practice encoding and decoding" at bounding box center [130, 111] width 170 height 7
click at [29, 112] on input "Practice encoding and decoding" at bounding box center [25, 111] width 7 height 7
checkbox input "true"
click at [109, 138] on p "Talk about the meaning of the word" at bounding box center [130, 140] width 170 height 7
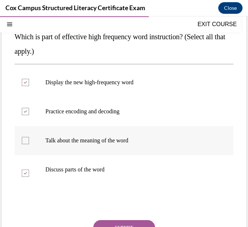
click at [29, 138] on input "Talk about the meaning of the word" at bounding box center [25, 140] width 7 height 7
checkbox input "true"
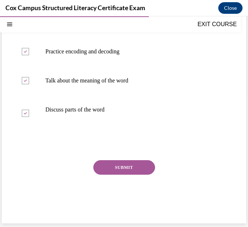
click at [136, 167] on button "SUBMIT" at bounding box center [124, 167] width 62 height 15
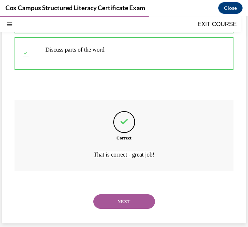
click at [132, 200] on button "NEXT" at bounding box center [124, 202] width 62 height 15
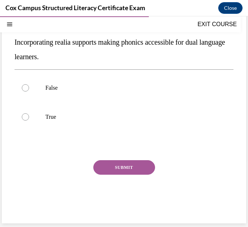
scroll to position [50, 0]
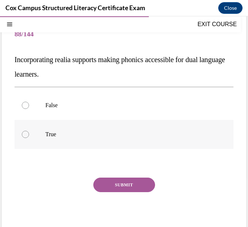
click at [48, 128] on label "True" at bounding box center [124, 134] width 219 height 29
click at [29, 131] on input "True" at bounding box center [25, 134] width 7 height 7
radio input "true"
click at [114, 182] on button "SUBMIT" at bounding box center [124, 185] width 62 height 15
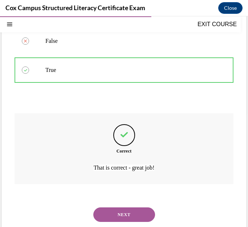
scroll to position [127, 0]
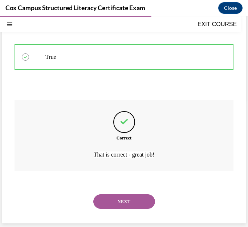
click at [131, 200] on button "NEXT" at bounding box center [124, 202] width 62 height 15
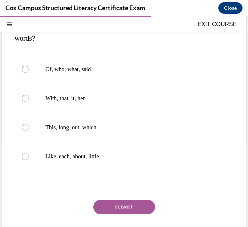
scroll to position [73, 0]
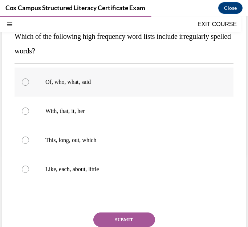
click at [81, 82] on p "Of, who, what, said" at bounding box center [130, 82] width 170 height 7
click at [29, 82] on input "Of, who, what, said" at bounding box center [25, 82] width 7 height 7
radio input "true"
click at [131, 219] on button "SUBMIT" at bounding box center [124, 220] width 62 height 15
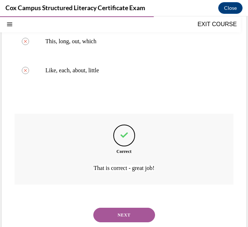
scroll to position [185, 0]
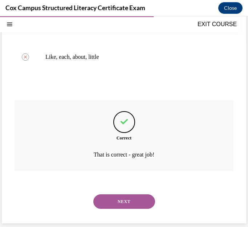
click at [133, 207] on button "NEXT" at bounding box center [124, 202] width 62 height 15
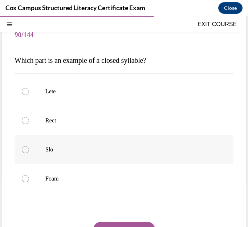
scroll to position [36, 0]
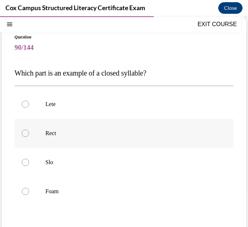
click at [55, 132] on p "Rect" at bounding box center [130, 133] width 170 height 7
click at [29, 132] on input "Rect" at bounding box center [25, 133] width 7 height 7
radio input "true"
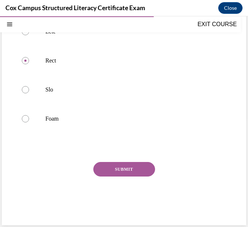
click at [128, 171] on button "SUBMIT" at bounding box center [124, 169] width 62 height 15
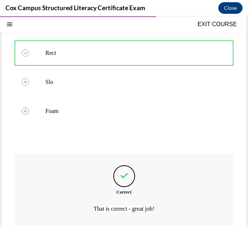
scroll to position [171, 0]
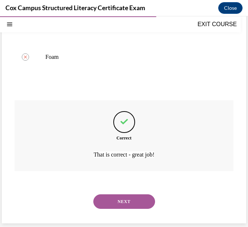
click at [131, 198] on button "NEXT" at bounding box center [124, 202] width 62 height 15
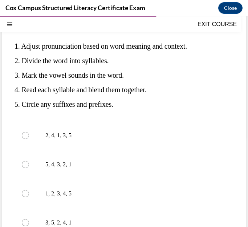
scroll to position [73, 0]
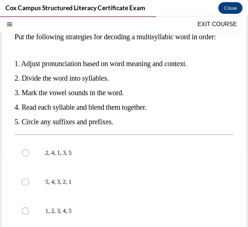
drag, startPoint x: 16, startPoint y: 37, endPoint x: 123, endPoint y: 132, distance: 143.5
click at [123, 129] on div "Put the following strategies for decoding a multisyllabic word in order:   1. A…" at bounding box center [124, 79] width 219 height 100
click at [62, 157] on p "2, 4, 1, 3, 5" at bounding box center [130, 152] width 170 height 7
click at [29, 157] on input "2, 4, 1, 3, 5" at bounding box center [25, 152] width 7 height 7
radio input "true"
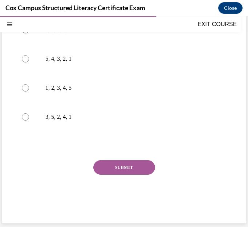
click at [138, 166] on button "SUBMIT" at bounding box center [124, 167] width 62 height 15
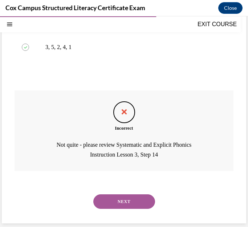
scroll to position [280, 0]
click at [129, 203] on button "NEXT" at bounding box center [124, 202] width 62 height 15
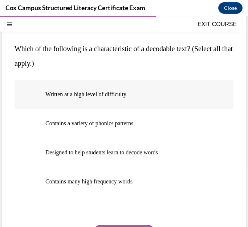
scroll to position [73, 0]
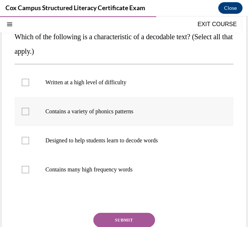
click at [91, 108] on label "Contains a variety of phonics patterns" at bounding box center [124, 111] width 219 height 29
click at [29, 108] on input "Contains a variety of phonics patterns" at bounding box center [25, 111] width 7 height 7
checkbox input "true"
click at [117, 141] on p "Designed to help students learn to decode words" at bounding box center [130, 140] width 170 height 7
click at [29, 141] on input "Designed to help students learn to decode words" at bounding box center [25, 140] width 7 height 7
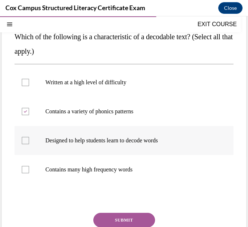
checkbox input "true"
click at [116, 169] on p "Contains many high frequency words" at bounding box center [130, 169] width 170 height 7
click at [29, 169] on input "Contains many high frequency words" at bounding box center [25, 169] width 7 height 7
checkbox input "true"
click at [135, 222] on button "SUBMIT" at bounding box center [124, 220] width 62 height 15
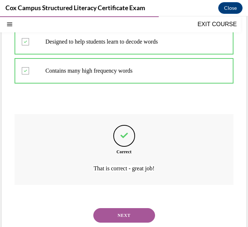
scroll to position [185, 0]
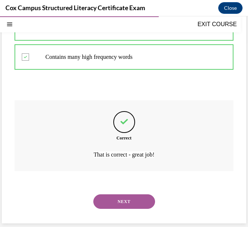
click at [133, 208] on button "NEXT" at bounding box center [124, 202] width 62 height 15
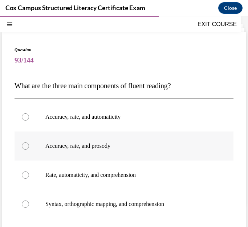
scroll to position [36, 0]
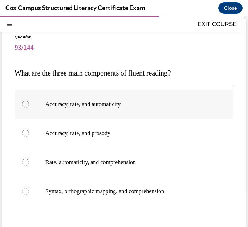
click at [129, 110] on label "Accuracy, rate, and automaticity" at bounding box center [124, 104] width 219 height 29
click at [29, 108] on input "Accuracy, rate, and automaticity" at bounding box center [25, 104] width 7 height 7
radio input "true"
click at [108, 150] on label "Rate, automaticity, and comprehension" at bounding box center [124, 162] width 219 height 29
click at [29, 159] on input "Rate, automaticity, and comprehension" at bounding box center [25, 162] width 7 height 7
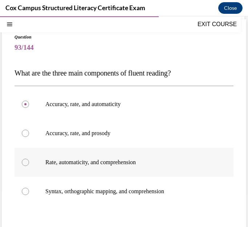
radio input "true"
click at [110, 137] on label "Accuracy, rate, and prosody" at bounding box center [124, 133] width 219 height 29
click at [29, 137] on input "Accuracy, rate, and prosody" at bounding box center [25, 133] width 7 height 7
radio input "true"
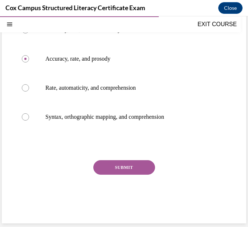
click at [133, 167] on button "SUBMIT" at bounding box center [124, 167] width 62 height 15
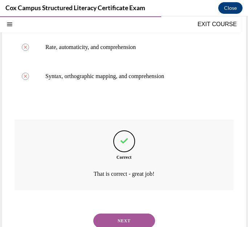
scroll to position [171, 0]
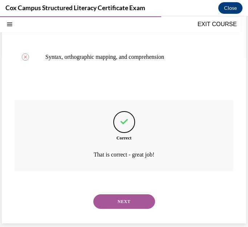
click at [142, 209] on button "NEXT" at bounding box center [124, 202] width 62 height 15
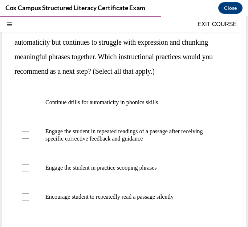
scroll to position [109, 0]
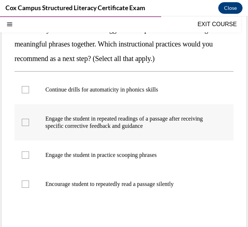
click at [175, 130] on p "Engage the student in repeated readings of a passage after receiving specific c…" at bounding box center [130, 122] width 170 height 15
click at [29, 126] on input "Engage the student in repeated readings of a passage after receiving specific c…" at bounding box center [25, 122] width 7 height 7
checkbox input "true"
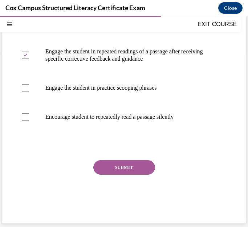
click at [134, 165] on button "SUBMIT" at bounding box center [124, 167] width 62 height 15
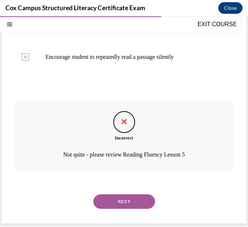
scroll to position [251, 0]
click at [130, 201] on button "NEXT" at bounding box center [124, 202] width 62 height 15
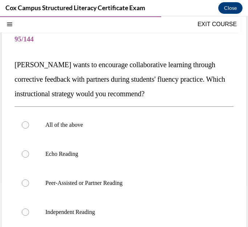
scroll to position [73, 0]
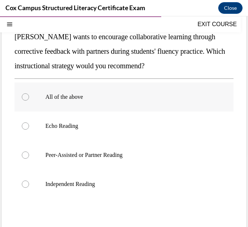
click at [87, 104] on label "All of the above" at bounding box center [124, 97] width 219 height 29
click at [29, 101] on input "All of the above" at bounding box center [25, 96] width 7 height 7
radio input "true"
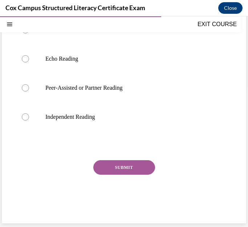
click at [121, 169] on button "SUBMIT" at bounding box center [124, 167] width 62 height 15
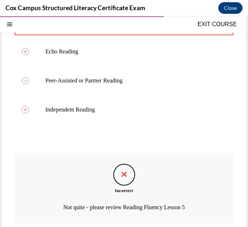
scroll to position [200, 0]
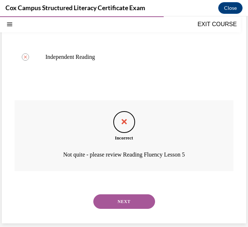
click at [127, 201] on button "NEXT" at bounding box center [124, 202] width 62 height 15
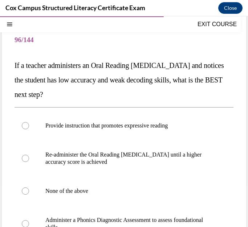
scroll to position [73, 0]
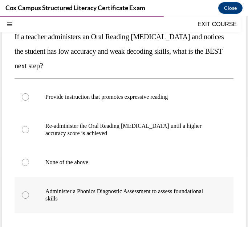
click at [111, 190] on p "Administer a Phonics Diagnostic Assessment to assess foundational skills" at bounding box center [130, 195] width 170 height 15
click at [29, 192] on input "Administer a Phonics Diagnostic Assessment to assess foundational skills" at bounding box center [25, 195] width 7 height 7
radio input "true"
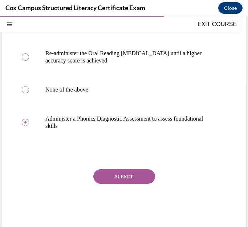
click at [122, 173] on button "SUBMIT" at bounding box center [124, 176] width 62 height 15
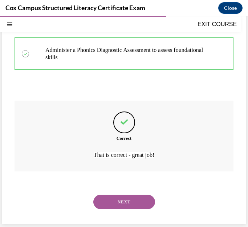
scroll to position [215, 0]
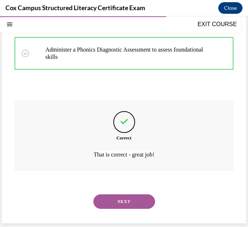
click at [124, 198] on button "NEXT" at bounding box center [124, 202] width 62 height 15
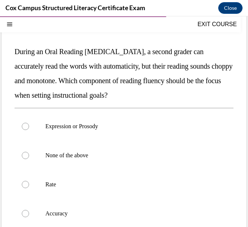
scroll to position [73, 0]
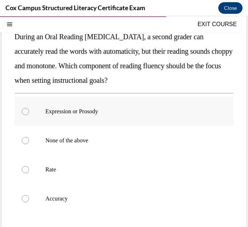
click at [95, 112] on p "Expression or Prosody" at bounding box center [130, 111] width 170 height 7
click at [29, 112] on input "Expression or Prosody" at bounding box center [25, 111] width 7 height 7
radio input "true"
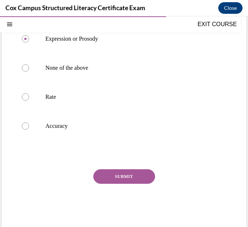
click at [106, 181] on button "SUBMIT" at bounding box center [124, 176] width 62 height 15
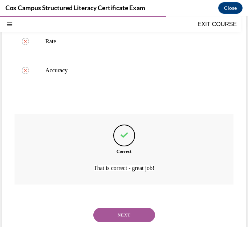
scroll to position [215, 0]
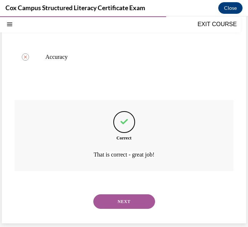
click at [117, 205] on button "NEXT" at bounding box center [124, 202] width 62 height 15
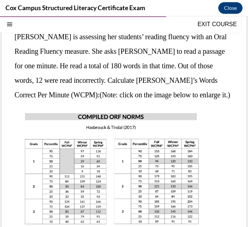
scroll to position [218, 0]
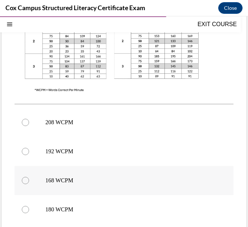
click at [65, 180] on p "168 WCPM" at bounding box center [130, 180] width 170 height 7
click at [29, 180] on input "168 WCPM" at bounding box center [25, 180] width 7 height 7
radio input "true"
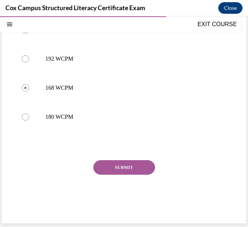
click at [125, 165] on button "SUBMIT" at bounding box center [124, 167] width 62 height 15
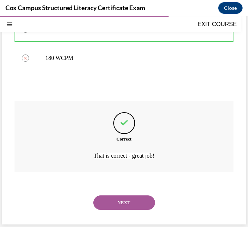
scroll to position [371, 0]
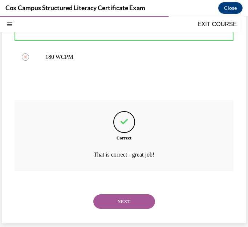
click at [130, 195] on button "NEXT" at bounding box center [124, 202] width 62 height 15
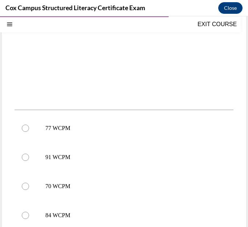
scroll to position [291, 0]
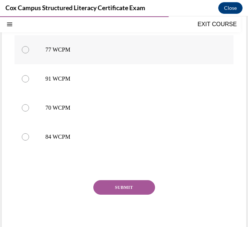
click at [43, 49] on label "77 WCPM" at bounding box center [124, 49] width 219 height 29
click at [29, 49] on input "77 WCPM" at bounding box center [25, 49] width 7 height 7
radio input "true"
click at [144, 185] on button "SUBMIT" at bounding box center [124, 187] width 62 height 15
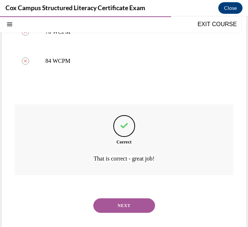
scroll to position [371, 0]
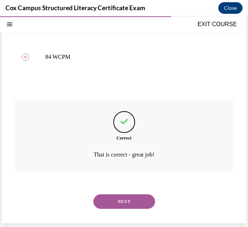
click at [129, 198] on button "NEXT" at bounding box center [124, 202] width 62 height 15
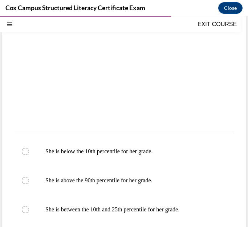
scroll to position [255, 0]
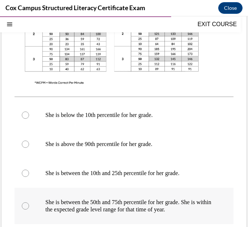
drag, startPoint x: 208, startPoint y: 213, endPoint x: 44, endPoint y: 200, distance: 164.8
click at [44, 200] on label "She is between the 50th and 75th percentile for her grade. She is within the ex…" at bounding box center [124, 206] width 219 height 36
click at [230, 187] on div "Question 100/144 Comparing a student’s ORF score or WCPM to national norms prov…" at bounding box center [124, 58] width 245 height 515
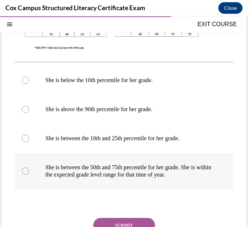
scroll to position [291, 0]
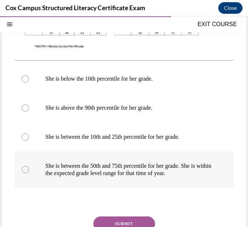
click at [172, 172] on p "She is between the 50th and 75th percentile for her grade. She is within the ex…" at bounding box center [130, 170] width 170 height 15
click at [29, 172] on input "She is between the 50th and 75th percentile for her grade. She is within the ex…" at bounding box center [25, 169] width 7 height 7
radio input "true"
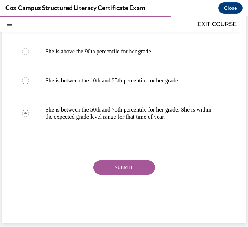
click at [144, 167] on button "SUBMIT" at bounding box center [124, 167] width 62 height 15
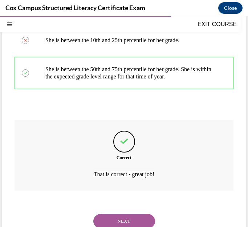
scroll to position [407, 0]
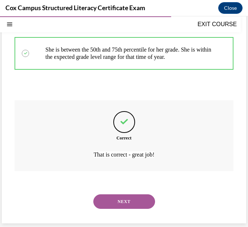
click at [138, 202] on button "NEXT" at bounding box center [124, 202] width 62 height 15
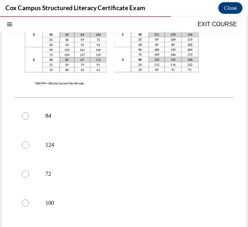
scroll to position [221, 0]
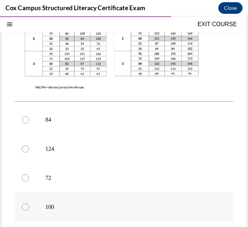
click at [55, 209] on p "100" at bounding box center [130, 207] width 170 height 7
click at [29, 209] on input "100" at bounding box center [25, 207] width 7 height 7
radio input "true"
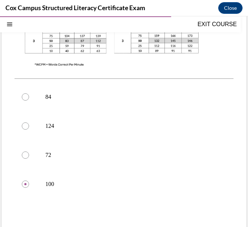
scroll to position [247, 0]
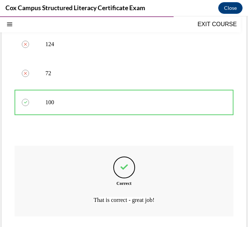
scroll to position [371, 0]
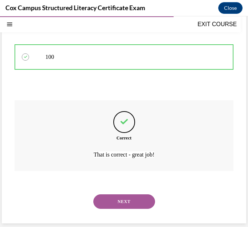
click at [126, 201] on button "NEXT" at bounding box center [124, 202] width 62 height 15
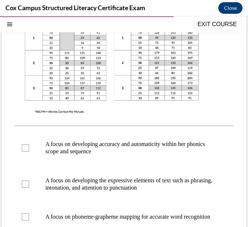
scroll to position [218, 0]
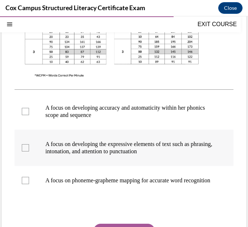
click at [172, 145] on p "A focus on developing the expressive elements of text such as phrasing, intonat…" at bounding box center [130, 148] width 170 height 15
click at [29, 145] on input "A focus on developing the expressive elements of text such as phrasing, intonat…" at bounding box center [25, 147] width 7 height 7
checkbox input "true"
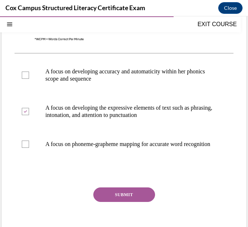
click at [132, 197] on button "SUBMIT" at bounding box center [124, 195] width 62 height 15
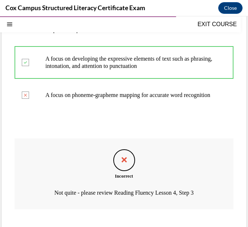
scroll to position [349, 0]
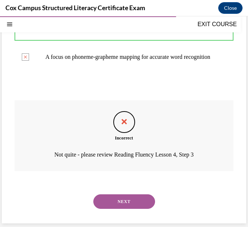
click at [133, 207] on button "NEXT" at bounding box center [124, 202] width 62 height 15
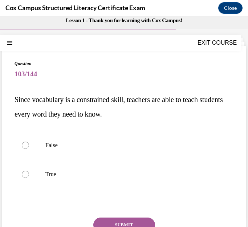
scroll to position [0, 0]
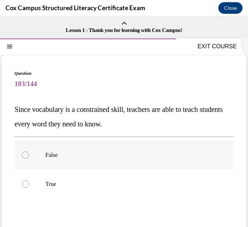
click at [59, 156] on p "False" at bounding box center [130, 155] width 170 height 7
click at [29, 156] on input "False" at bounding box center [25, 155] width 7 height 7
radio input "true"
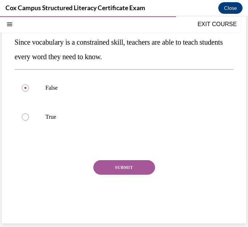
click at [117, 173] on button "SUBMIT" at bounding box center [124, 167] width 62 height 15
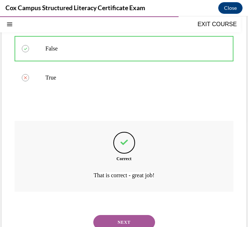
scroll to position [127, 0]
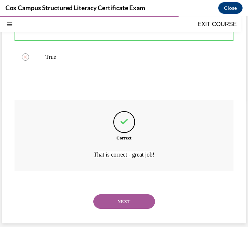
click at [128, 204] on button "NEXT" at bounding box center [124, 202] width 62 height 15
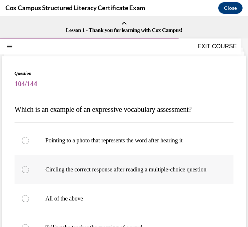
scroll to position [36, 0]
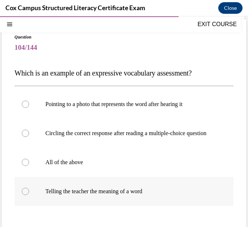
click at [109, 195] on p "Telling the teacher the meaning of a word" at bounding box center [130, 191] width 170 height 7
click at [29, 195] on input "Telling the teacher the meaning of a word" at bounding box center [25, 191] width 7 height 7
radio input "true"
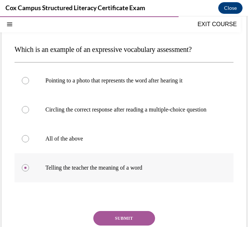
scroll to position [73, 0]
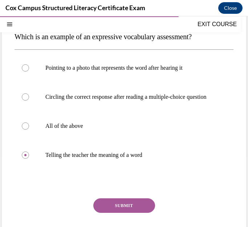
click at [127, 213] on button "SUBMIT" at bounding box center [124, 206] width 62 height 15
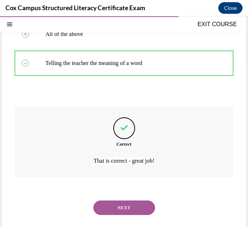
scroll to position [178, 0]
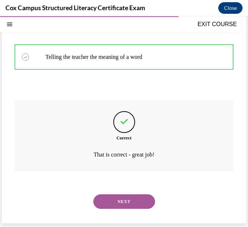
click at [128, 205] on button "NEXT" at bounding box center [124, 202] width 62 height 15
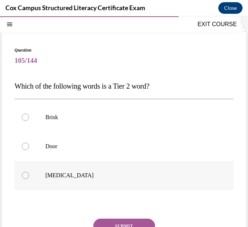
scroll to position [36, 0]
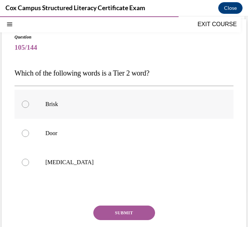
click at [85, 106] on p "Brisk" at bounding box center [130, 104] width 170 height 7
click at [29, 106] on input "Brisk" at bounding box center [25, 104] width 7 height 7
radio input "true"
click at [123, 211] on button "SUBMIT" at bounding box center [124, 213] width 62 height 15
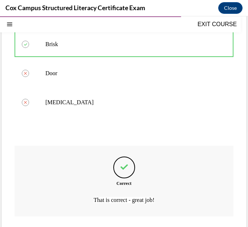
scroll to position [142, 0]
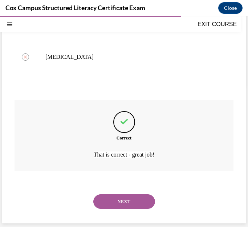
click at [134, 204] on button "NEXT" at bounding box center [124, 202] width 62 height 15
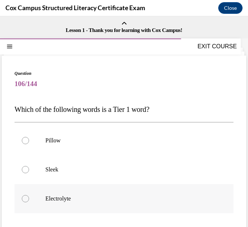
scroll to position [36, 0]
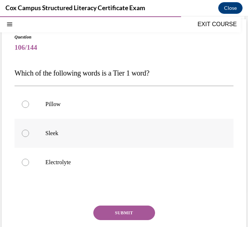
click at [66, 135] on p "Sleek" at bounding box center [130, 133] width 170 height 7
click at [29, 135] on input "Sleek" at bounding box center [25, 133] width 7 height 7
radio input "true"
click at [130, 215] on button "SUBMIT" at bounding box center [124, 213] width 62 height 15
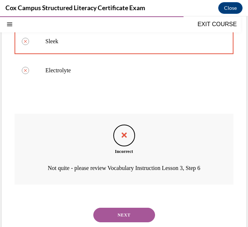
scroll to position [142, 0]
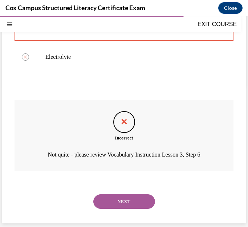
click at [133, 200] on button "NEXT" at bounding box center [124, 202] width 62 height 15
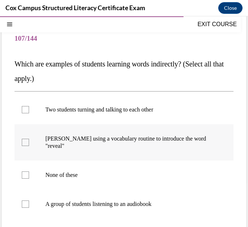
scroll to position [73, 0]
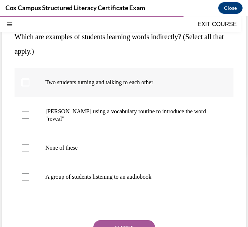
click at [97, 79] on label "Two students turning and talking to each other" at bounding box center [124, 82] width 219 height 29
click at [29, 79] on input "Two students turning and talking to each other" at bounding box center [25, 82] width 7 height 7
checkbox input "true"
click at [141, 176] on p "A group of students listening to an audiobook" at bounding box center [130, 176] width 170 height 7
click at [29, 176] on input "A group of students listening to an audiobook" at bounding box center [25, 176] width 7 height 7
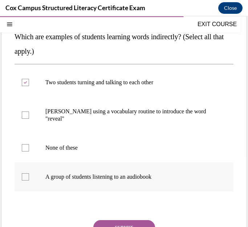
checkbox input "true"
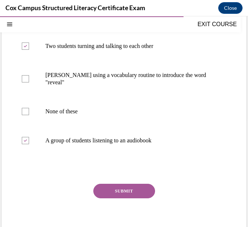
click at [131, 192] on button "SUBMIT" at bounding box center [124, 191] width 62 height 15
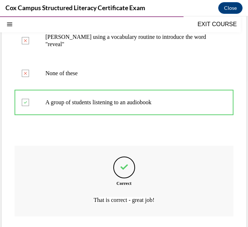
scroll to position [193, 0]
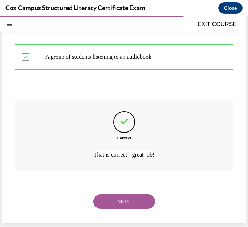
click at [133, 202] on button "NEXT" at bounding box center [124, 202] width 62 height 15
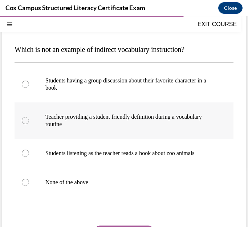
scroll to position [73, 0]
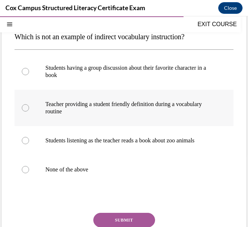
click at [131, 112] on p "Teacher providing a student friendly definition during a vocabulary routine" at bounding box center [130, 108] width 170 height 15
click at [29, 112] on input "Teacher providing a student friendly definition during a vocabulary routine" at bounding box center [25, 107] width 7 height 7
radio input "true"
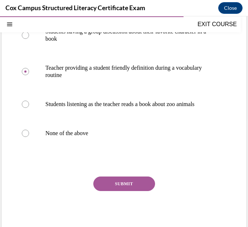
click at [135, 191] on button "SUBMIT" at bounding box center [124, 184] width 62 height 15
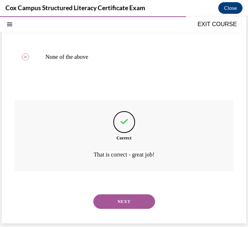
scroll to position [193, 0]
click at [137, 201] on button "NEXT" at bounding box center [124, 202] width 62 height 15
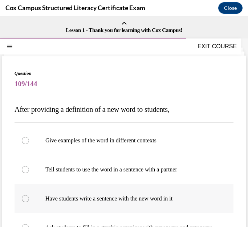
scroll to position [73, 0]
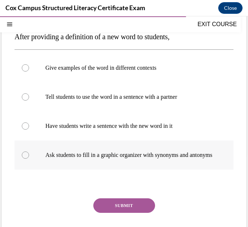
click at [141, 157] on p "Ask students to fill in a graphic organizer with synonyms and antonyms" at bounding box center [130, 155] width 170 height 7
click at [29, 157] on input "Ask students to fill in a graphic organizer with synonyms and antonyms" at bounding box center [25, 155] width 7 height 7
radio input "true"
click at [100, 69] on p "Give examples of the word in different contexts" at bounding box center [130, 67] width 170 height 7
click at [29, 69] on input "Give examples of the word in different contexts" at bounding box center [25, 67] width 7 height 7
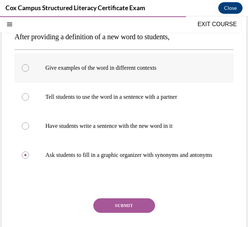
radio input "true"
click at [123, 211] on button "SUBMIT" at bounding box center [124, 206] width 62 height 15
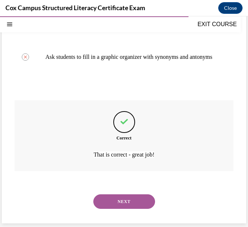
scroll to position [178, 0]
click at [129, 207] on button "NEXT" at bounding box center [124, 202] width 62 height 15
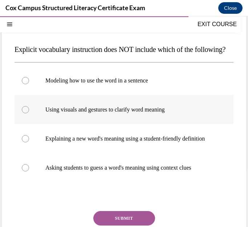
scroll to position [73, 0]
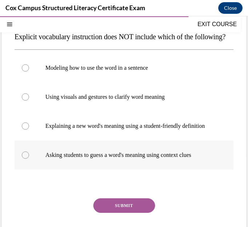
click at [139, 159] on p "Asking students to guess a word's meaning using context clues" at bounding box center [130, 155] width 170 height 7
click at [29, 159] on input "Asking students to guess a word's meaning using context clues" at bounding box center [25, 155] width 7 height 7
radio input "true"
click at [131, 213] on button "SUBMIT" at bounding box center [124, 206] width 62 height 15
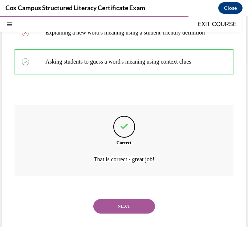
scroll to position [193, 0]
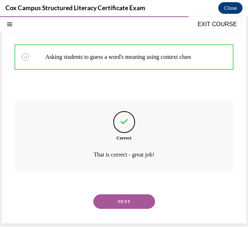
click at [129, 200] on button "NEXT" at bounding box center [124, 202] width 62 height 15
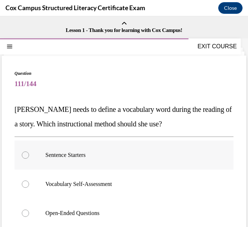
scroll to position [73, 0]
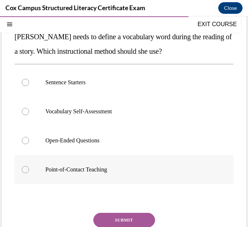
click at [118, 167] on p "Point-of-Contact Teaching" at bounding box center [130, 169] width 170 height 7
click at [29, 167] on input "Point-of-Contact Teaching" at bounding box center [25, 169] width 7 height 7
radio input "true"
click at [144, 220] on button "SUBMIT" at bounding box center [124, 220] width 62 height 15
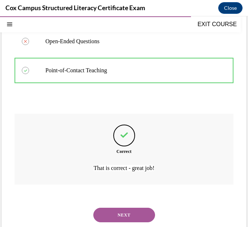
scroll to position [185, 0]
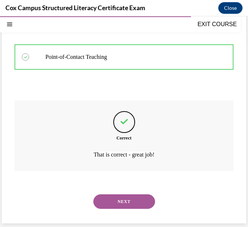
click at [132, 200] on button "NEXT" at bounding box center [124, 202] width 62 height 15
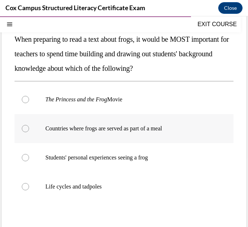
scroll to position [73, 0]
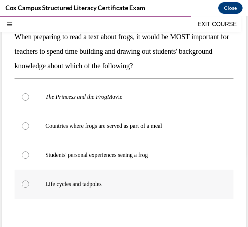
click at [104, 188] on label "Life cycles and tadpoles" at bounding box center [124, 184] width 219 height 29
click at [29, 188] on input "Life cycles and tadpoles" at bounding box center [25, 184] width 7 height 7
radio input "true"
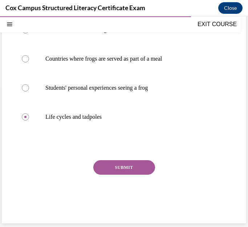
click at [133, 170] on button "SUBMIT" at bounding box center [124, 167] width 62 height 15
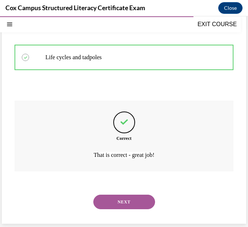
scroll to position [200, 0]
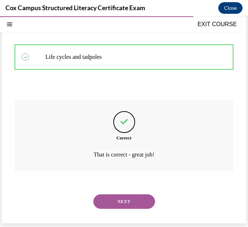
click at [135, 200] on button "NEXT" at bounding box center [124, 202] width 62 height 15
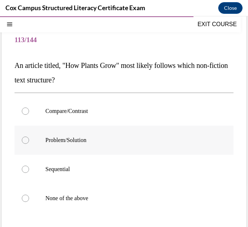
scroll to position [73, 0]
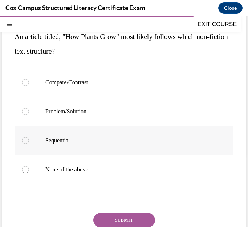
click at [60, 143] on p "Sequential" at bounding box center [130, 140] width 170 height 7
click at [29, 143] on input "Sequential" at bounding box center [25, 140] width 7 height 7
radio input "true"
drag, startPoint x: 76, startPoint y: 140, endPoint x: 43, endPoint y: 139, distance: 32.7
click at [43, 139] on label "Sequential" at bounding box center [124, 140] width 219 height 29
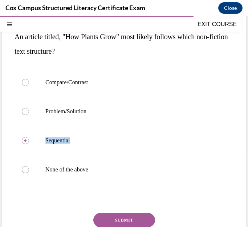
click at [132, 216] on button "SUBMIT" at bounding box center [124, 220] width 62 height 15
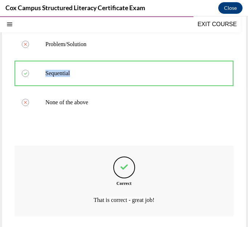
scroll to position [185, 0]
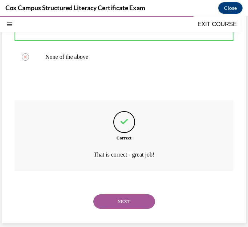
click at [139, 204] on button "NEXT" at bounding box center [124, 202] width 62 height 15
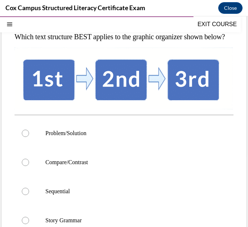
scroll to position [109, 0]
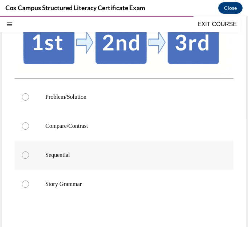
click at [75, 170] on label "Sequential" at bounding box center [124, 155] width 219 height 29
click at [29, 159] on input "Sequential" at bounding box center [25, 155] width 7 height 7
radio input "true"
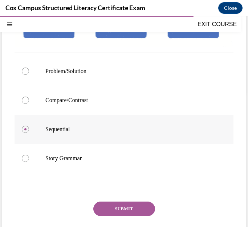
scroll to position [182, 0]
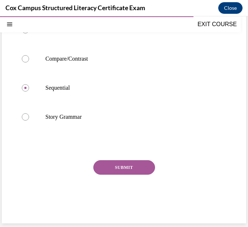
click at [128, 168] on div "Question 114/144 Which text structure BEST applies to the graphic organizer sho…" at bounding box center [124, 57] width 219 height 326
click at [127, 175] on button "SUBMIT" at bounding box center [124, 167] width 62 height 15
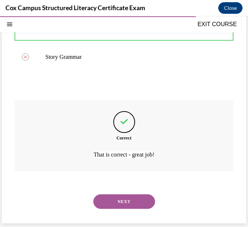
scroll to position [249, 0]
click at [135, 200] on button "NEXT" at bounding box center [124, 202] width 62 height 15
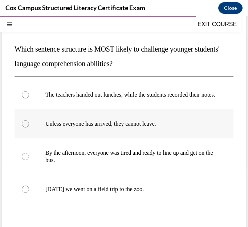
scroll to position [73, 0]
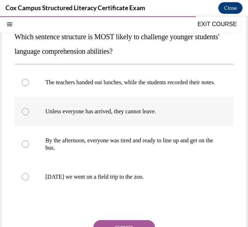
click at [109, 115] on p "Unless everyone has arrived, they cannot leave." at bounding box center [130, 111] width 170 height 7
click at [29, 115] on input "Unless everyone has arrived, they cannot leave." at bounding box center [25, 111] width 7 height 7
radio input "true"
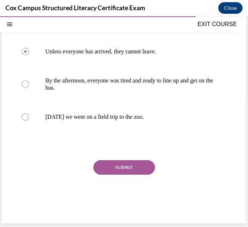
click at [135, 167] on button "SUBMIT" at bounding box center [124, 167] width 62 height 15
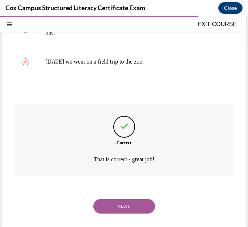
scroll to position [207, 0]
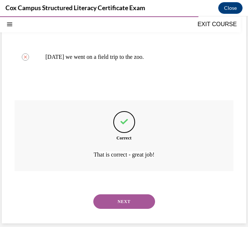
click at [144, 206] on button "NEXT" at bounding box center [124, 202] width 62 height 15
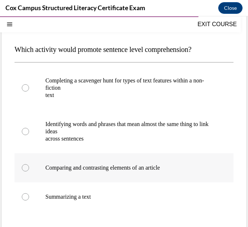
scroll to position [73, 0]
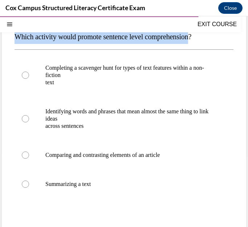
drag, startPoint x: 13, startPoint y: 36, endPoint x: 205, endPoint y: 40, distance: 192.4
click at [205, 40] on div "Question 116/144 Which activity would promote sentence level comprehension? Com…" at bounding box center [124, 137] width 245 height 308
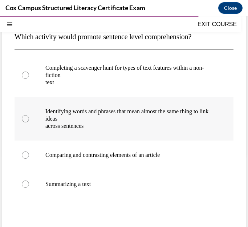
click at [56, 119] on p "Identifying words and phrases that mean almost the same thing to link ideas" at bounding box center [130, 115] width 170 height 15
click at [29, 119] on input "Identifying words and phrases that mean almost the same thing to link ideas acr…" at bounding box center [25, 118] width 7 height 7
radio input "true"
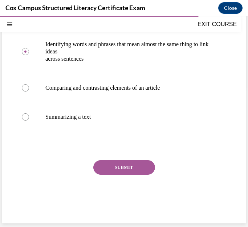
click at [132, 171] on button "SUBMIT" at bounding box center [124, 167] width 62 height 15
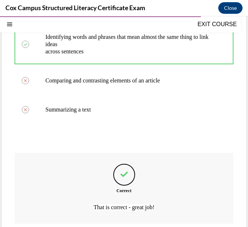
scroll to position [200, 0]
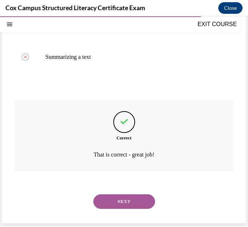
click at [125, 201] on button "NEXT" at bounding box center [124, 202] width 62 height 15
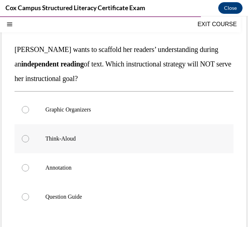
scroll to position [73, 0]
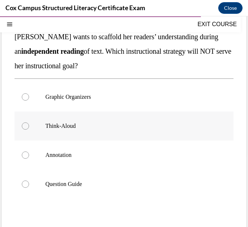
click at [86, 129] on p "Think-Aloud" at bounding box center [130, 126] width 170 height 7
click at [29, 129] on input "Think-Aloud" at bounding box center [25, 126] width 7 height 7
radio input "true"
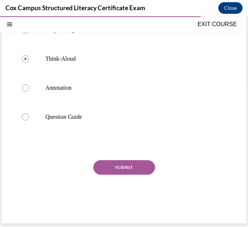
click at [115, 167] on button "SUBMIT" at bounding box center [124, 167] width 62 height 15
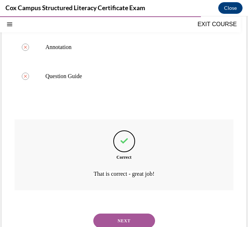
scroll to position [200, 0]
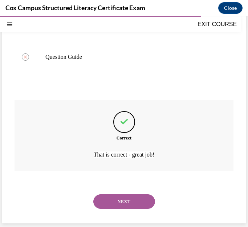
click at [131, 204] on button "NEXT" at bounding box center [124, 202] width 62 height 15
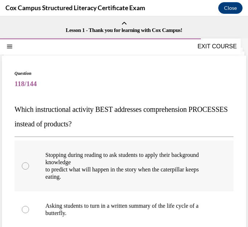
scroll to position [73, 0]
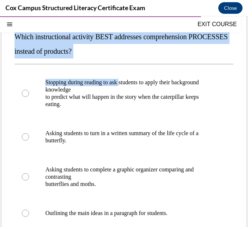
drag, startPoint x: 13, startPoint y: 35, endPoint x: 124, endPoint y: 59, distance: 113.9
click at [124, 59] on div "Question 118/144 Which instructional activity BEST addresses comprehension PROC…" at bounding box center [124, 151] width 245 height 337
click at [72, 84] on p "Stopping during reading to ask students to apply their background knowledge" at bounding box center [130, 86] width 170 height 15
click at [29, 90] on input "Stopping during reading to ask students to apply their background knowledge to …" at bounding box center [25, 93] width 7 height 7
radio input "true"
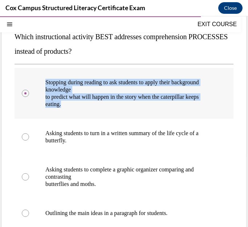
drag, startPoint x: 46, startPoint y: 82, endPoint x: 79, endPoint y: 103, distance: 39.2
click at [79, 103] on div "Stopping during reading to ask students to apply their background knowledge to …" at bounding box center [130, 93] width 170 height 29
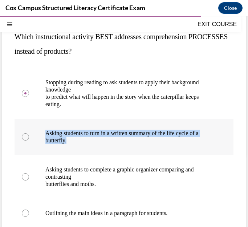
drag, startPoint x: 43, startPoint y: 128, endPoint x: 74, endPoint y: 143, distance: 33.7
click at [74, 143] on label "Asking students to turn in a written summary of the life cycle of a butterfly." at bounding box center [124, 137] width 219 height 36
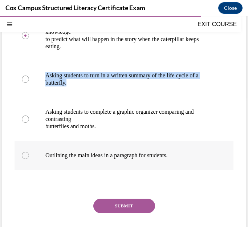
scroll to position [145, 0]
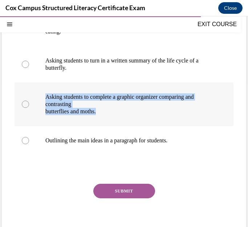
drag, startPoint x: 44, startPoint y: 98, endPoint x: 103, endPoint y: 117, distance: 61.4
click at [103, 117] on label "Asking students to complete a graphic organizer comparing and contrasting butte…" at bounding box center [124, 105] width 219 height 44
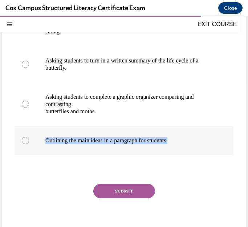
drag, startPoint x: 45, startPoint y: 138, endPoint x: 180, endPoint y: 142, distance: 135.3
click at [180, 142] on label "Outlining the main ideas in a paragraph for students." at bounding box center [124, 140] width 219 height 29
click at [120, 188] on button "SUBMIT" at bounding box center [124, 191] width 62 height 15
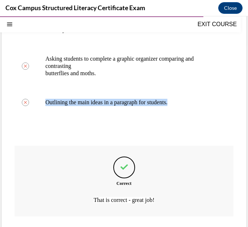
scroll to position [229, 0]
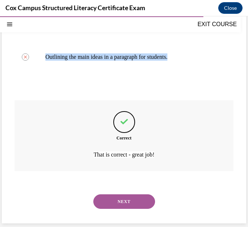
click at [128, 195] on button "NEXT" at bounding box center [124, 202] width 62 height 15
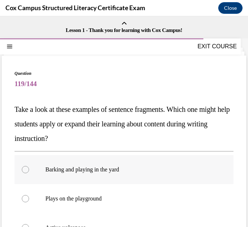
scroll to position [73, 0]
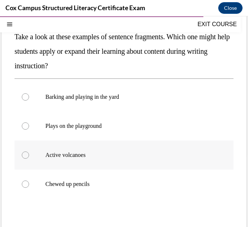
click at [90, 153] on p "Active volcanoes" at bounding box center [130, 155] width 170 height 7
click at [29, 153] on input "Active volcanoes" at bounding box center [25, 155] width 7 height 7
radio input "true"
drag, startPoint x: 110, startPoint y: 160, endPoint x: 46, endPoint y: 154, distance: 64.6
click at [46, 154] on label "Active volcanoes" at bounding box center [124, 155] width 219 height 29
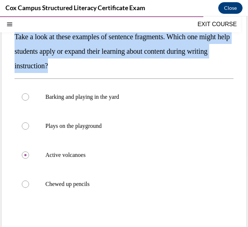
drag, startPoint x: 107, startPoint y: 68, endPoint x: 12, endPoint y: 38, distance: 99.4
click at [12, 38] on div "Question 119/144 Take a look at these examples of sentence fragments. Which one…" at bounding box center [124, 137] width 245 height 308
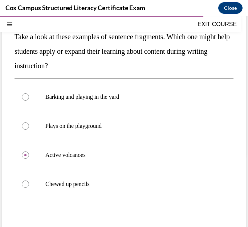
click at [89, 199] on div "Barking and playing in the yard Plays on the playground Active volcanoes Chewed…" at bounding box center [124, 141] width 219 height 124
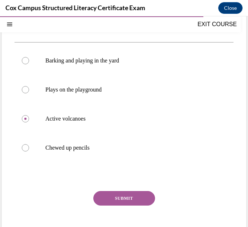
click at [120, 199] on button "SUBMIT" at bounding box center [124, 198] width 62 height 15
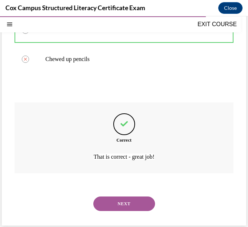
scroll to position [200, 0]
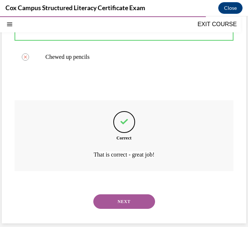
click at [120, 199] on button "NEXT" at bounding box center [124, 202] width 62 height 15
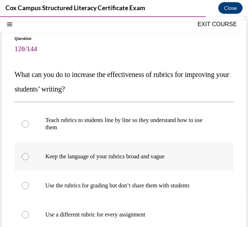
scroll to position [73, 0]
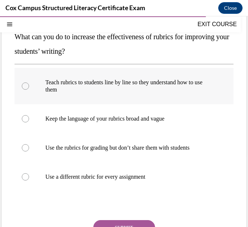
click at [77, 88] on p "Teach rubrics to students line by line so they understand how to use them" at bounding box center [130, 86] width 170 height 15
click at [29, 88] on input "Teach rubrics to students line by line so they understand how to use them" at bounding box center [25, 86] width 7 height 7
radio input "true"
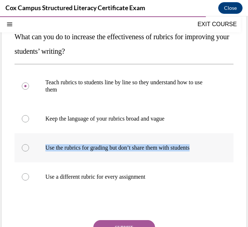
drag, startPoint x: 211, startPoint y: 152, endPoint x: 43, endPoint y: 150, distance: 168.4
click at [43, 150] on label "Use the rubrics for grading but don’t share them with students" at bounding box center [124, 147] width 219 height 29
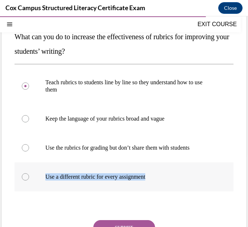
drag, startPoint x: 165, startPoint y: 180, endPoint x: 45, endPoint y: 169, distance: 120.5
click at [45, 169] on label "Use a different rubric for every assignment" at bounding box center [124, 177] width 219 height 29
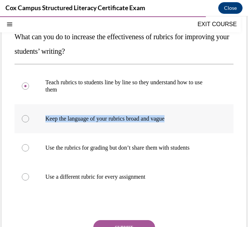
drag, startPoint x: 190, startPoint y: 123, endPoint x: 44, endPoint y: 119, distance: 146.6
click at [44, 119] on label "Keep the language of your rubrics broad and vague" at bounding box center [124, 118] width 219 height 29
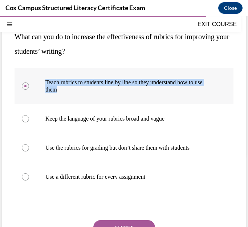
drag, startPoint x: 83, startPoint y: 94, endPoint x: 46, endPoint y: 81, distance: 38.8
click at [46, 81] on label "Teach rubrics to students line by line so they understand how to use them" at bounding box center [124, 86] width 219 height 36
click at [127, 223] on button "SUBMIT" at bounding box center [124, 227] width 62 height 15
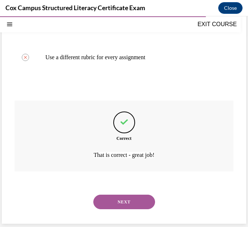
scroll to position [193, 0]
click at [131, 204] on button "NEXT" at bounding box center [124, 202] width 62 height 15
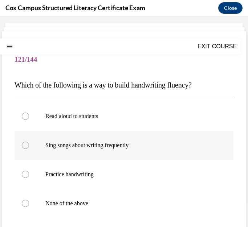
scroll to position [36, 0]
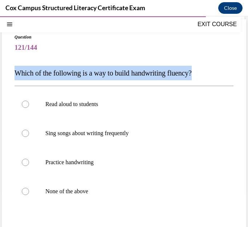
drag, startPoint x: 9, startPoint y: 68, endPoint x: 204, endPoint y: 69, distance: 194.9
click at [204, 69] on div "Question 121/144 Which of the following is a way to build handwriting fluency? …" at bounding box center [124, 158] width 245 height 279
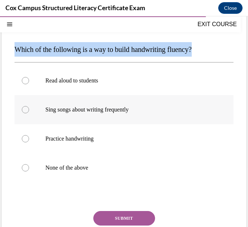
scroll to position [73, 0]
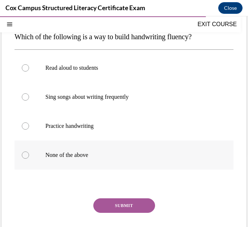
click at [80, 151] on label "None of the above" at bounding box center [124, 155] width 219 height 29
click at [29, 152] on input "None of the above" at bounding box center [25, 155] width 7 height 7
radio input "true"
click at [124, 200] on button "SUBMIT" at bounding box center [124, 206] width 62 height 15
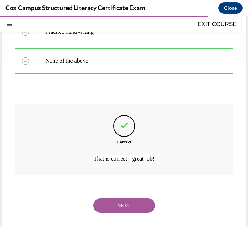
scroll to position [171, 0]
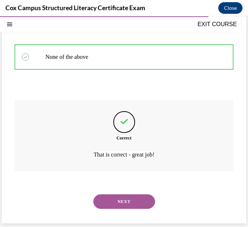
click at [137, 200] on button "NEXT" at bounding box center [124, 202] width 62 height 15
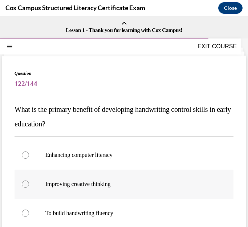
scroll to position [73, 0]
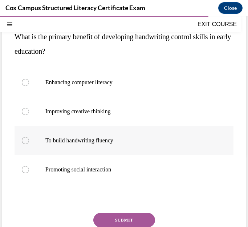
click at [110, 141] on p "To build handwriting fluency" at bounding box center [130, 140] width 170 height 7
click at [29, 141] on input "To build handwriting fluency" at bounding box center [25, 140] width 7 height 7
radio input "true"
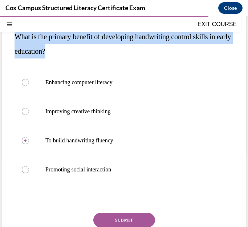
drag, startPoint x: 87, startPoint y: 53, endPoint x: 9, endPoint y: 33, distance: 80.3
click at [9, 33] on div "Question 122/144 What is the primary benefit of developing handwriting control …" at bounding box center [124, 129] width 245 height 293
click at [129, 220] on button "SUBMIT" at bounding box center [124, 220] width 62 height 15
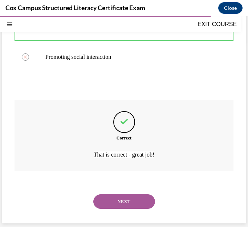
click at [120, 202] on button "NEXT" at bounding box center [124, 202] width 62 height 15
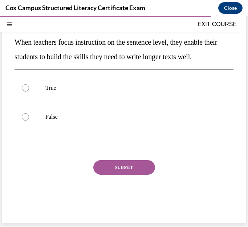
scroll to position [50, 0]
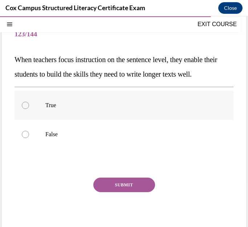
click at [53, 104] on p "True" at bounding box center [130, 105] width 170 height 7
click at [29, 104] on input "True" at bounding box center [25, 105] width 7 height 7
radio input "true"
click at [129, 183] on button "SUBMIT" at bounding box center [124, 185] width 62 height 15
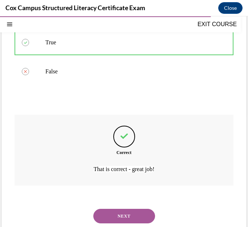
scroll to position [127, 0]
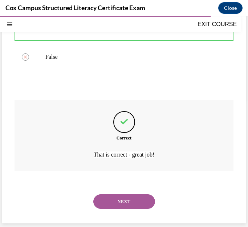
click at [133, 204] on button "NEXT" at bounding box center [124, 202] width 62 height 15
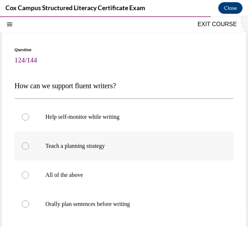
scroll to position [36, 0]
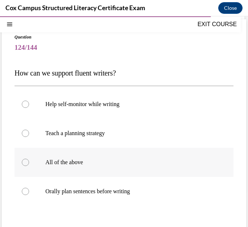
click at [72, 164] on p "All of the above" at bounding box center [130, 162] width 170 height 7
click at [29, 164] on input "All of the above" at bounding box center [25, 162] width 7 height 7
radio input "true"
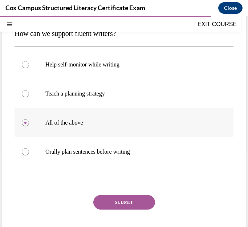
scroll to position [109, 0]
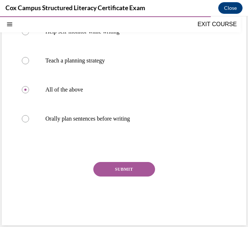
click at [130, 178] on div "SUBMIT" at bounding box center [124, 180] width 219 height 36
click at [138, 167] on button "SUBMIT" at bounding box center [124, 169] width 62 height 15
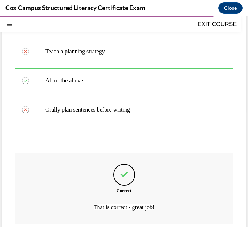
scroll to position [171, 0]
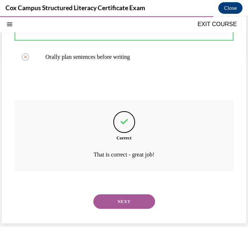
click at [135, 205] on button "NEXT" at bounding box center [124, 202] width 62 height 15
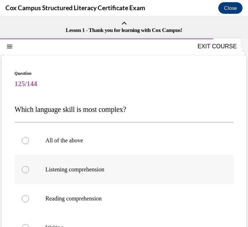
scroll to position [73, 0]
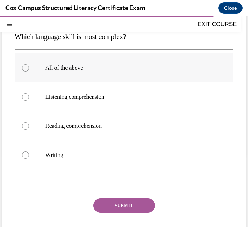
click at [78, 69] on p "All of the above" at bounding box center [130, 67] width 170 height 7
click at [29, 69] on input "All of the above" at bounding box center [25, 67] width 7 height 7
radio input "true"
click at [127, 206] on button "SUBMIT" at bounding box center [124, 206] width 62 height 15
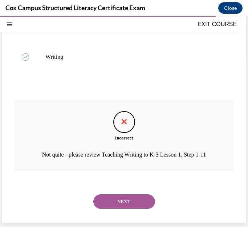
scroll to position [181, 0]
click at [131, 197] on button "NEXT" at bounding box center [124, 202] width 62 height 15
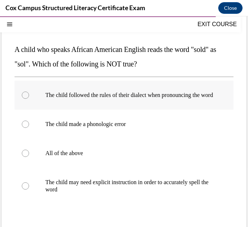
scroll to position [73, 0]
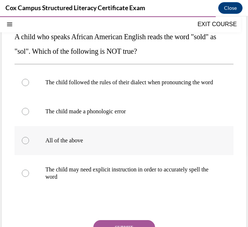
click at [65, 144] on p "All of the above" at bounding box center [130, 140] width 170 height 7
click at [29, 144] on input "All of the above" at bounding box center [25, 140] width 7 height 7
radio input "true"
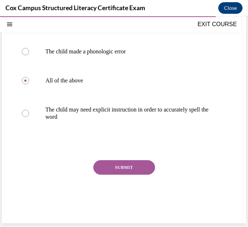
click at [127, 170] on button "SUBMIT" at bounding box center [124, 167] width 62 height 15
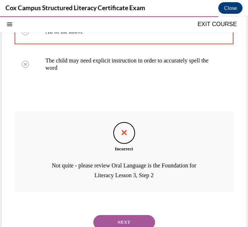
scroll to position [210, 0]
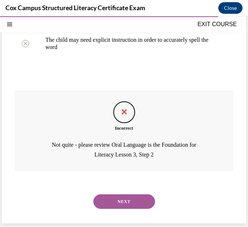
click at [146, 200] on button "NEXT" at bounding box center [124, 202] width 62 height 15
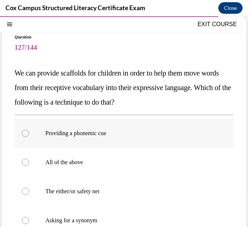
scroll to position [73, 0]
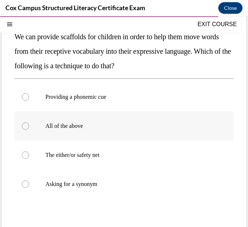
click at [79, 132] on label "All of the above" at bounding box center [124, 126] width 219 height 29
click at [29, 130] on input "All of the above" at bounding box center [25, 126] width 7 height 7
radio input "true"
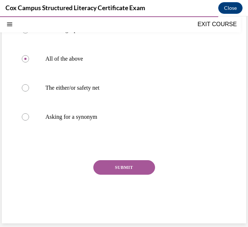
click at [115, 167] on button "SUBMIT" at bounding box center [124, 167] width 62 height 15
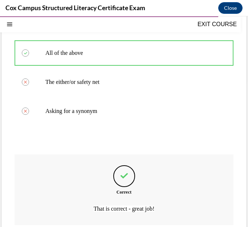
scroll to position [200, 0]
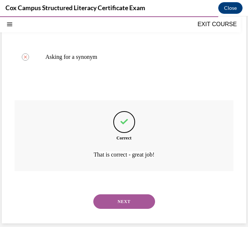
click at [133, 192] on div "NEXT" at bounding box center [124, 201] width 219 height 29
click at [129, 201] on button "NEXT" at bounding box center [124, 202] width 62 height 15
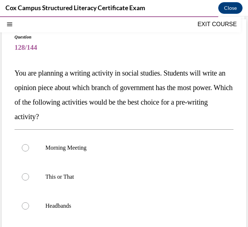
scroll to position [73, 0]
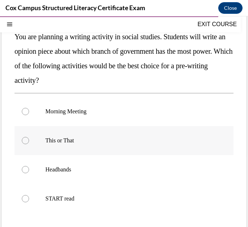
click at [77, 145] on label "This or That" at bounding box center [124, 140] width 219 height 29
click at [29, 144] on input "This or That" at bounding box center [25, 140] width 7 height 7
radio input "true"
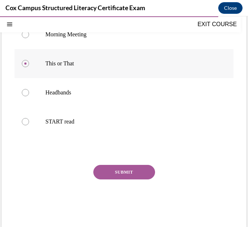
scroll to position [155, 0]
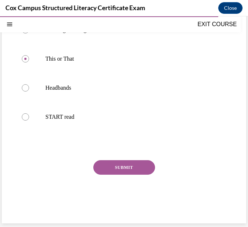
click at [112, 174] on button "SUBMIT" at bounding box center [124, 167] width 62 height 15
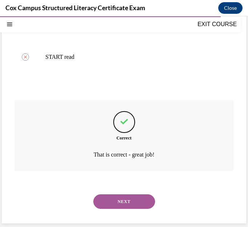
click at [125, 205] on button "NEXT" at bounding box center [124, 202] width 62 height 15
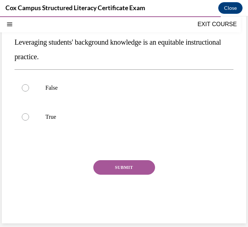
scroll to position [50, 0]
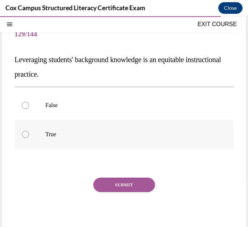
click at [53, 133] on p "True" at bounding box center [130, 134] width 170 height 7
click at [29, 133] on input "True" at bounding box center [25, 134] width 7 height 7
radio input "true"
click at [127, 183] on button "SUBMIT" at bounding box center [124, 185] width 62 height 15
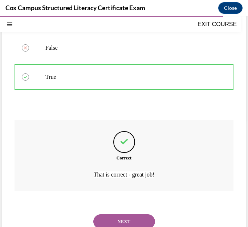
scroll to position [127, 0]
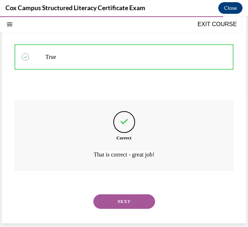
click at [130, 202] on button "NEXT" at bounding box center [124, 202] width 62 height 15
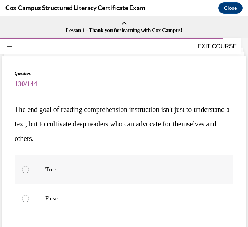
scroll to position [36, 0]
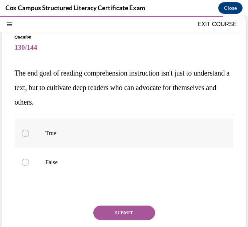
click at [66, 135] on p "True" at bounding box center [130, 133] width 170 height 7
click at [29, 135] on input "True" at bounding box center [25, 133] width 7 height 7
radio input "true"
click at [134, 217] on button "SUBMIT" at bounding box center [124, 213] width 62 height 15
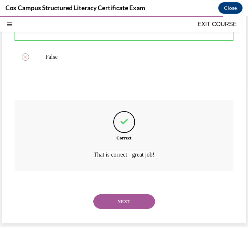
click at [129, 205] on button "NEXT" at bounding box center [124, 202] width 62 height 15
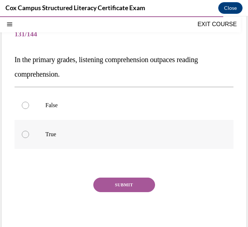
click at [62, 132] on p "True" at bounding box center [130, 134] width 170 height 7
click at [29, 132] on input "True" at bounding box center [25, 134] width 7 height 7
radio input "true"
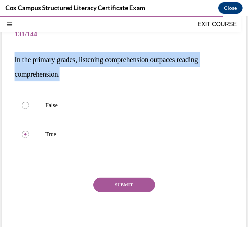
drag, startPoint x: 69, startPoint y: 77, endPoint x: 9, endPoint y: 57, distance: 62.4
click at [9, 57] on div "Question 131/144 In the primary grades, listening comprehension outpaces readin…" at bounding box center [124, 123] width 245 height 235
click at [131, 185] on button "SUBMIT" at bounding box center [124, 185] width 62 height 15
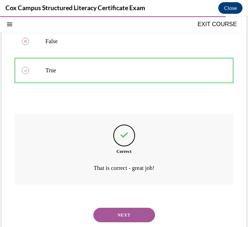
scroll to position [127, 0]
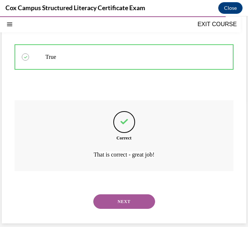
click at [127, 203] on button "NEXT" at bounding box center [124, 202] width 62 height 15
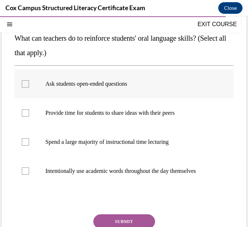
scroll to position [72, 0]
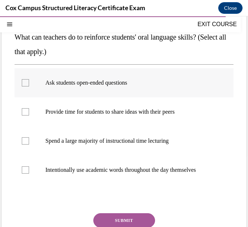
click at [99, 88] on label "Ask students open-ended questions" at bounding box center [124, 82] width 219 height 29
click at [29, 87] on input "Ask students open-ended questions" at bounding box center [25, 82] width 7 height 7
checkbox input "true"
click at [126, 171] on p "Intentionally use academic words throughout the day themselves" at bounding box center [130, 170] width 170 height 7
click at [29, 171] on input "Intentionally use academic words throughout the day themselves" at bounding box center [25, 170] width 7 height 7
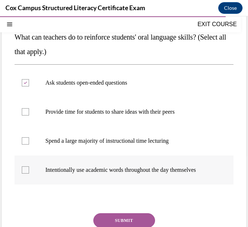
checkbox input "true"
click at [143, 112] on p "Provide time for students to share ideas with their peers" at bounding box center [130, 111] width 170 height 7
click at [29, 112] on input "Provide time for students to share ideas with their peers" at bounding box center [25, 111] width 7 height 7
checkbox input "true"
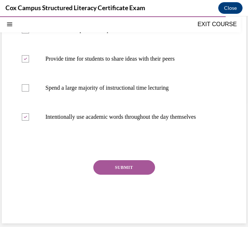
click at [135, 167] on button "SUBMIT" at bounding box center [124, 167] width 62 height 15
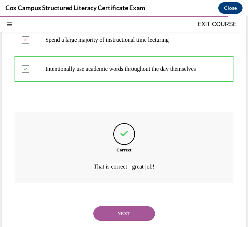
scroll to position [193, 0]
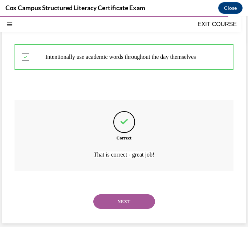
click at [132, 200] on button "NEXT" at bounding box center [124, 202] width 62 height 15
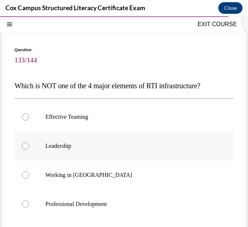
scroll to position [36, 0]
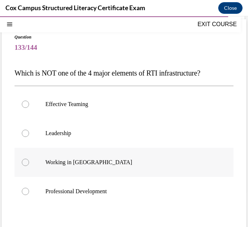
click at [84, 164] on p "Working in Silos" at bounding box center [130, 162] width 170 height 7
click at [29, 164] on input "Working in Silos" at bounding box center [25, 162] width 7 height 7
radio input "true"
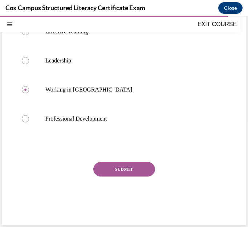
click at [118, 174] on button "SUBMIT" at bounding box center [124, 169] width 62 height 15
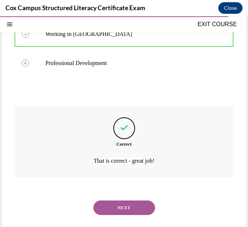
scroll to position [171, 0]
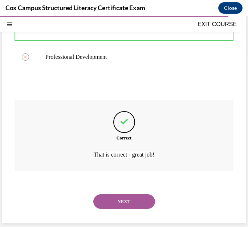
click at [127, 199] on button "NEXT" at bounding box center [124, 202] width 62 height 15
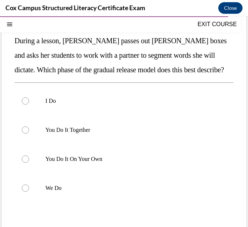
scroll to position [68, 0]
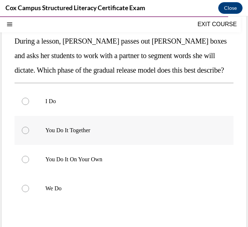
click at [89, 131] on p "You Do It Together" at bounding box center [130, 130] width 170 height 7
click at [29, 131] on input "You Do It Together" at bounding box center [25, 130] width 7 height 7
radio input "true"
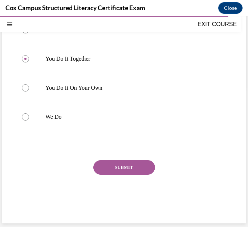
click at [123, 165] on button "SUBMIT" at bounding box center [124, 167] width 62 height 15
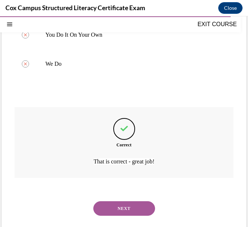
scroll to position [200, 0]
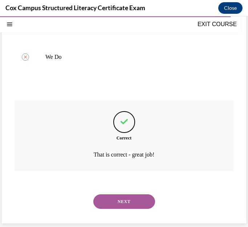
click at [129, 201] on button "NEXT" at bounding box center [124, 202] width 62 height 15
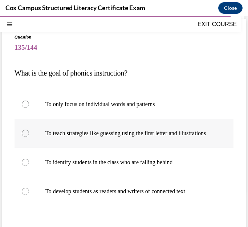
scroll to position [73, 0]
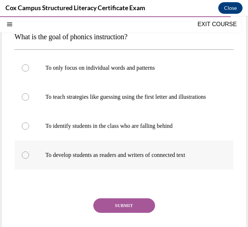
click at [158, 167] on label "To develop students as readers and writers of connected text" at bounding box center [124, 155] width 219 height 29
click at [29, 159] on input "To develop students as readers and writers of connected text" at bounding box center [25, 155] width 7 height 7
radio input "true"
click at [139, 213] on button "SUBMIT" at bounding box center [124, 206] width 62 height 15
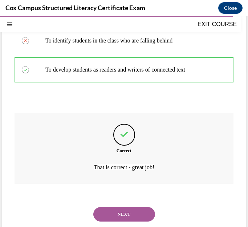
scroll to position [178, 0]
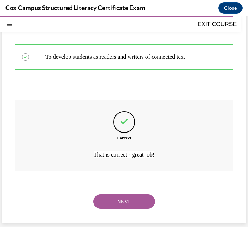
click at [133, 207] on button "NEXT" at bounding box center [124, 202] width 62 height 15
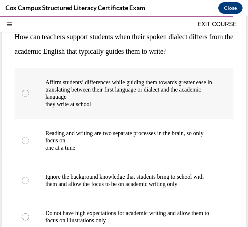
scroll to position [109, 0]
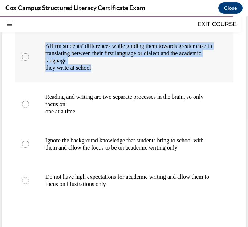
drag, startPoint x: 106, startPoint y: 97, endPoint x: 41, endPoint y: 60, distance: 75.0
click at [41, 60] on label "Affirm students’ differences while guiding them towards greater ease in transla…" at bounding box center [124, 57] width 219 height 51
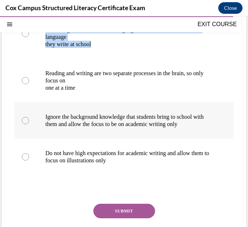
scroll to position [145, 0]
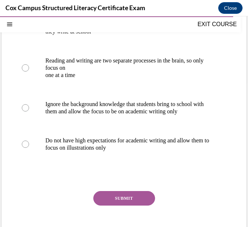
click at [207, 180] on div at bounding box center [124, 176] width 219 height 9
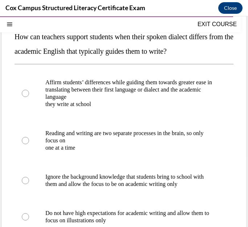
scroll to position [36, 0]
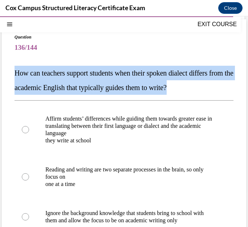
drag, startPoint x: 62, startPoint y: 108, endPoint x: 13, endPoint y: 75, distance: 59.0
click at [13, 75] on div "Question 136/144 How can teachers support students when their spoken dialect di…" at bounding box center [124, 191] width 245 height 344
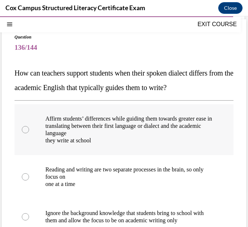
click at [171, 123] on p "Affirm students’ differences while guiding them towards greater ease in" at bounding box center [130, 118] width 170 height 7
click at [29, 133] on input "Affirm students’ differences while guiding them towards greater ease in transla…" at bounding box center [25, 129] width 7 height 7
radio input "true"
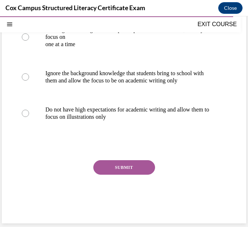
click at [123, 175] on button "SUBMIT" at bounding box center [124, 167] width 62 height 15
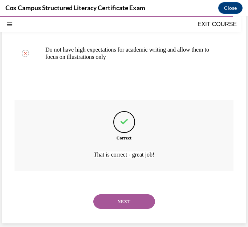
click at [132, 198] on button "NEXT" at bounding box center [124, 202] width 62 height 15
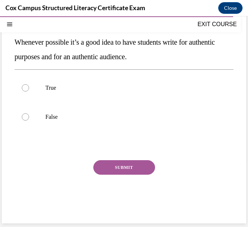
scroll to position [50, 0]
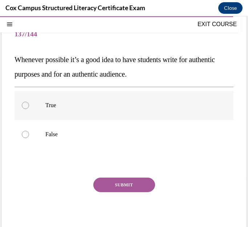
click at [79, 104] on p "True" at bounding box center [130, 105] width 170 height 7
click at [29, 104] on input "True" at bounding box center [25, 105] width 7 height 7
radio input "true"
click at [125, 187] on button "SUBMIT" at bounding box center [124, 185] width 62 height 15
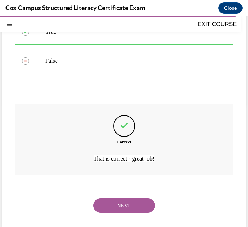
scroll to position [127, 0]
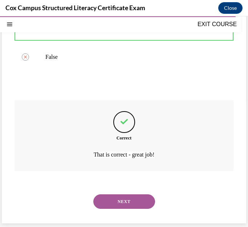
click at [122, 198] on button "NEXT" at bounding box center [124, 202] width 62 height 15
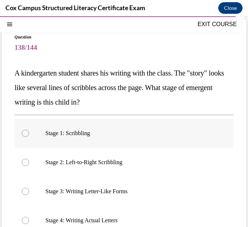
scroll to position [73, 0]
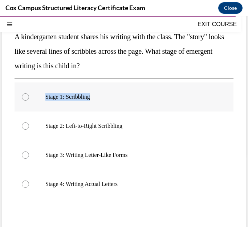
drag, startPoint x: 112, startPoint y: 100, endPoint x: 46, endPoint y: 100, distance: 66.2
click at [46, 100] on label "Stage 1: Scribbling" at bounding box center [124, 97] width 219 height 29
click at [28, 98] on div at bounding box center [25, 96] width 7 height 7
click at [28, 98] on input "Stage 1: Scribbling" at bounding box center [25, 96] width 7 height 7
radio input "true"
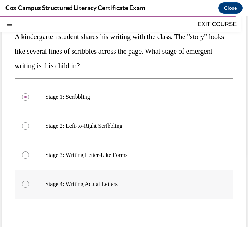
scroll to position [109, 0]
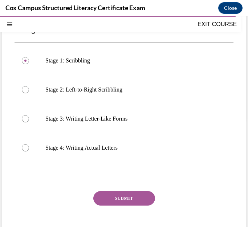
click at [128, 197] on button "SUBMIT" at bounding box center [124, 198] width 62 height 15
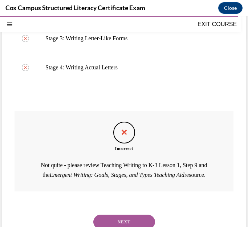
scroll to position [220, 0]
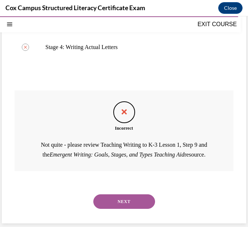
click at [129, 199] on button "NEXT" at bounding box center [124, 202] width 62 height 15
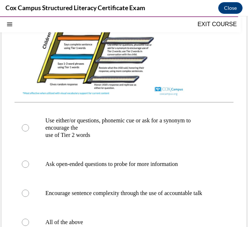
scroll to position [255, 0]
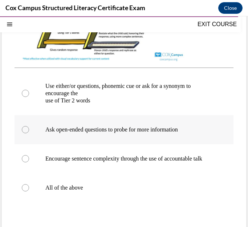
click at [122, 133] on p "Ask open-ended questions to probe for more information" at bounding box center [130, 129] width 170 height 7
click at [29, 133] on input "Ask open-ended questions to probe for more information" at bounding box center [25, 129] width 7 height 7
radio input "true"
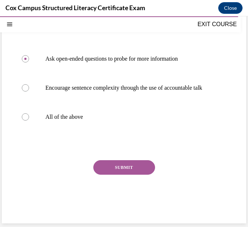
click at [123, 169] on button "SUBMIT" at bounding box center [124, 167] width 62 height 15
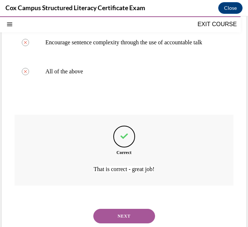
scroll to position [407, 0]
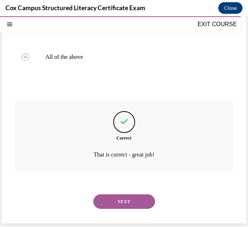
click at [128, 204] on button "NEXT" at bounding box center [124, 202] width 62 height 15
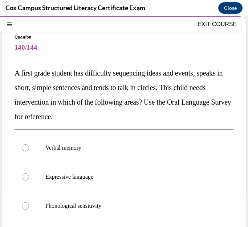
scroll to position [73, 0]
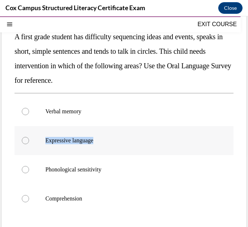
drag, startPoint x: 109, startPoint y: 140, endPoint x: 46, endPoint y: 141, distance: 63.3
click at [46, 141] on p "Expressive language" at bounding box center [130, 140] width 170 height 7
click at [227, 87] on p "A first grade student has difficulty sequencing ideas and events, speaks in sho…" at bounding box center [124, 58] width 219 height 58
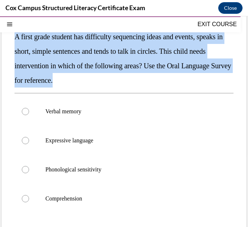
drag, startPoint x: 143, startPoint y: 85, endPoint x: 15, endPoint y: 39, distance: 136.7
click at [15, 39] on p "A first grade student has difficulty sequencing ideas and events, speaks in sho…" at bounding box center [124, 58] width 219 height 58
click at [149, 82] on p "A first grade student has difficulty sequencing ideas and events, speaks in sho…" at bounding box center [124, 58] width 219 height 58
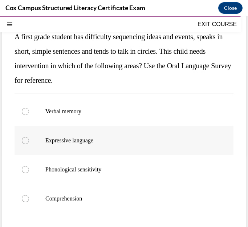
click at [88, 143] on p "Expressive language" at bounding box center [130, 140] width 170 height 7
click at [29, 143] on input "Expressive language" at bounding box center [25, 140] width 7 height 7
radio input "true"
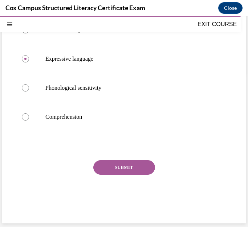
click at [103, 165] on button "SUBMIT" at bounding box center [124, 167] width 62 height 15
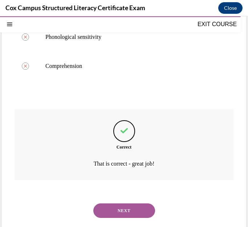
scroll to position [215, 0]
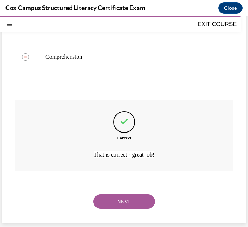
click at [123, 202] on button "NEXT" at bounding box center [124, 202] width 62 height 15
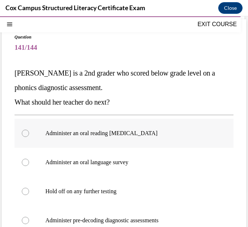
scroll to position [73, 0]
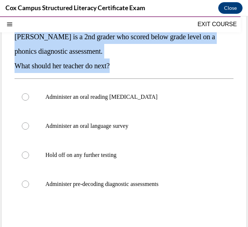
drag, startPoint x: 16, startPoint y: 38, endPoint x: 123, endPoint y: 62, distance: 109.5
click at [123, 62] on div "Sara is a 2nd grader who scored below grade level on a phonics diagnostic asses…" at bounding box center [124, 51] width 219 height 44
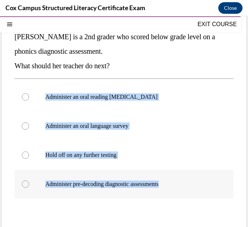
drag, startPoint x: 43, startPoint y: 95, endPoint x: 176, endPoint y: 188, distance: 161.7
click at [176, 188] on div "Administer an oral reading fluency assessment Administer an oral language surve…" at bounding box center [124, 141] width 219 height 116
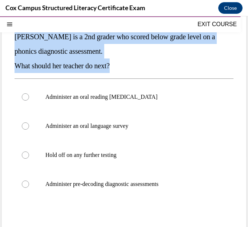
drag, startPoint x: 122, startPoint y: 66, endPoint x: 12, endPoint y: 39, distance: 113.5
click at [12, 39] on div "Question 141/144 Sara is a 2nd grader who scored below grade level on a phonics…" at bounding box center [124, 137] width 245 height 308
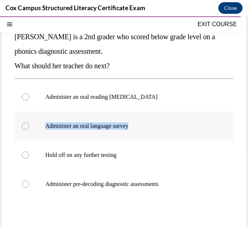
drag, startPoint x: 152, startPoint y: 122, endPoint x: 45, endPoint y: 123, distance: 107.3
click at [45, 123] on label "Administer an oral language survey" at bounding box center [124, 126] width 219 height 29
drag, startPoint x: 176, startPoint y: 101, endPoint x: 45, endPoint y: 102, distance: 131.3
click at [45, 102] on label "Administer an oral reading fluency assessment" at bounding box center [124, 97] width 219 height 29
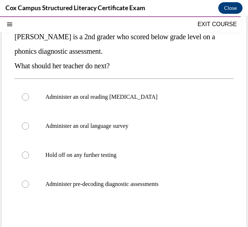
click at [234, 162] on div "Question 141/144 Sara is a 2nd grader who scored below grade level on a phonics…" at bounding box center [124, 137] width 245 height 308
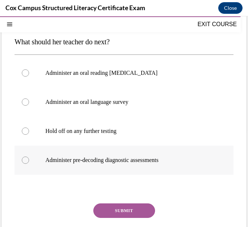
scroll to position [109, 0]
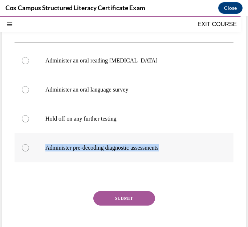
drag, startPoint x: 181, startPoint y: 153, endPoint x: 39, endPoint y: 151, distance: 141.8
click at [39, 151] on label "Administer pre-decoding diagnostic assessments" at bounding box center [124, 147] width 219 height 29
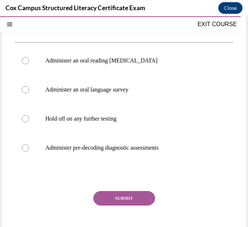
click at [216, 173] on div at bounding box center [124, 176] width 219 height 9
click at [97, 147] on p "Administer pre-decoding diagnostic assessments" at bounding box center [130, 147] width 170 height 7
click at [29, 147] on input "Administer pre-decoding diagnostic assessments" at bounding box center [25, 147] width 7 height 7
radio input "true"
click at [129, 200] on button "SUBMIT" at bounding box center [124, 198] width 62 height 15
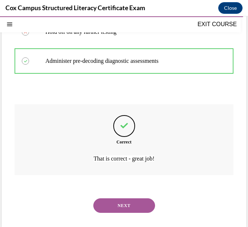
scroll to position [200, 0]
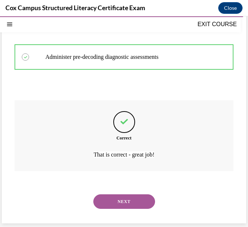
click at [136, 209] on button "NEXT" at bounding box center [124, 202] width 62 height 15
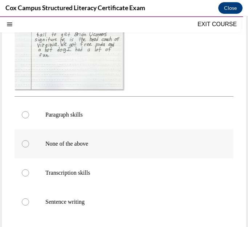
scroll to position [218, 0]
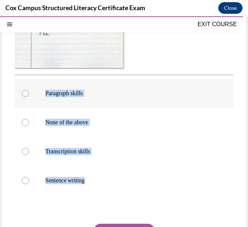
drag, startPoint x: 115, startPoint y: 201, endPoint x: 41, endPoint y: 111, distance: 117.1
click at [41, 111] on div "Paragraph skills None of the above Transcription skills Sentence writing" at bounding box center [124, 137] width 219 height 116
click at [233, 113] on div "Question 142/144 Look at the writing sample below. After analyzing this student…" at bounding box center [124, 62] width 245 height 450
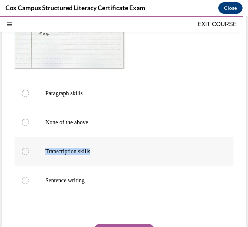
drag, startPoint x: 107, startPoint y: 165, endPoint x: 35, endPoint y: 160, distance: 71.8
click at [35, 160] on label "Transcription skills" at bounding box center [124, 151] width 219 height 29
click at [105, 166] on label "Transcription skills" at bounding box center [124, 151] width 219 height 29
click at [29, 155] on input "Transcription skills" at bounding box center [25, 151] width 7 height 7
radio input "true"
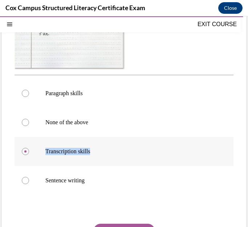
drag, startPoint x: 96, startPoint y: 166, endPoint x: 41, endPoint y: 165, distance: 54.9
click at [41, 165] on label "Transcription skills" at bounding box center [124, 151] width 219 height 29
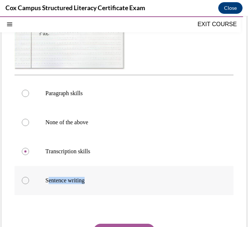
drag, startPoint x: 100, startPoint y: 196, endPoint x: 47, endPoint y: 192, distance: 52.5
click at [47, 184] on p "Sentence writing" at bounding box center [130, 180] width 170 height 7
click at [191, 166] on label "Transcription skills" at bounding box center [124, 151] width 219 height 29
click at [29, 155] on input "Transcription skills" at bounding box center [25, 151] width 7 height 7
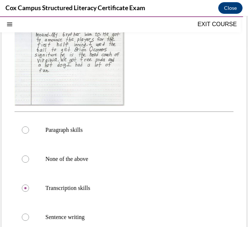
scroll to position [182, 0]
click at [96, 133] on p "Paragraph skills" at bounding box center [130, 129] width 170 height 7
click at [29, 133] on input "Paragraph skills" at bounding box center [25, 129] width 7 height 7
radio input "true"
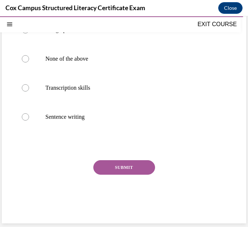
click at [132, 167] on button "SUBMIT" at bounding box center [124, 167] width 62 height 15
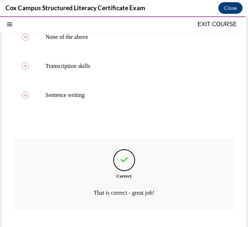
scroll to position [357, 0]
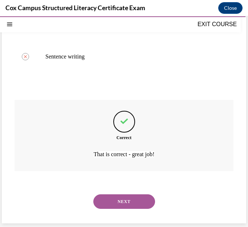
click at [135, 201] on button "NEXT" at bounding box center [124, 202] width 62 height 15
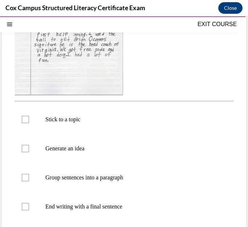
scroll to position [218, 0]
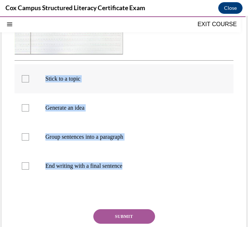
drag, startPoint x: 151, startPoint y: 187, endPoint x: 45, endPoint y: 91, distance: 142.9
click at [45, 91] on ul "Stick to a topic Generate an idea Group sentences into a paragraph End writing …" at bounding box center [124, 122] width 219 height 116
click at [107, 83] on p "Stick to a topic" at bounding box center [130, 78] width 170 height 7
click at [29, 83] on input "Stick to a topic" at bounding box center [25, 78] width 7 height 7
checkbox input "true"
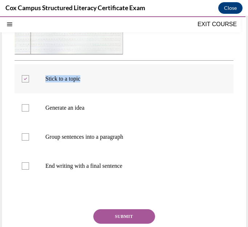
drag, startPoint x: 98, startPoint y: 92, endPoint x: 44, endPoint y: 95, distance: 53.9
click at [44, 93] on label "Stick to a topic" at bounding box center [124, 78] width 219 height 29
click at [164, 123] on label "Generate an idea" at bounding box center [124, 107] width 219 height 29
click at [29, 112] on input "Generate an idea" at bounding box center [25, 107] width 7 height 7
checkbox input "true"
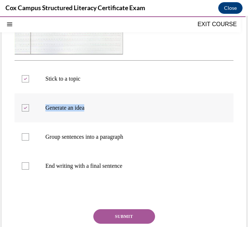
drag, startPoint x: 101, startPoint y: 126, endPoint x: 41, endPoint y: 125, distance: 60.4
click at [41, 123] on label "Generate an idea" at bounding box center [124, 107] width 219 height 29
click at [164, 152] on label "Group sentences into a paragraph" at bounding box center [124, 137] width 219 height 29
click at [29, 141] on input "Group sentences into a paragraph" at bounding box center [25, 136] width 7 height 7
checkbox input "true"
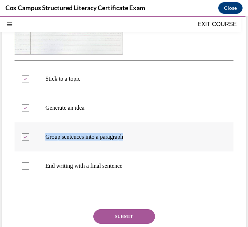
drag, startPoint x: 136, startPoint y: 156, endPoint x: 43, endPoint y: 153, distance: 93.1
click at [43, 152] on label "Group sentences into a paragraph" at bounding box center [124, 137] width 219 height 29
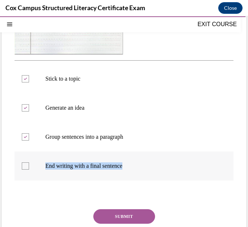
drag, startPoint x: 135, startPoint y: 182, endPoint x: 44, endPoint y: 180, distance: 90.6
click at [44, 180] on label "End writing with a final sentence" at bounding box center [124, 166] width 219 height 29
click at [28, 181] on label "End writing with a final sentence" at bounding box center [124, 166] width 219 height 29
click at [28, 170] on input "End writing with a final sentence" at bounding box center [25, 166] width 7 height 7
checkbox input "true"
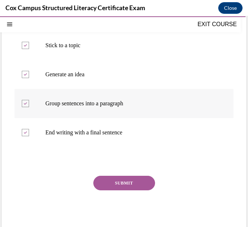
scroll to position [255, 0]
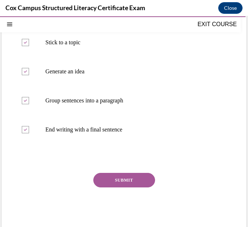
click at [134, 188] on button "SUBMIT" at bounding box center [124, 180] width 62 height 15
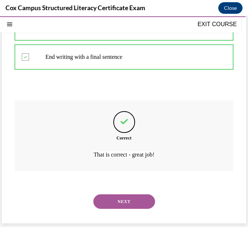
scroll to position [342, 0]
click at [141, 203] on button "NEXT" at bounding box center [124, 202] width 62 height 15
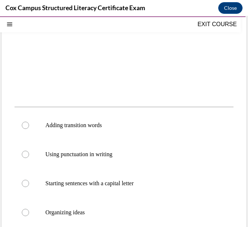
scroll to position [182, 0]
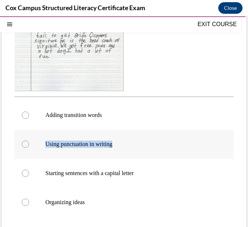
drag, startPoint x: 122, startPoint y: 145, endPoint x: 38, endPoint y: 143, distance: 84.0
click at [38, 143] on label "Using punctuation in writing" at bounding box center [124, 144] width 219 height 29
click at [173, 175] on p "Starting sentences with a capital letter" at bounding box center [130, 173] width 170 height 7
click at [29, 175] on input "Starting sentences with a capital letter" at bounding box center [25, 173] width 7 height 7
radio input "true"
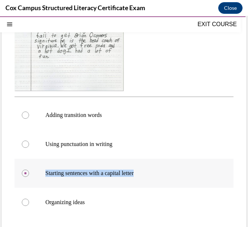
drag, startPoint x: 156, startPoint y: 174, endPoint x: 40, endPoint y: 171, distance: 115.7
click at [40, 171] on label "Starting sentences with a capital letter" at bounding box center [124, 173] width 219 height 29
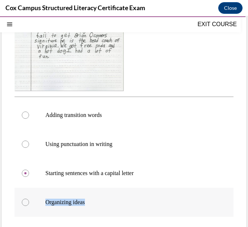
drag, startPoint x: 94, startPoint y: 204, endPoint x: 38, endPoint y: 193, distance: 57.1
click at [38, 193] on label "Organizing ideas" at bounding box center [124, 202] width 219 height 29
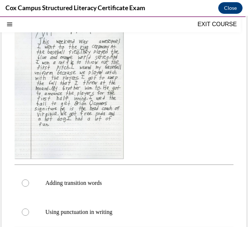
scroll to position [73, 0]
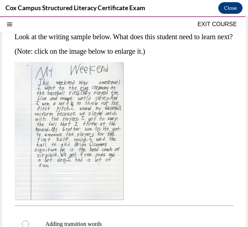
click at [185, 152] on div at bounding box center [124, 131] width 219 height 138
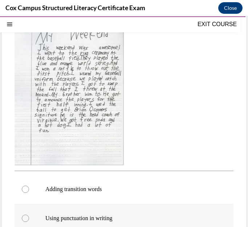
scroll to position [182, 0]
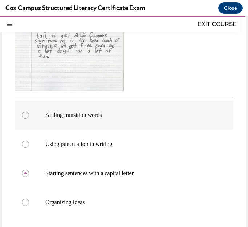
click at [89, 115] on p "Adding transition words" at bounding box center [130, 115] width 170 height 7
click at [29, 115] on input "Adding transition words" at bounding box center [25, 115] width 7 height 7
radio input "true"
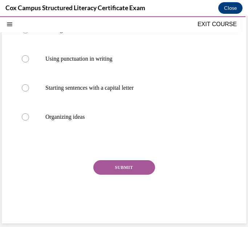
click at [134, 173] on button "SUBMIT" at bounding box center [124, 167] width 62 height 15
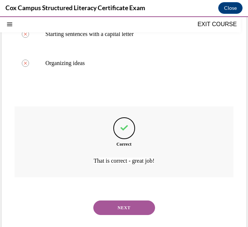
scroll to position [327, 0]
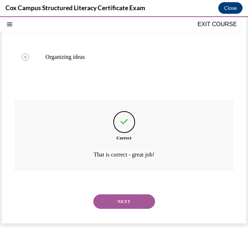
click at [129, 202] on button "NEXT" at bounding box center [124, 202] width 62 height 15
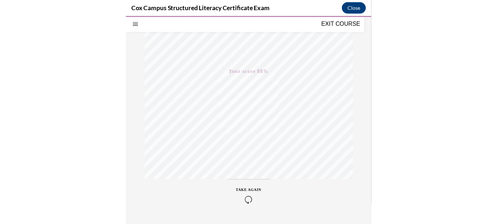
scroll to position [133, 0]
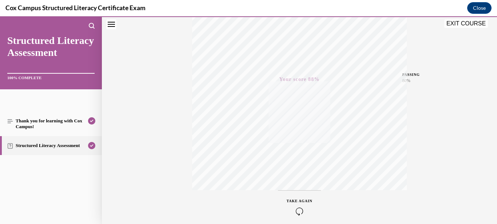
click at [459, 24] on button "EXIT COURSE" at bounding box center [466, 23] width 44 height 9
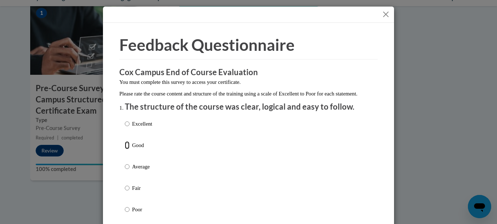
click at [125, 149] on input "Good" at bounding box center [127, 145] width 5 height 8
radio input "true"
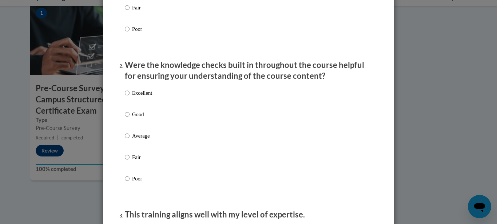
scroll to position [182, 0]
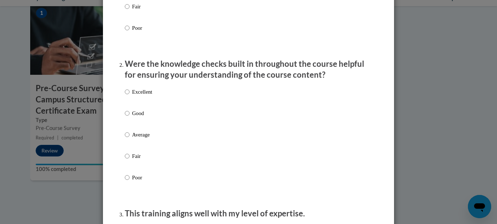
click at [132, 117] on p "Good" at bounding box center [142, 113] width 20 height 8
click at [129, 117] on input "Good" at bounding box center [127, 113] width 5 height 8
radio input "true"
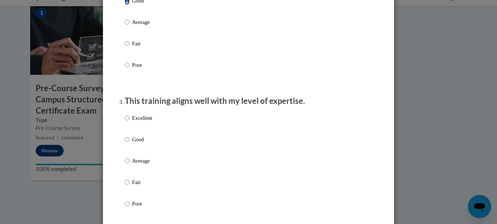
scroll to position [327, 0]
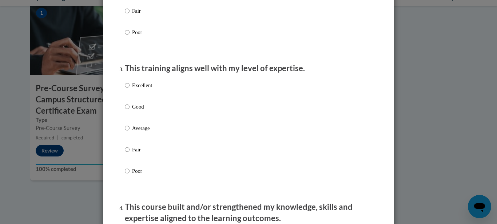
click at [133, 111] on p "Good" at bounding box center [142, 107] width 20 height 8
click at [129, 111] on input "Good" at bounding box center [127, 107] width 5 height 8
radio input "true"
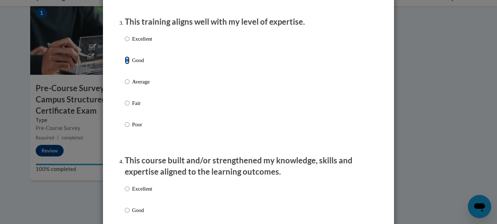
scroll to position [473, 0]
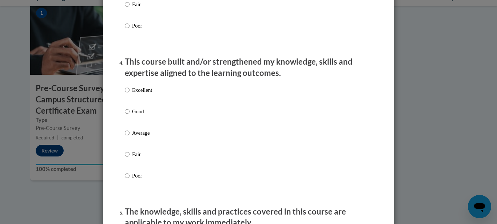
click at [133, 116] on p "Good" at bounding box center [142, 112] width 20 height 8
click at [129, 116] on input "Good" at bounding box center [127, 112] width 5 height 8
radio input "true"
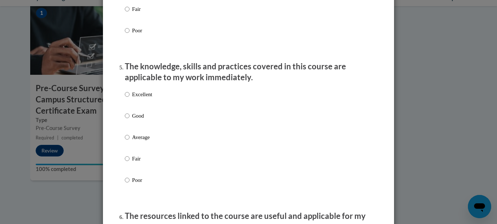
click at [133, 117] on div "Excellent Good Average Fair Poor" at bounding box center [138, 143] width 27 height 113
click at [132, 120] on p "Good" at bounding box center [142, 116] width 20 height 8
click at [129, 120] on input "Good" at bounding box center [127, 116] width 5 height 8
radio input "true"
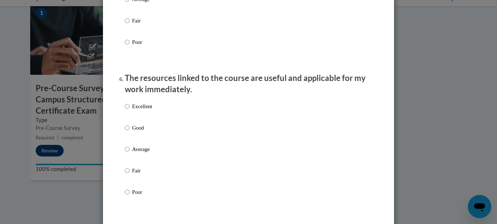
scroll to position [764, 0]
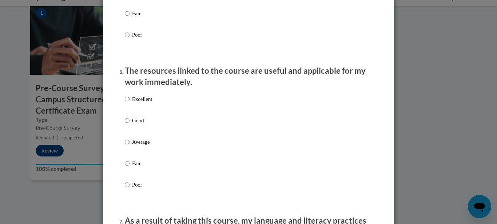
click at [131, 122] on div "Excellent Good Average Fair Poor" at bounding box center [138, 148] width 27 height 113
click at [132, 125] on p "Good" at bounding box center [142, 121] width 20 height 8
click at [129, 125] on input "Good" at bounding box center [127, 121] width 5 height 8
radio input "true"
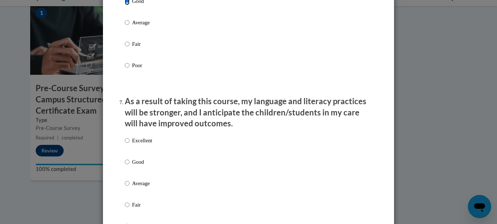
scroll to position [909, 0]
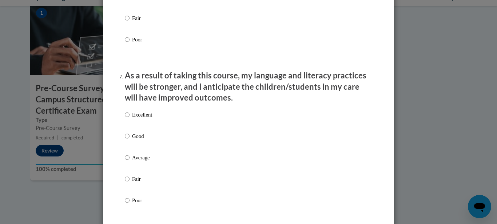
click at [132, 140] on p "Good" at bounding box center [142, 136] width 20 height 8
click at [129, 140] on input "Good" at bounding box center [127, 136] width 5 height 8
radio input "true"
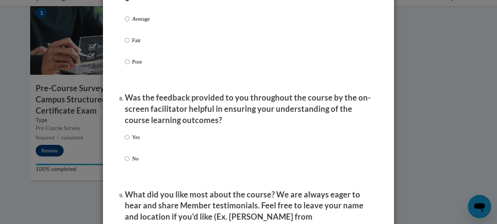
scroll to position [1054, 0]
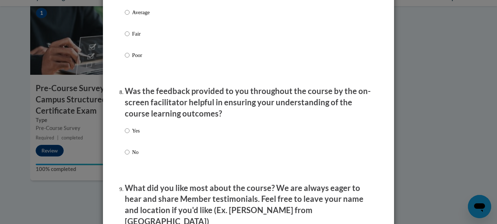
click at [134, 135] on p "Yes" at bounding box center [136, 131] width 8 height 8
click at [129, 135] on input "Yes" at bounding box center [127, 131] width 5 height 8
radio input "true"
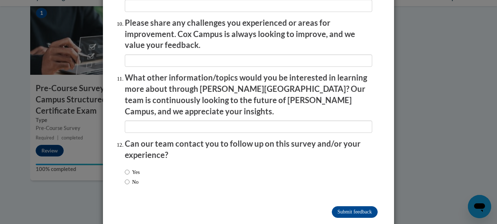
scroll to position [1286, 0]
click at [128, 178] on label "No" at bounding box center [132, 182] width 14 height 8
click at [128, 178] on input "No" at bounding box center [127, 182] width 5 height 8
radio input "true"
click at [343, 206] on input "Submit feedback" at bounding box center [355, 212] width 46 height 12
